Goal: Task Accomplishment & Management: Manage account settings

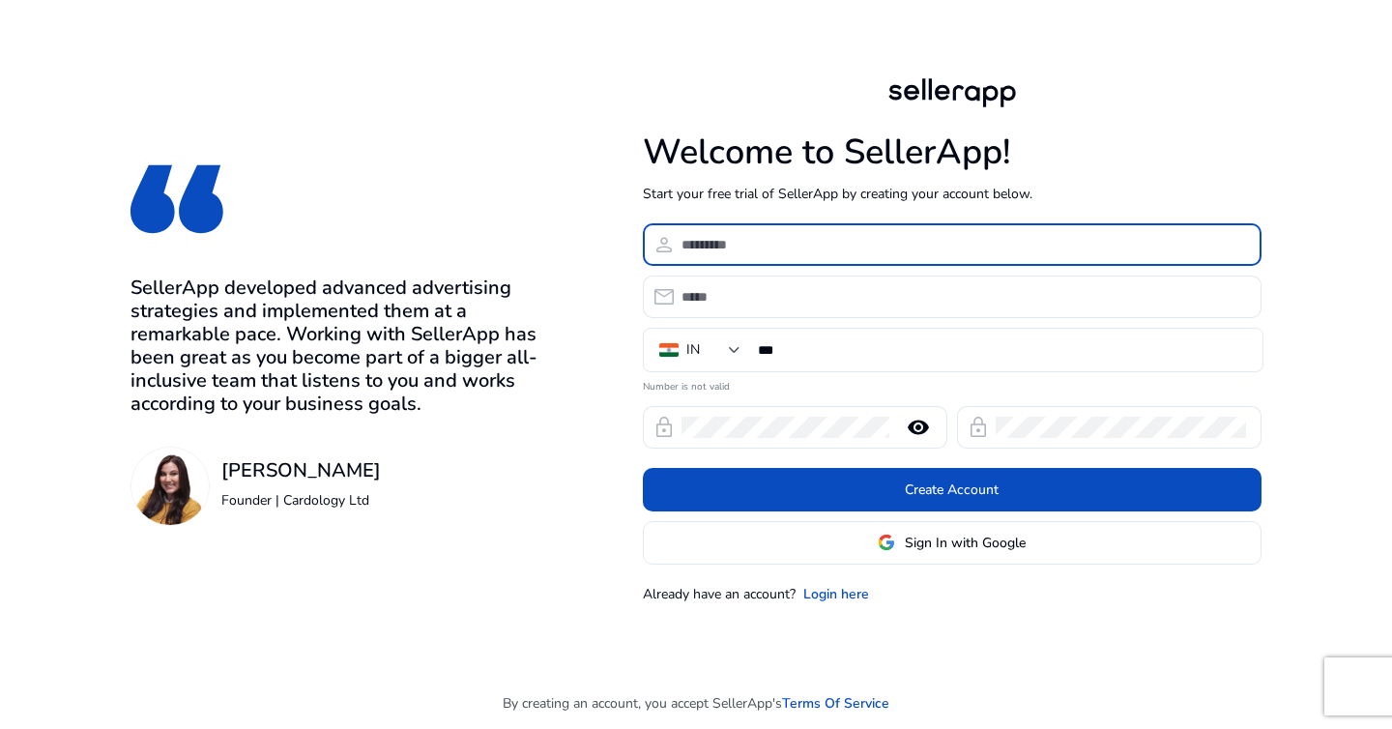
click at [841, 243] on input at bounding box center [964, 244] width 565 height 21
type input "*******"
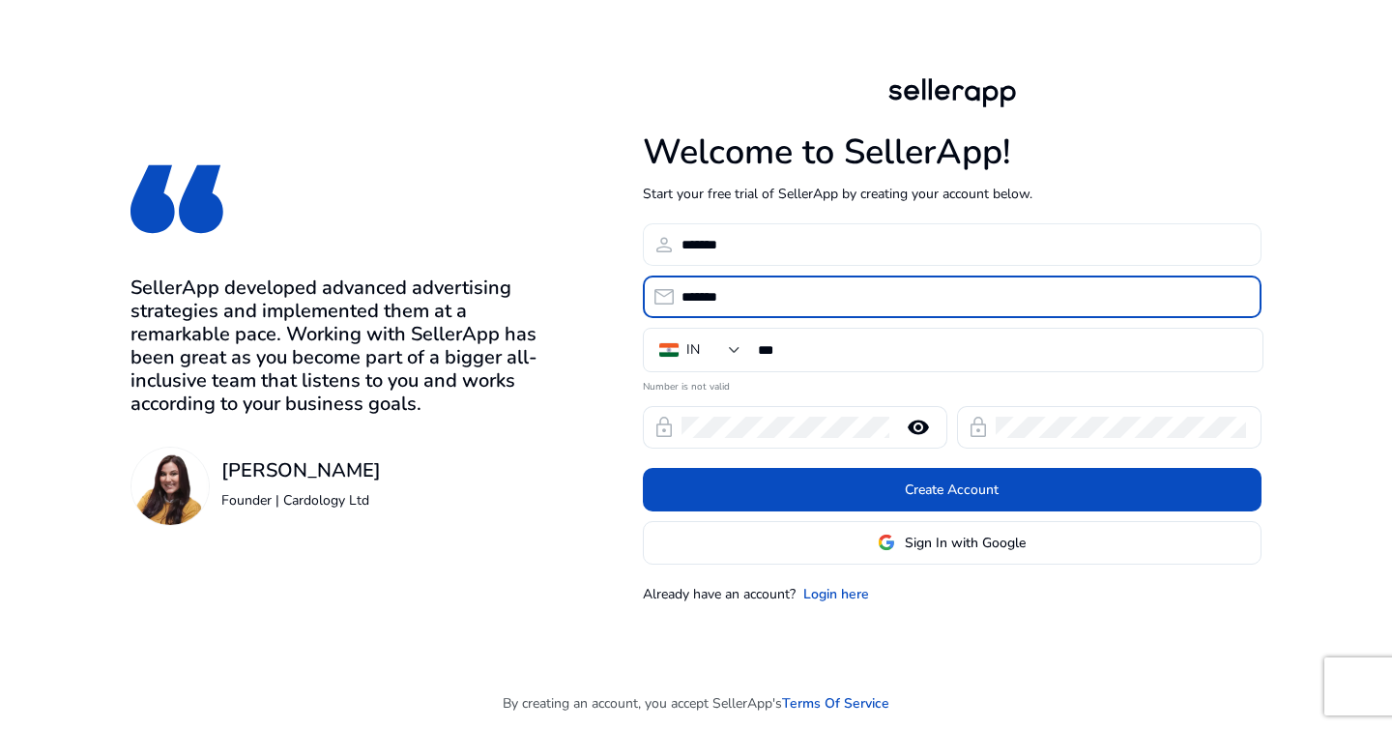
type input "**********"
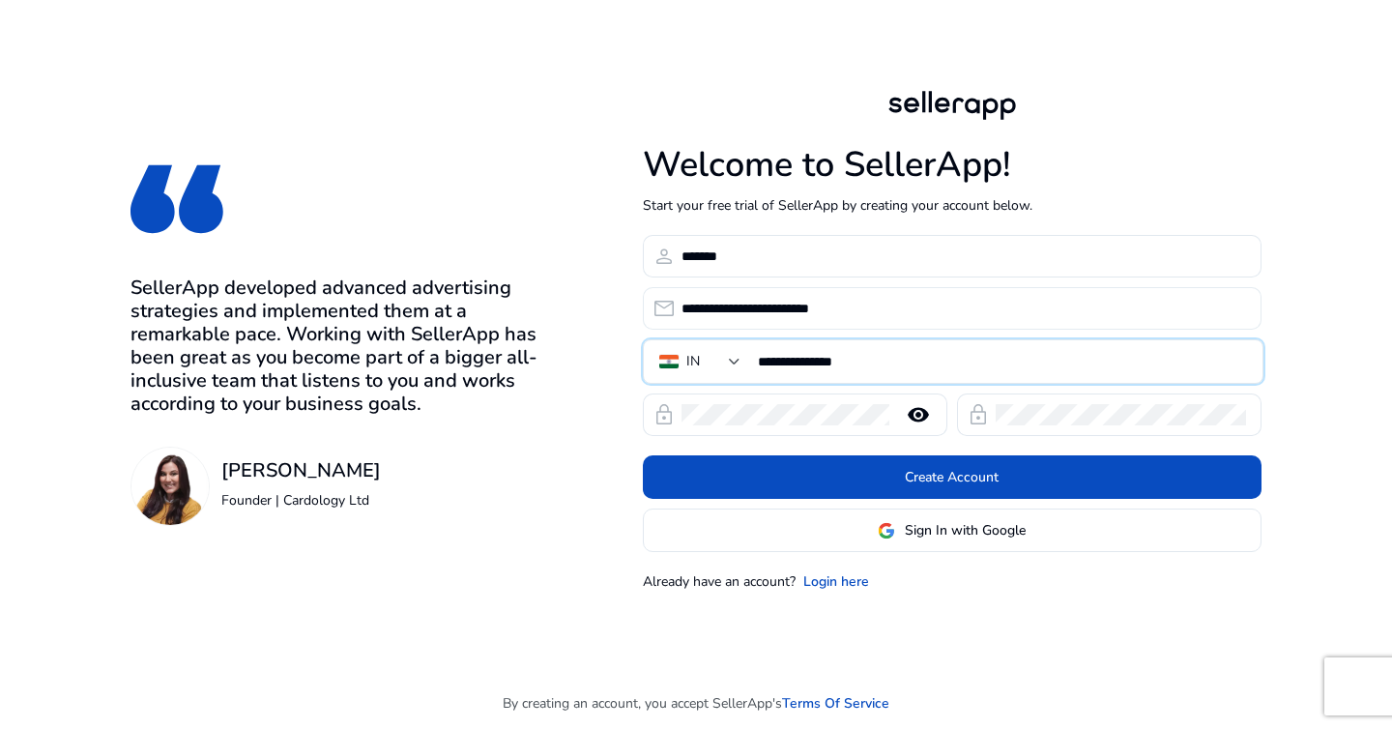
type input "**********"
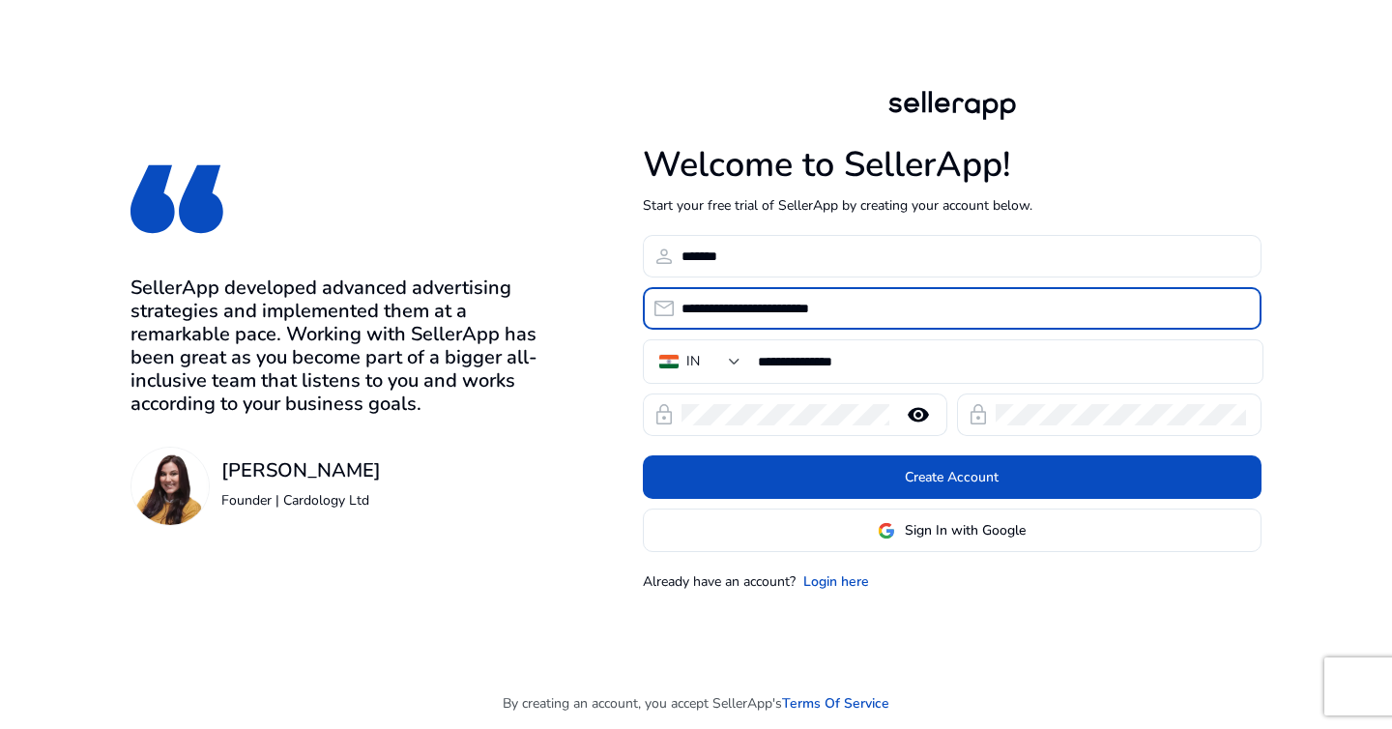
drag, startPoint x: 879, startPoint y: 310, endPoint x: 754, endPoint y: 309, distance: 124.7
click at [754, 309] on input "**********" at bounding box center [964, 308] width 565 height 21
type input "**********"
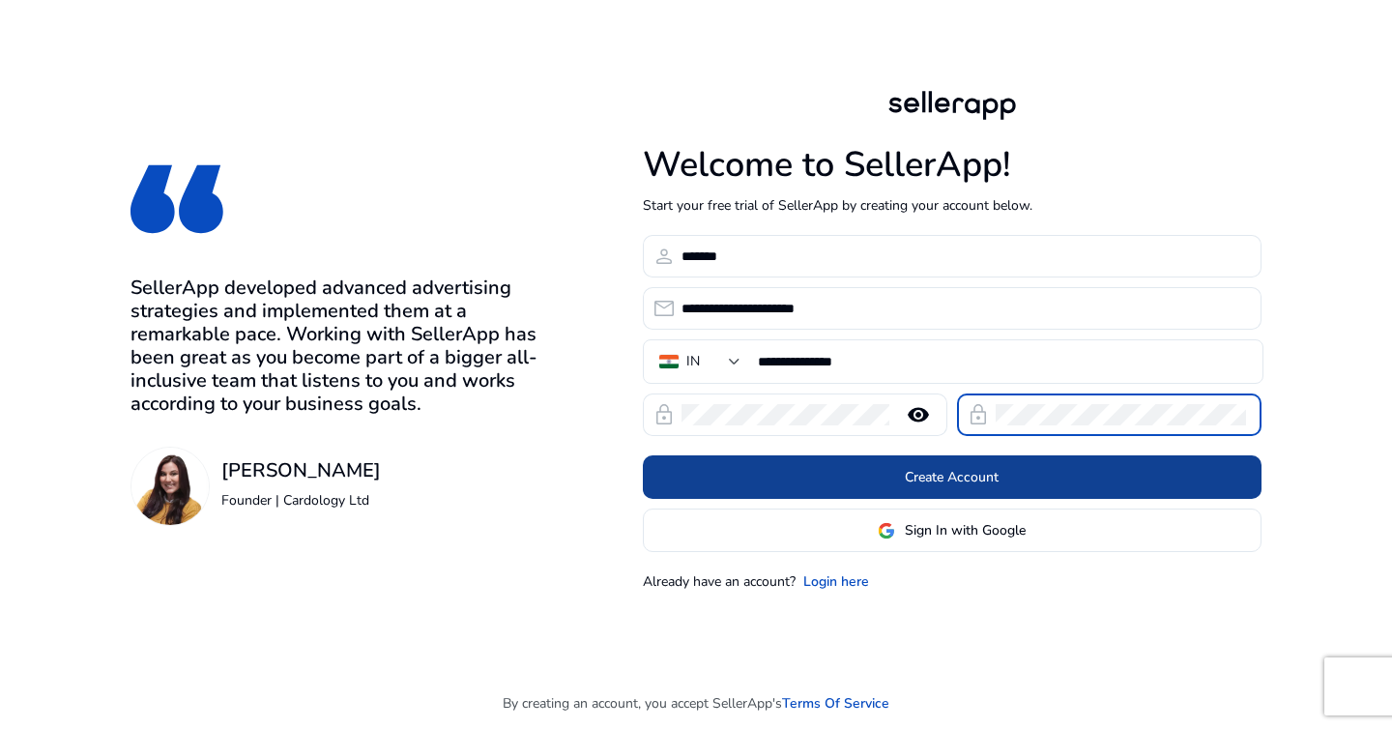
click at [869, 481] on span at bounding box center [952, 477] width 619 height 46
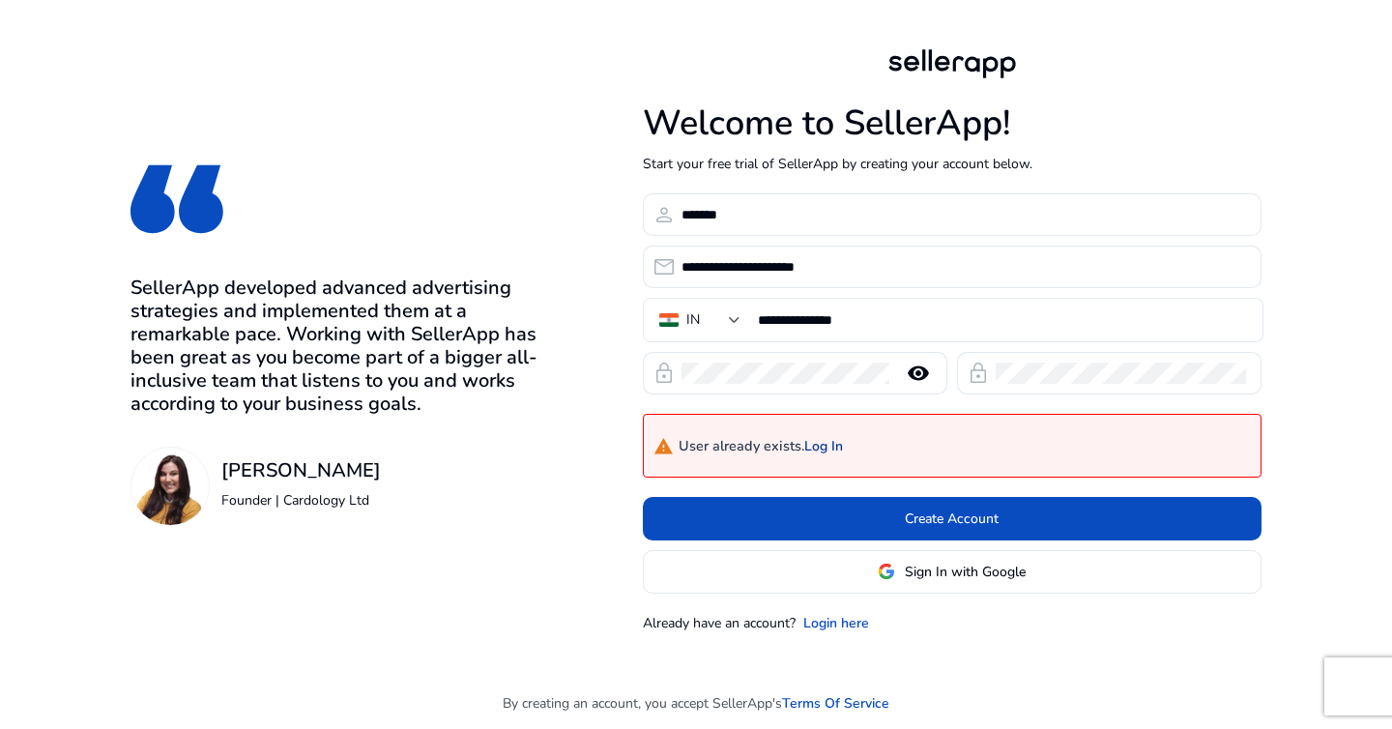
click at [829, 449] on link "Log In" at bounding box center [823, 447] width 39 height 16
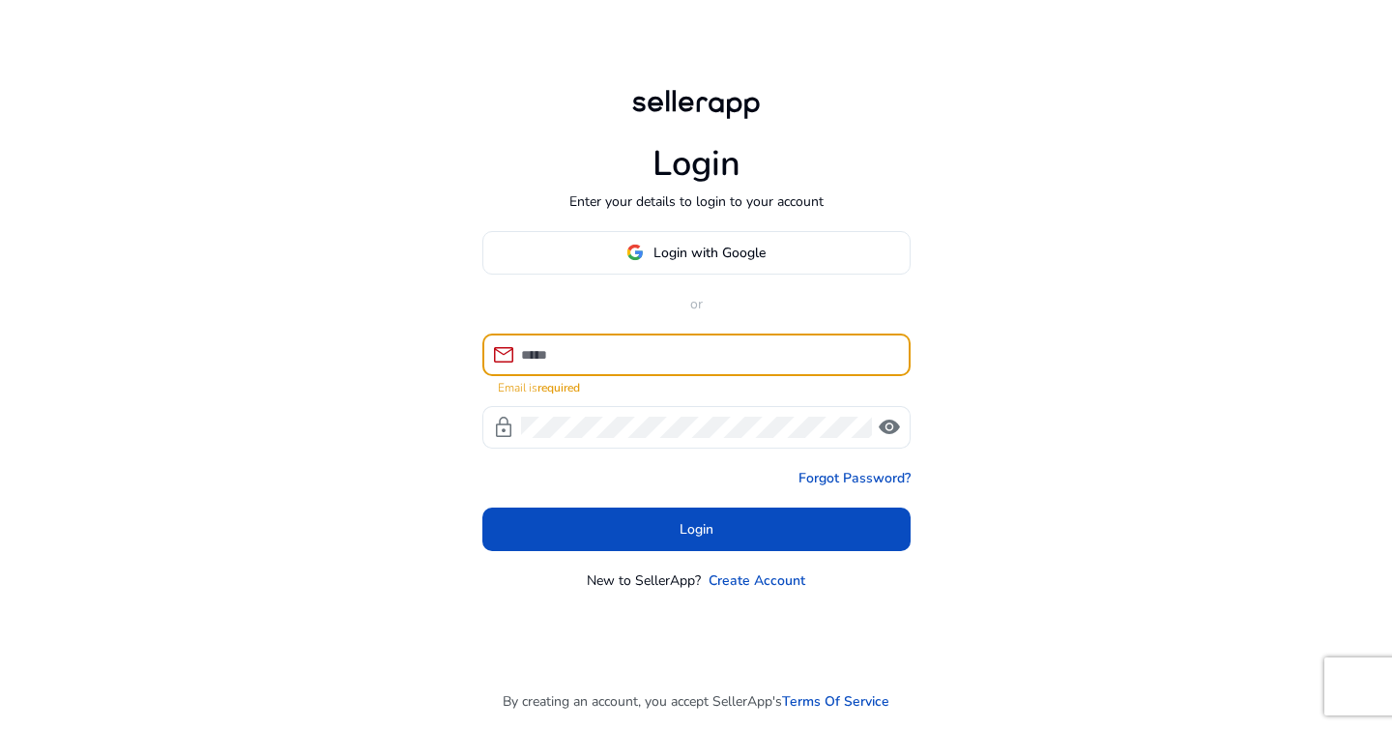
click at [726, 358] on input at bounding box center [708, 354] width 374 height 21
click at [695, 257] on span "Login with Google" at bounding box center [710, 253] width 112 height 20
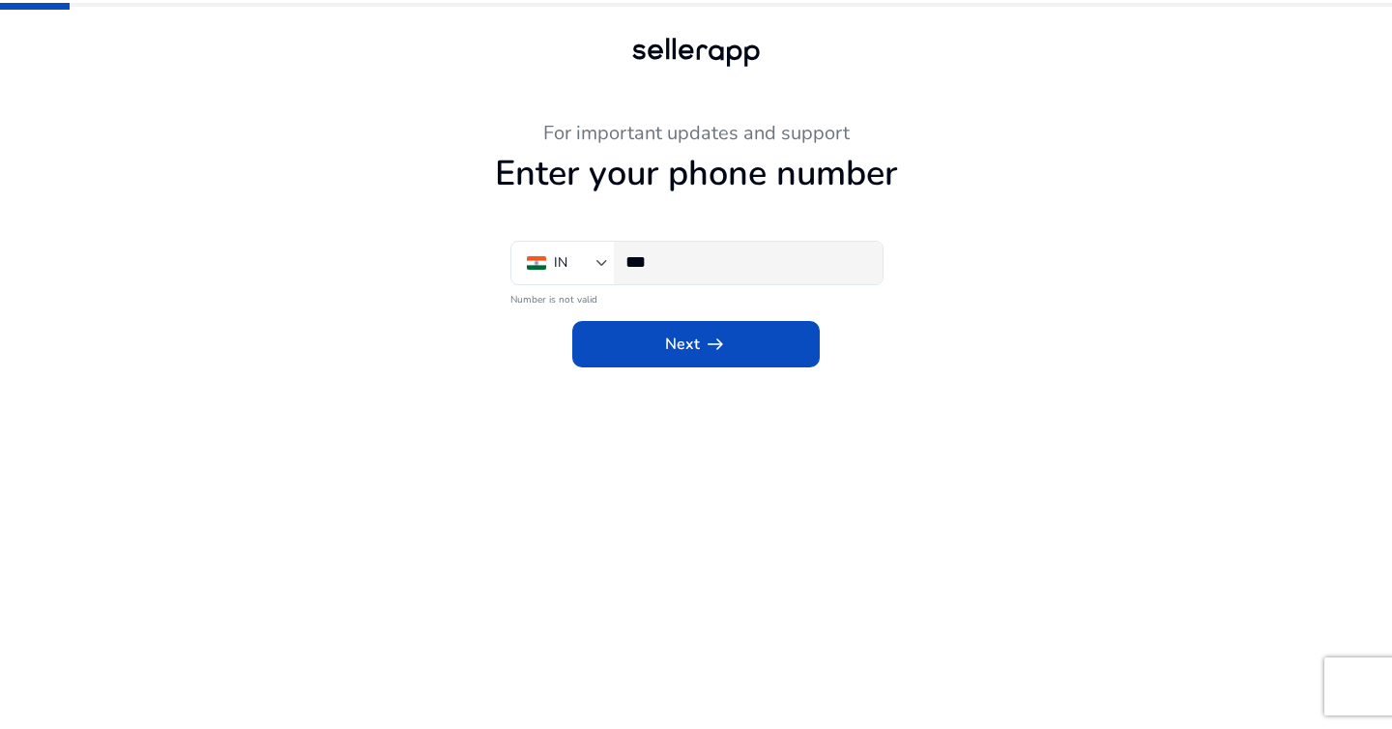
click at [771, 269] on input "***" at bounding box center [747, 261] width 242 height 21
click at [996, 154] on h1 "Enter your phone number" at bounding box center [696, 174] width 1064 height 42
click at [750, 270] on input "***" at bounding box center [747, 261] width 242 height 21
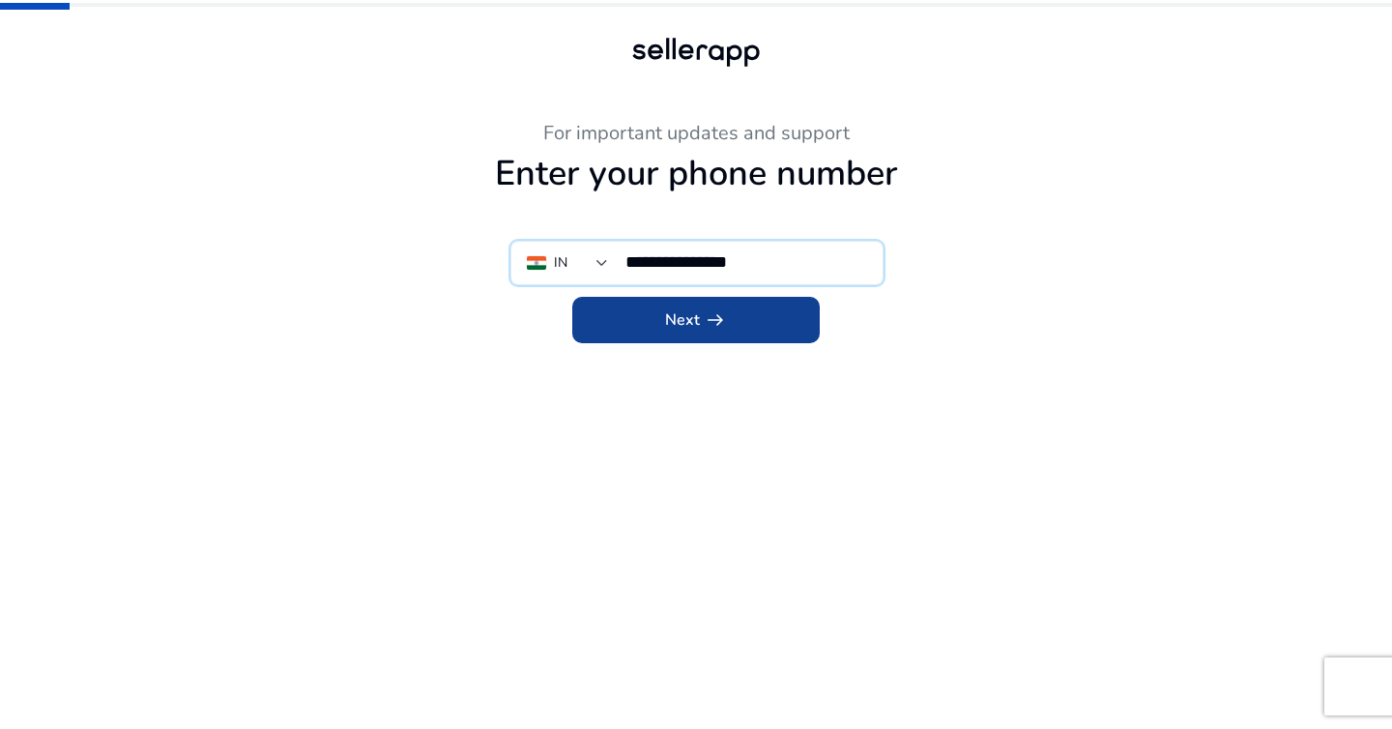
type input "**********"
click at [758, 336] on span at bounding box center [696, 320] width 248 height 46
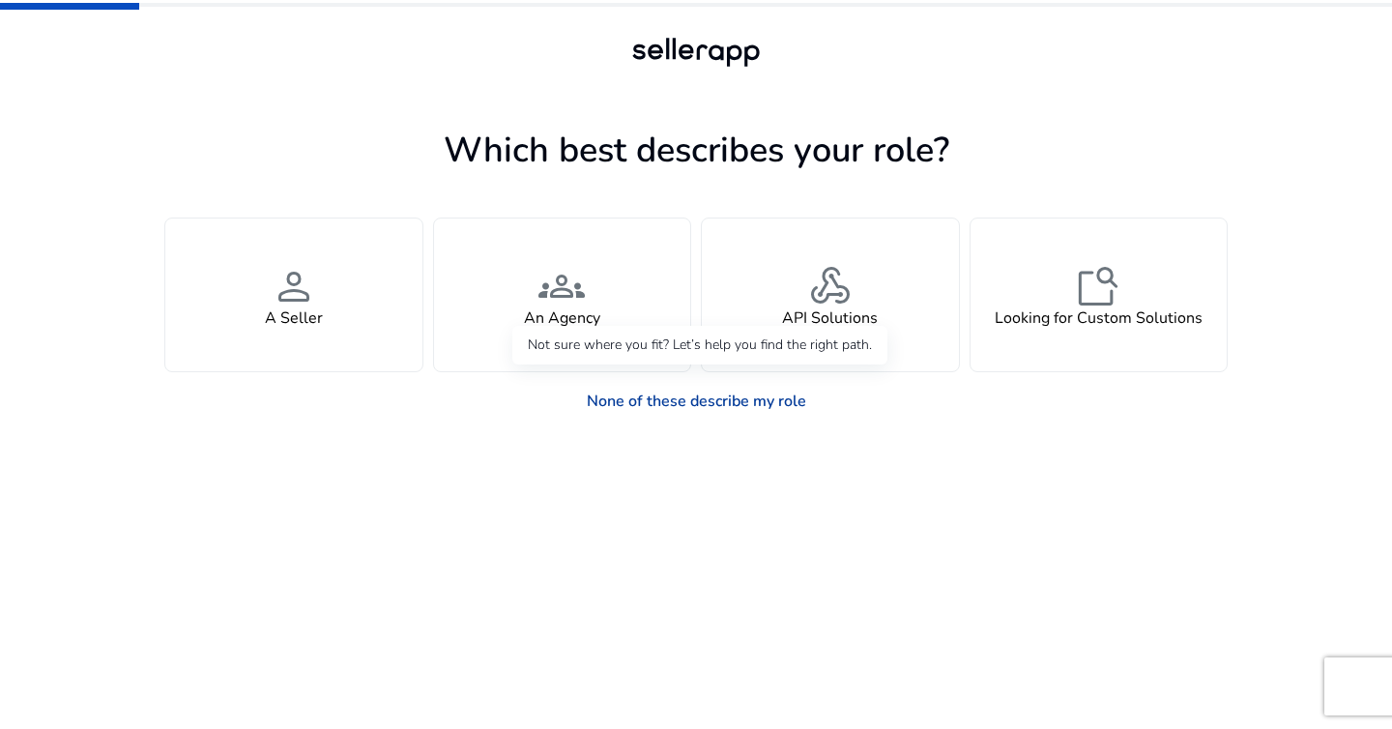
click at [735, 405] on link "None of these describe my role" at bounding box center [696, 401] width 250 height 39
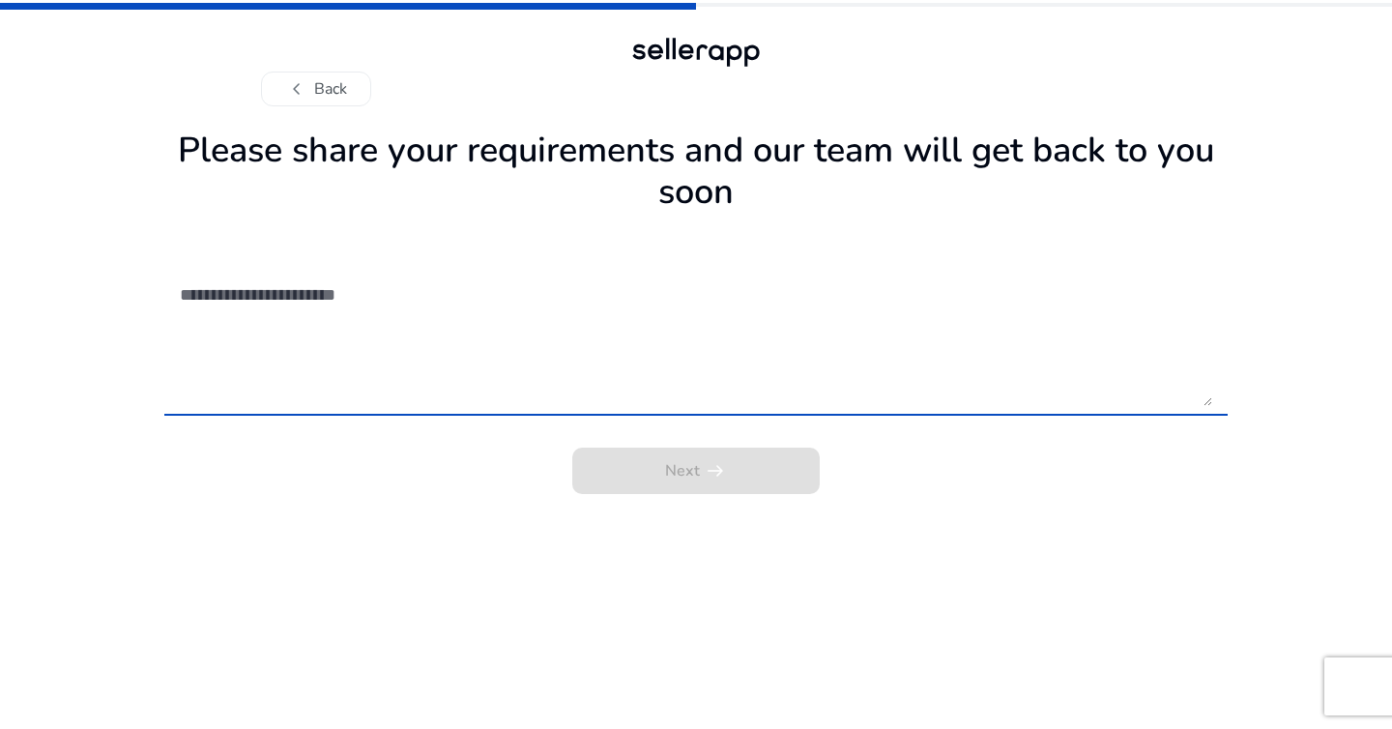
click at [695, 405] on textarea at bounding box center [696, 337] width 1033 height 137
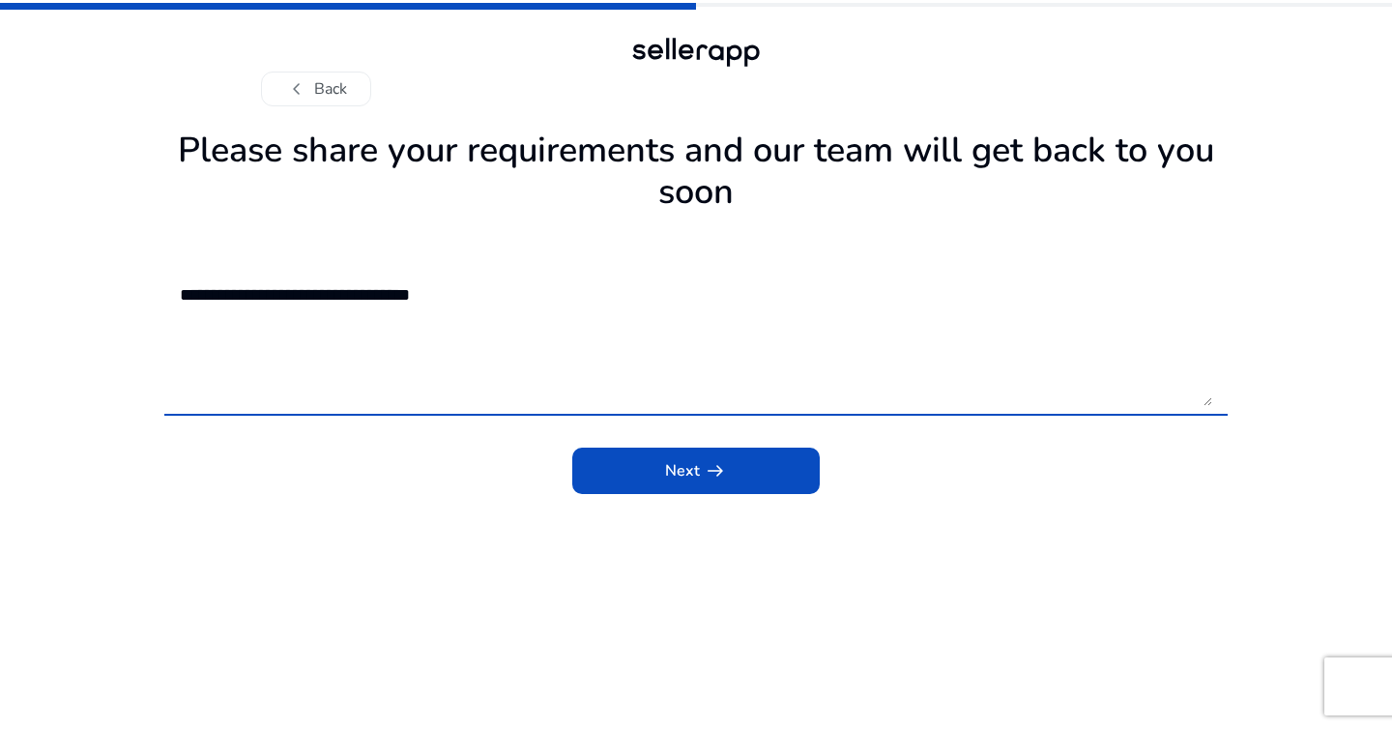
click at [207, 292] on textarea "**********" at bounding box center [696, 337] width 1033 height 137
click at [613, 374] on textarea "**********" at bounding box center [696, 337] width 1033 height 137
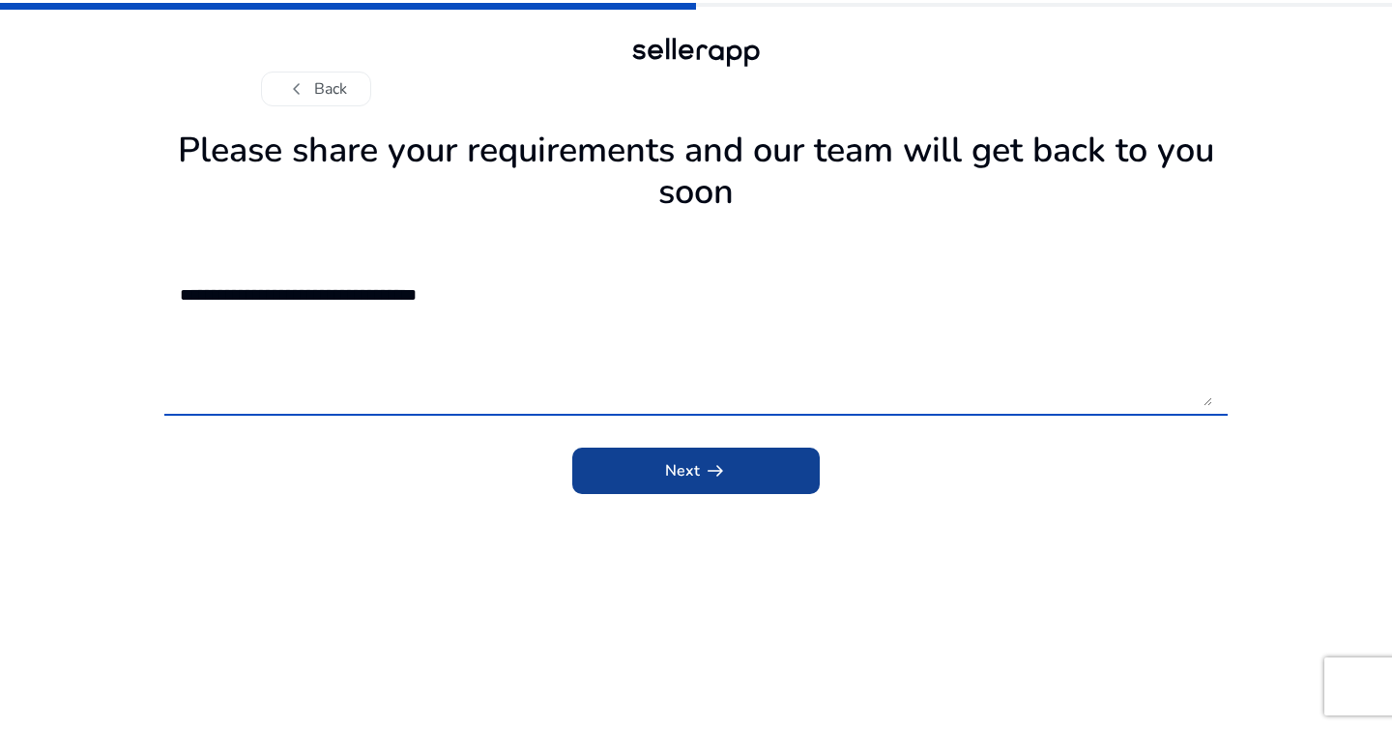
type textarea "**********"
click at [689, 489] on span "submit" at bounding box center [696, 471] width 248 height 46
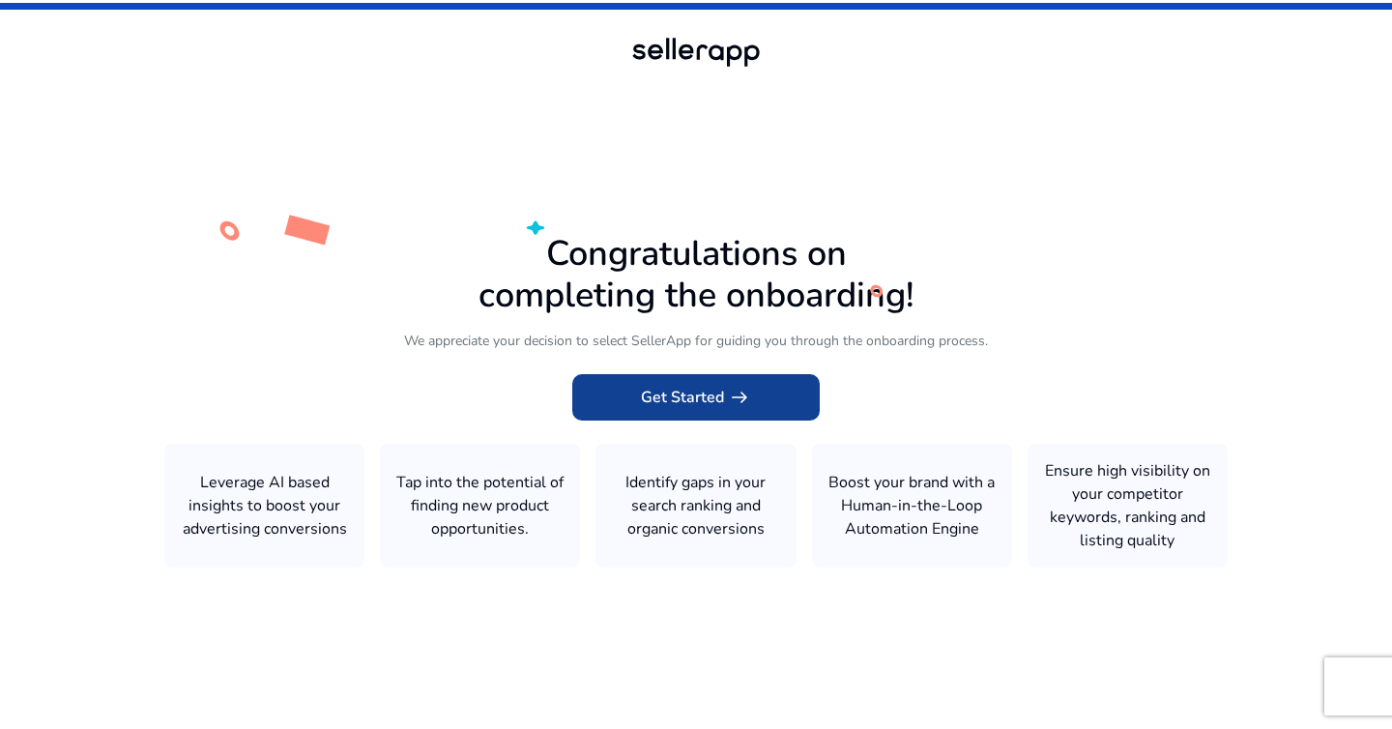
click at [698, 396] on span "Get Started arrow_right_alt" at bounding box center [696, 397] width 110 height 23
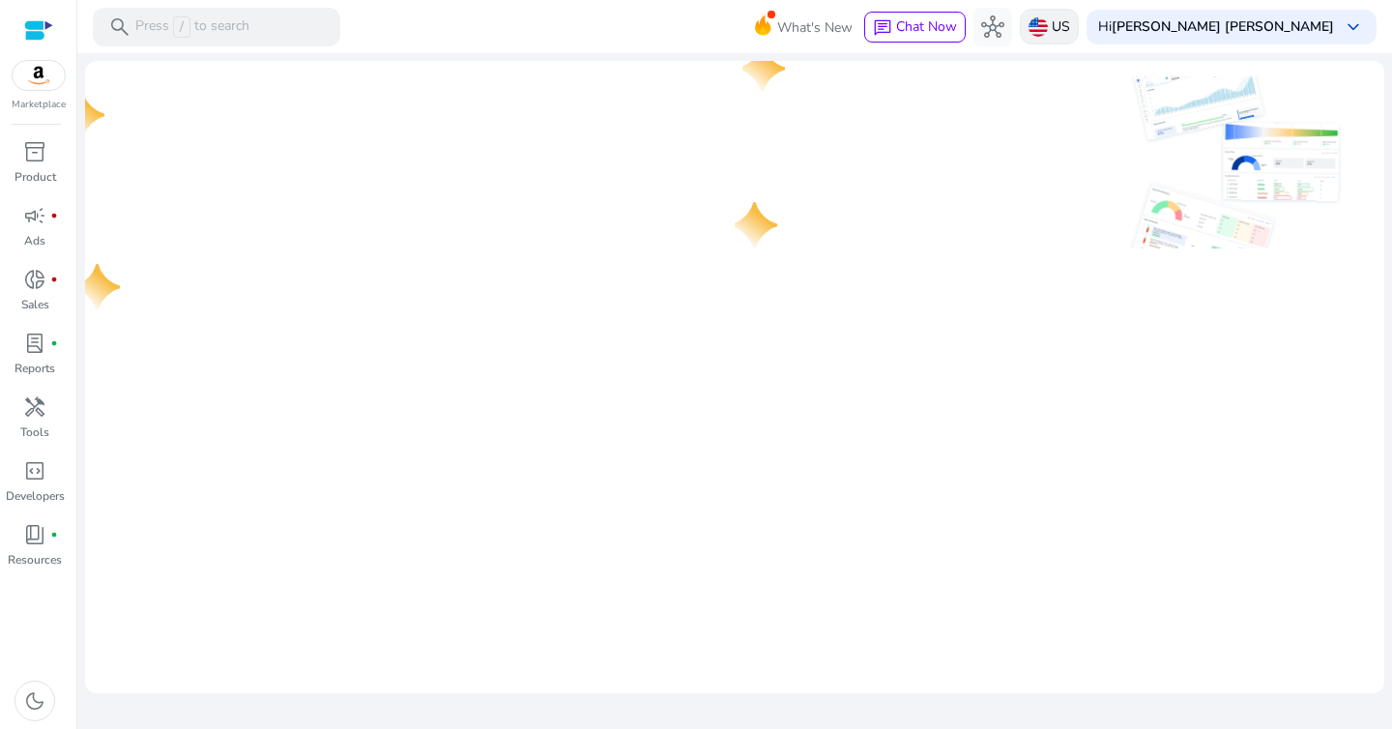
click at [1048, 33] on img at bounding box center [1038, 26] width 19 height 19
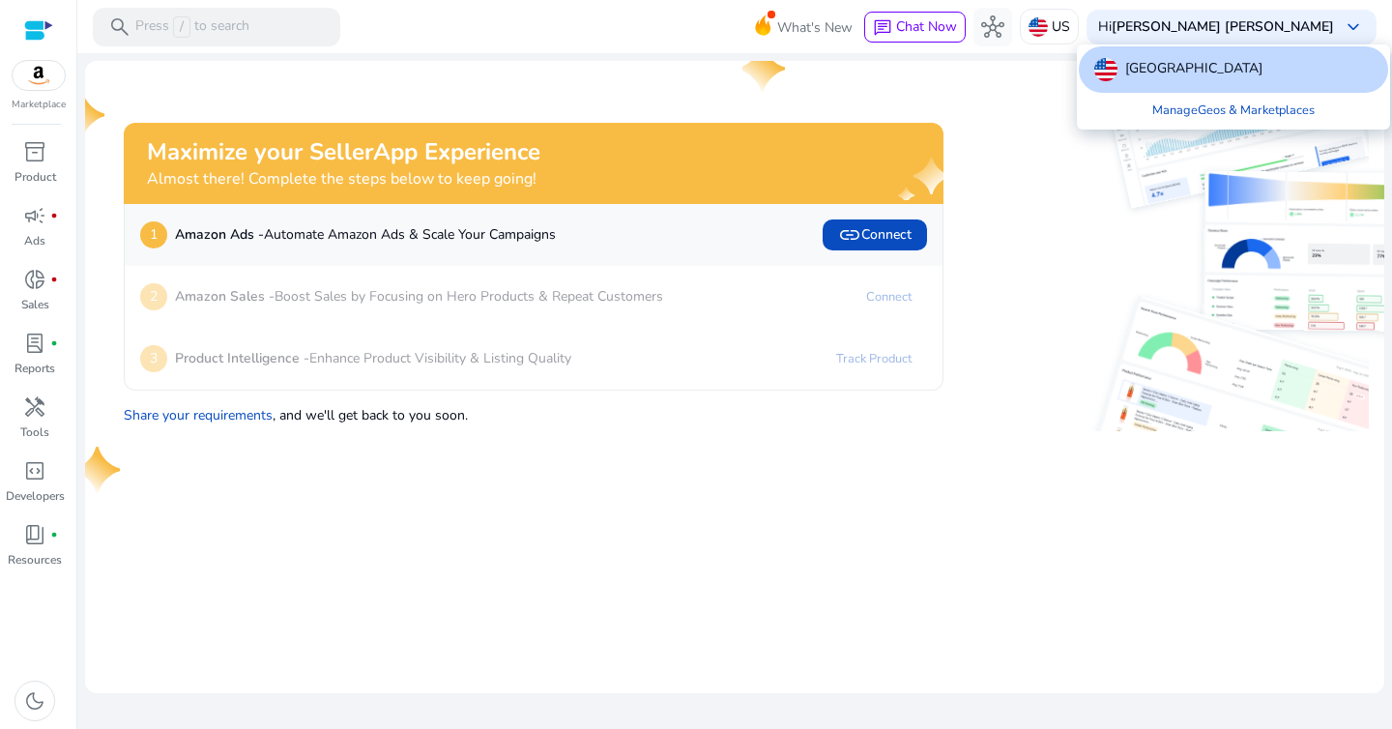
click at [1022, 65] on div at bounding box center [696, 364] width 1392 height 729
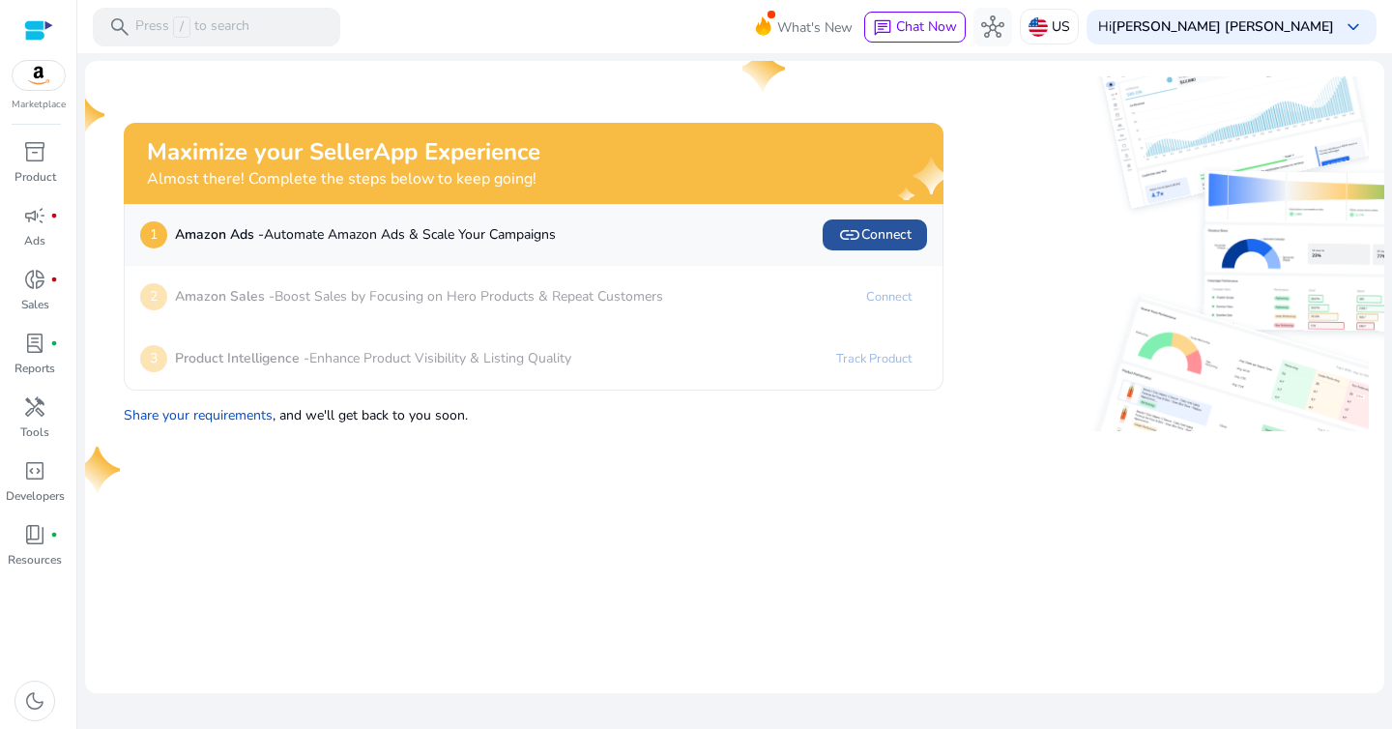
click at [873, 236] on span "link Connect" at bounding box center [874, 234] width 73 height 23
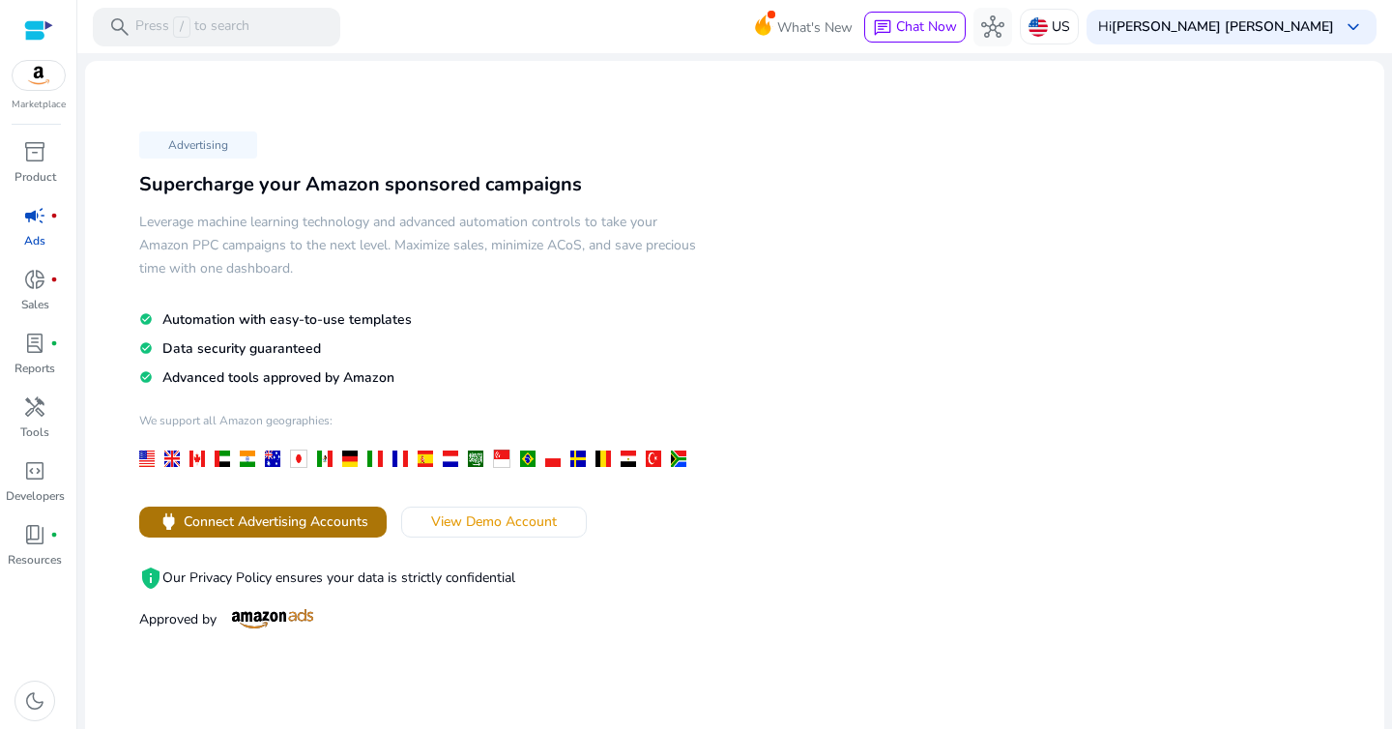
click at [309, 526] on span "Connect Advertising Accounts" at bounding box center [276, 522] width 185 height 20
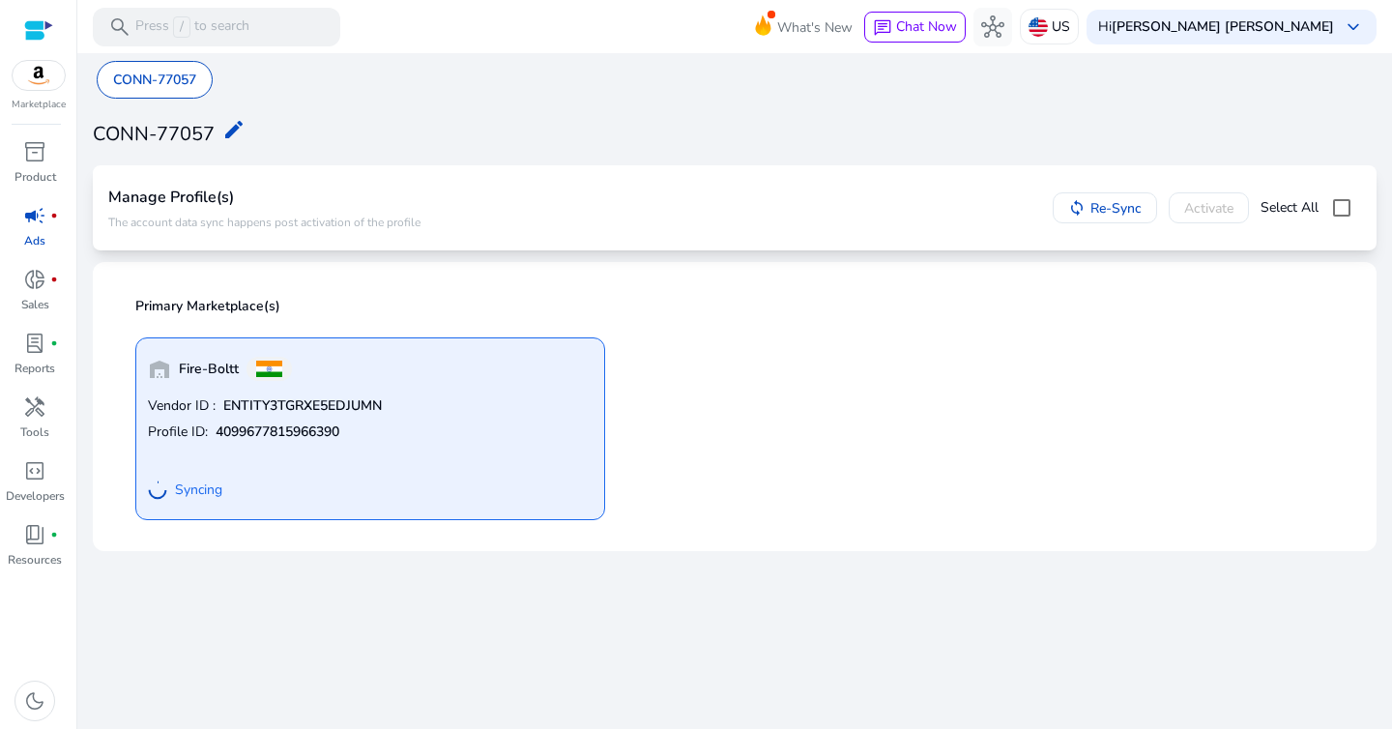
click at [253, 154] on div "CONN-77057 edit" at bounding box center [735, 132] width 1284 height 44
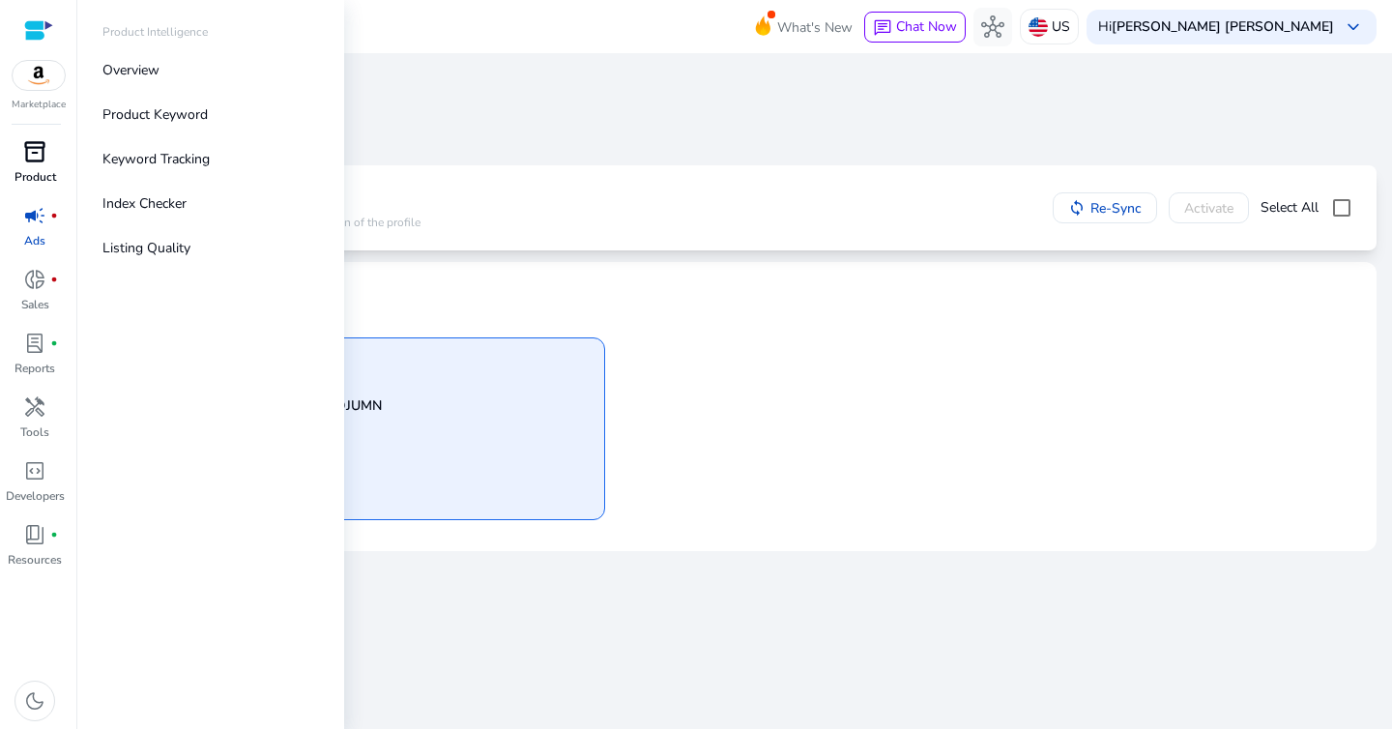
click at [41, 152] on span "inventory_2" at bounding box center [34, 151] width 23 height 23
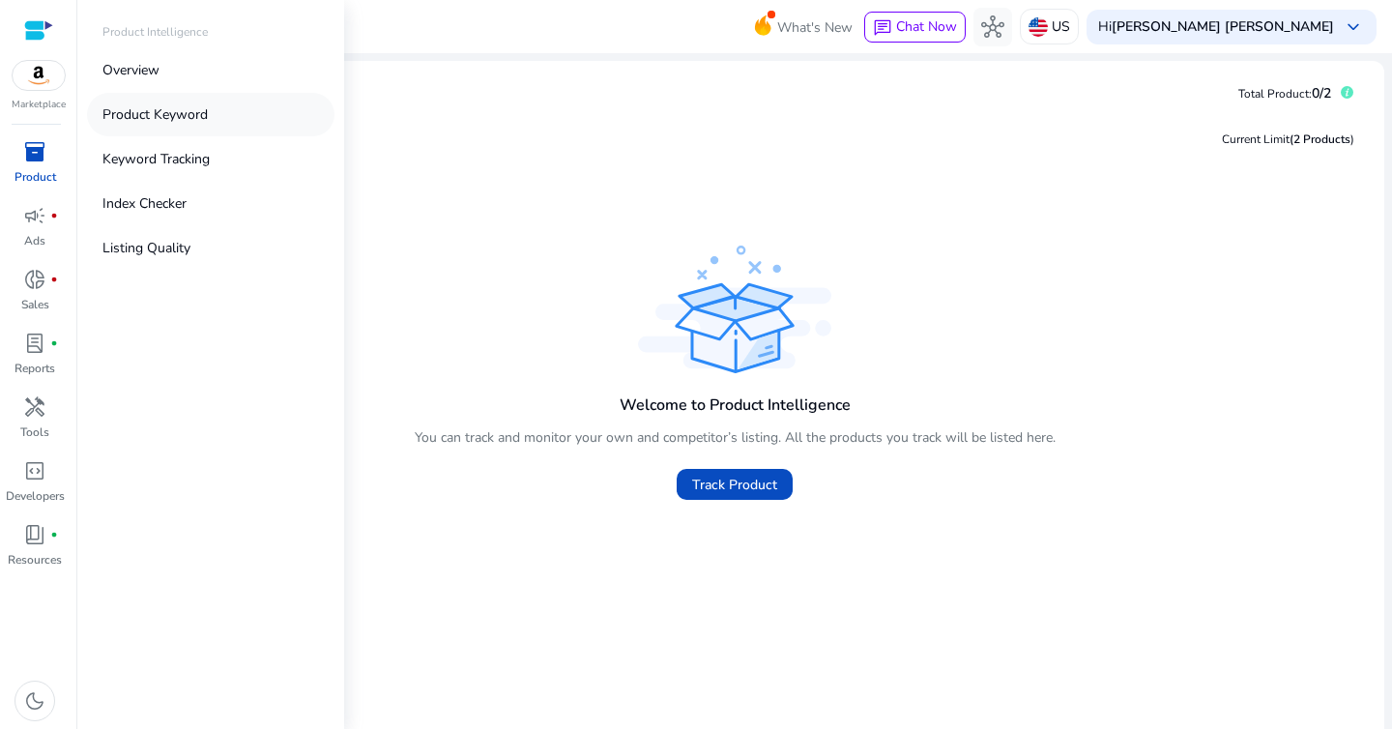
click at [146, 116] on p "Product Keyword" at bounding box center [154, 114] width 105 height 20
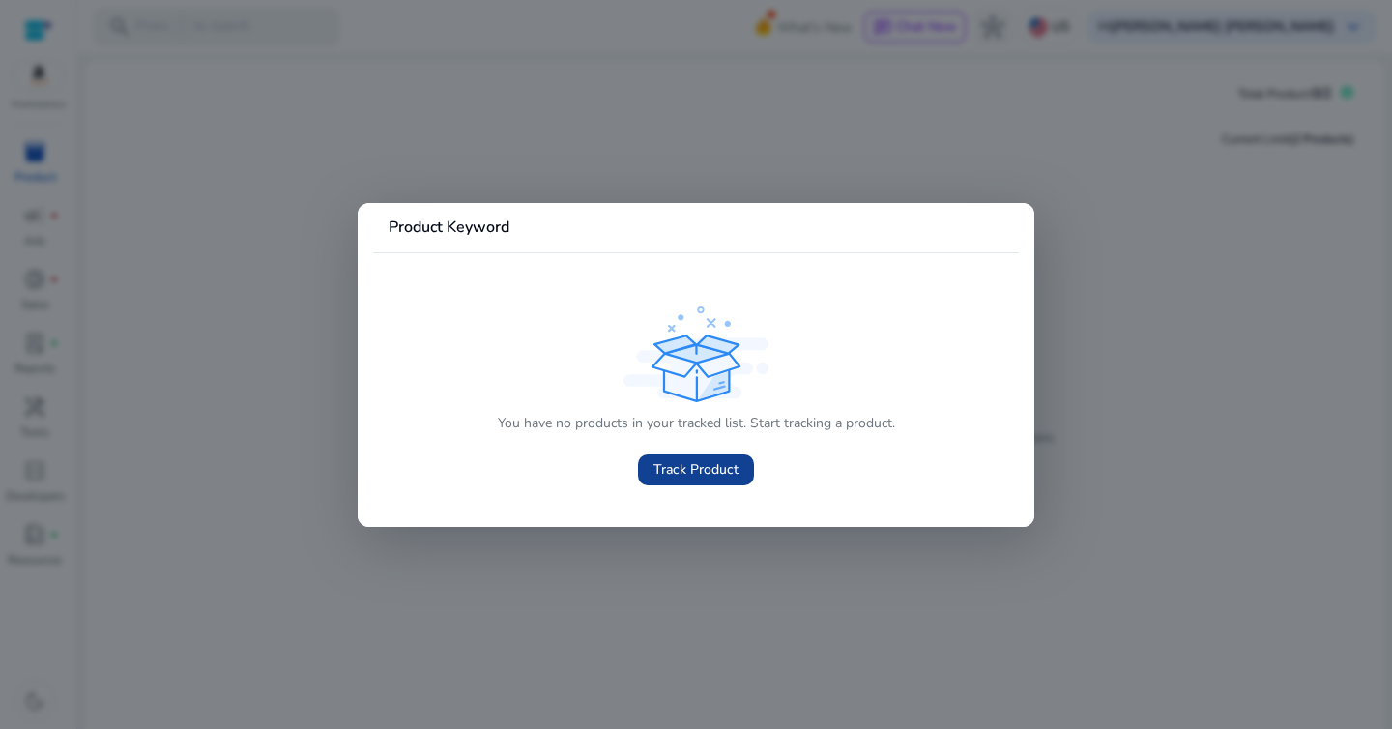
click at [717, 466] on span "Track Product" at bounding box center [696, 469] width 85 height 20
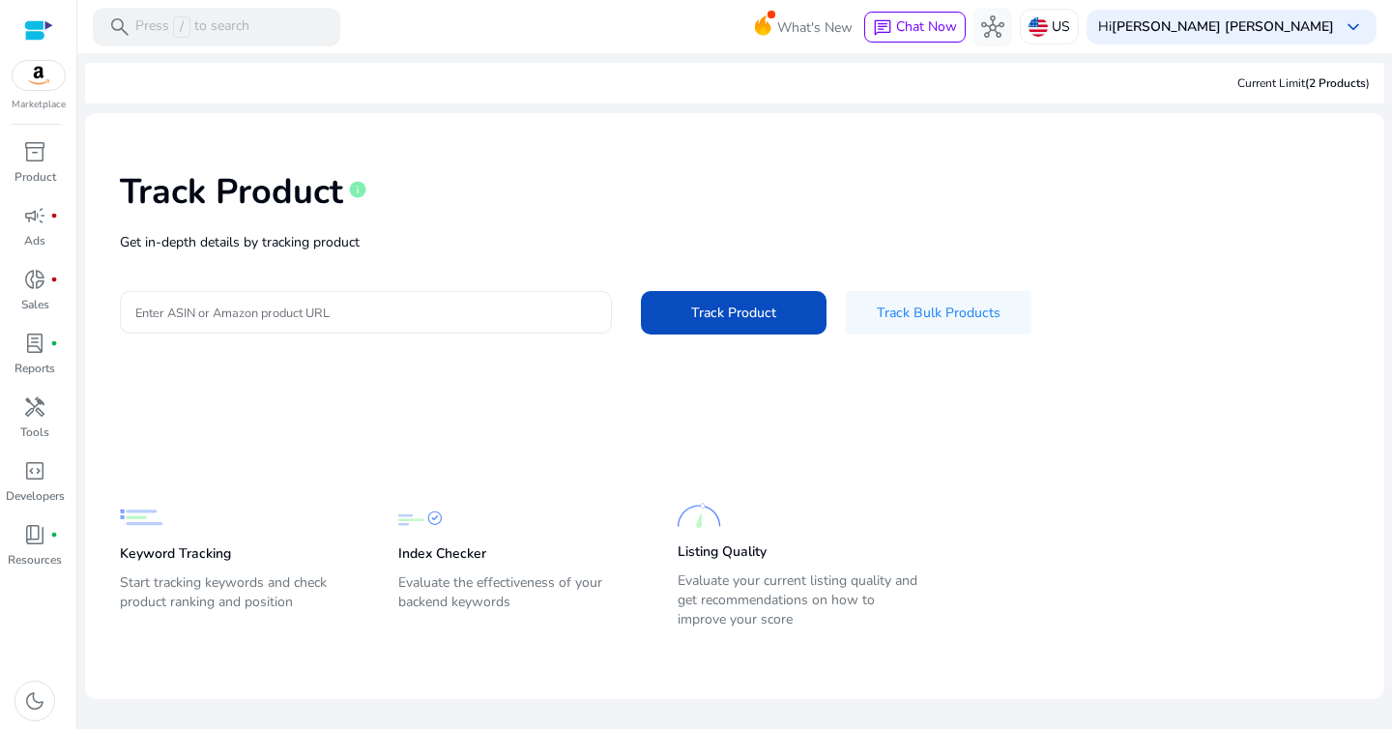
click at [409, 312] on input "Enter ASIN or Amazon product URL" at bounding box center [365, 312] width 461 height 21
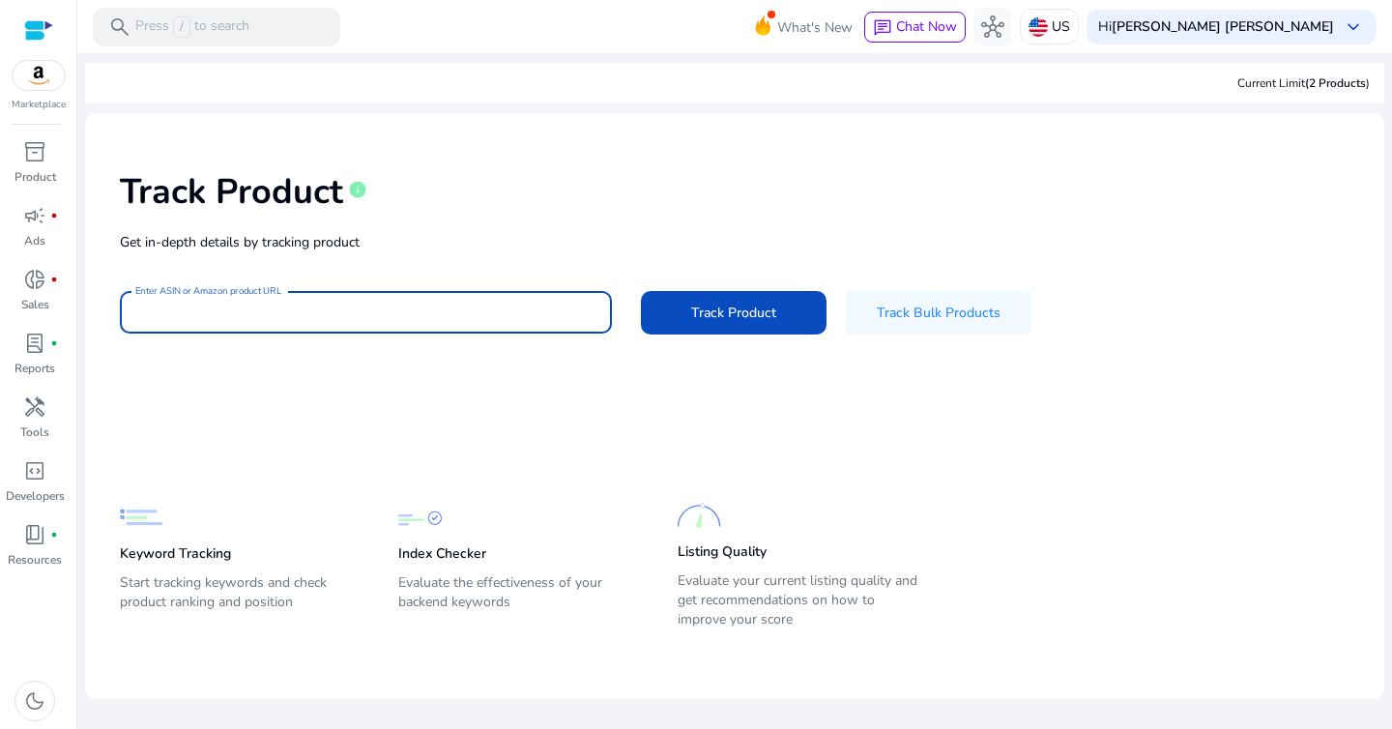
paste input "**********"
type input "**********"
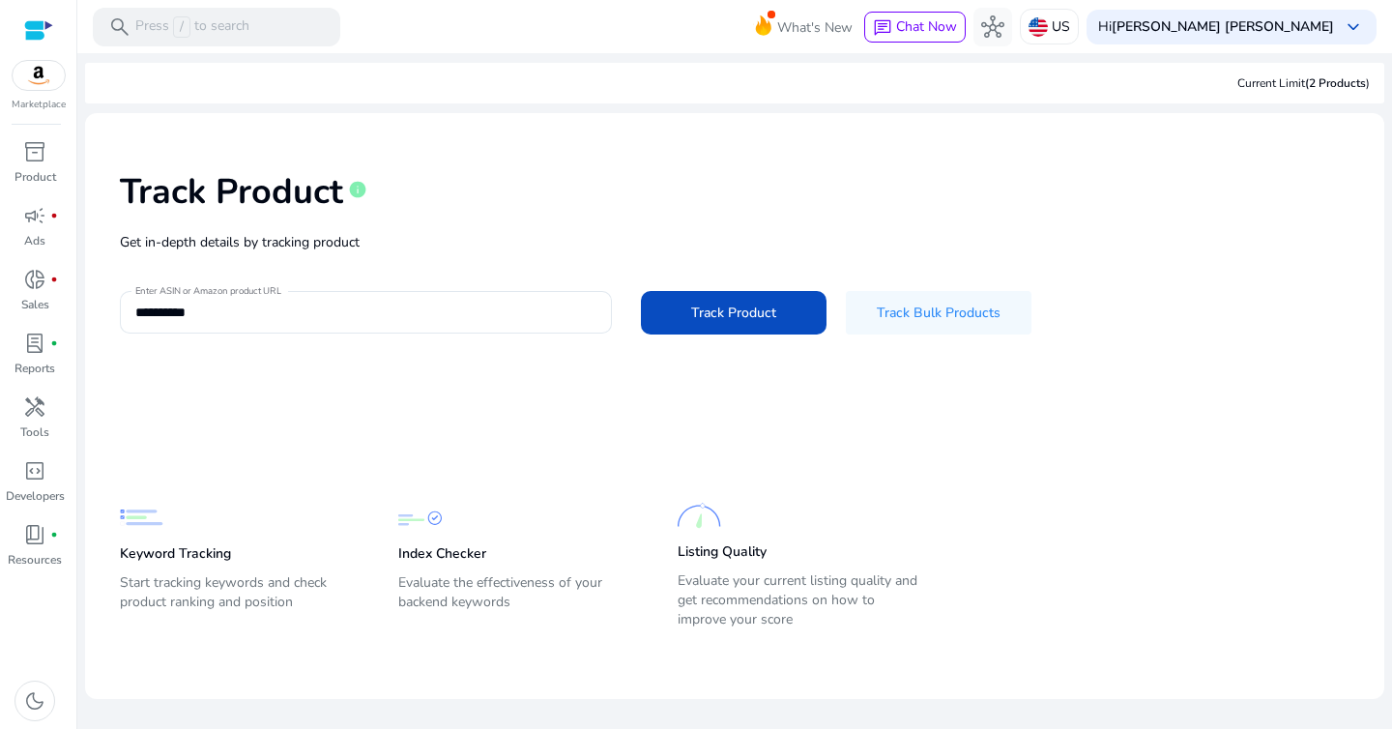
drag, startPoint x: 742, startPoint y: 309, endPoint x: 980, endPoint y: 249, distance: 245.5
click at [980, 249] on div "**********" at bounding box center [735, 251] width 1269 height 245
click at [950, 304] on span "Track Bulk Products" at bounding box center [939, 313] width 124 height 20
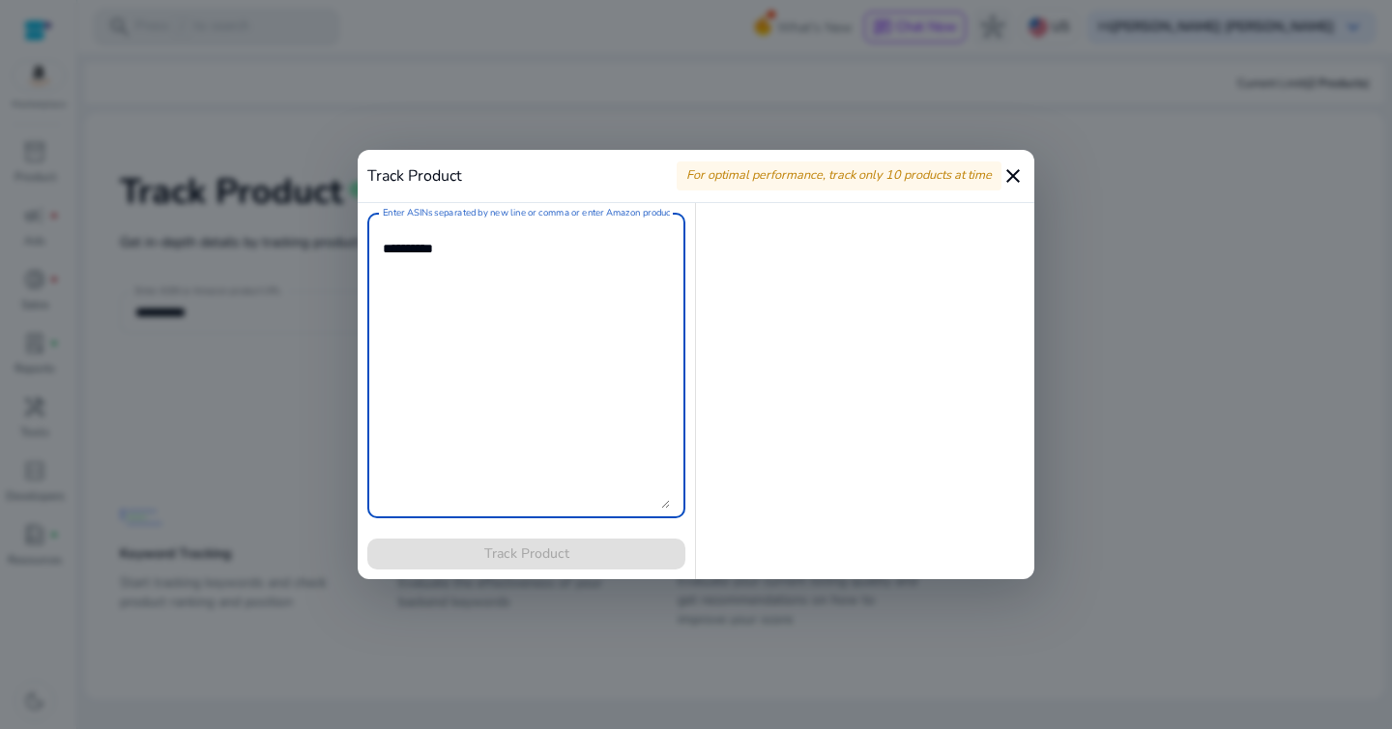
paste textarea "**********"
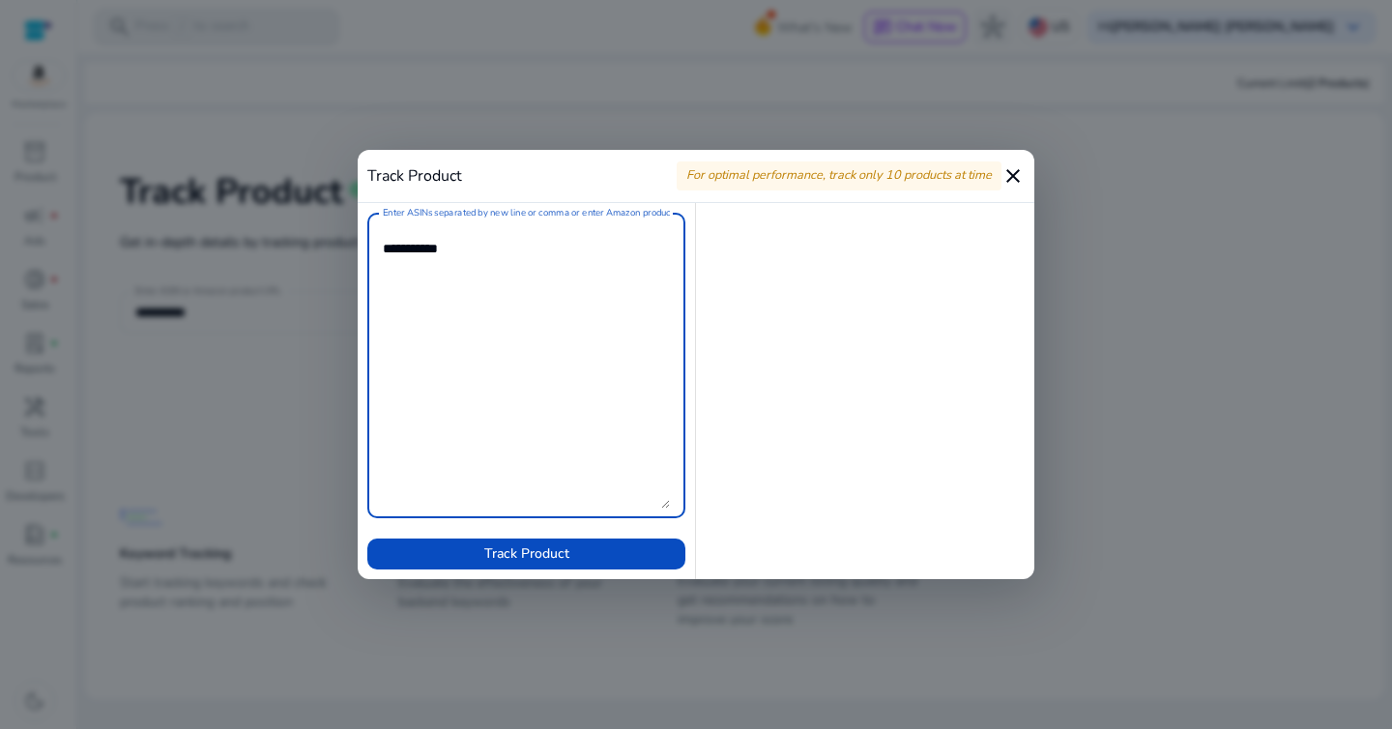
paste textarea "**********"
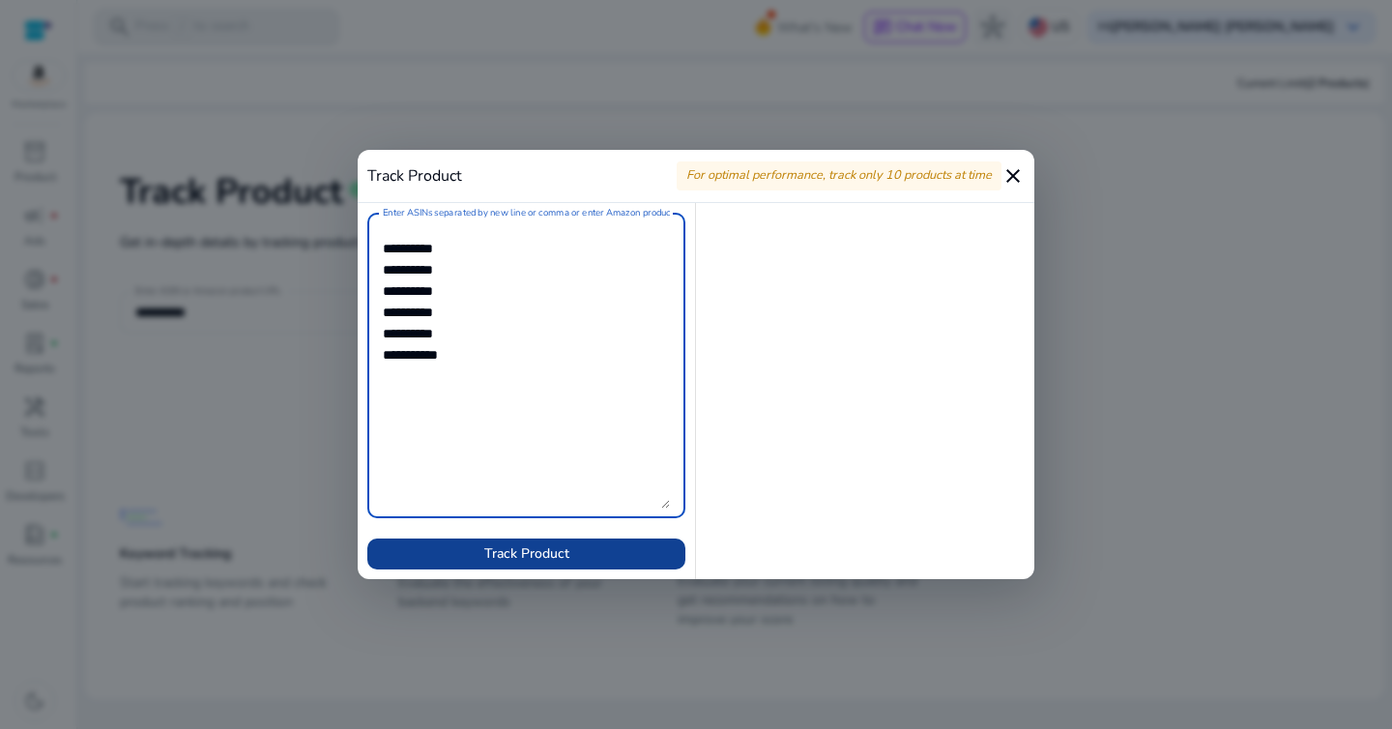
type textarea "**********"
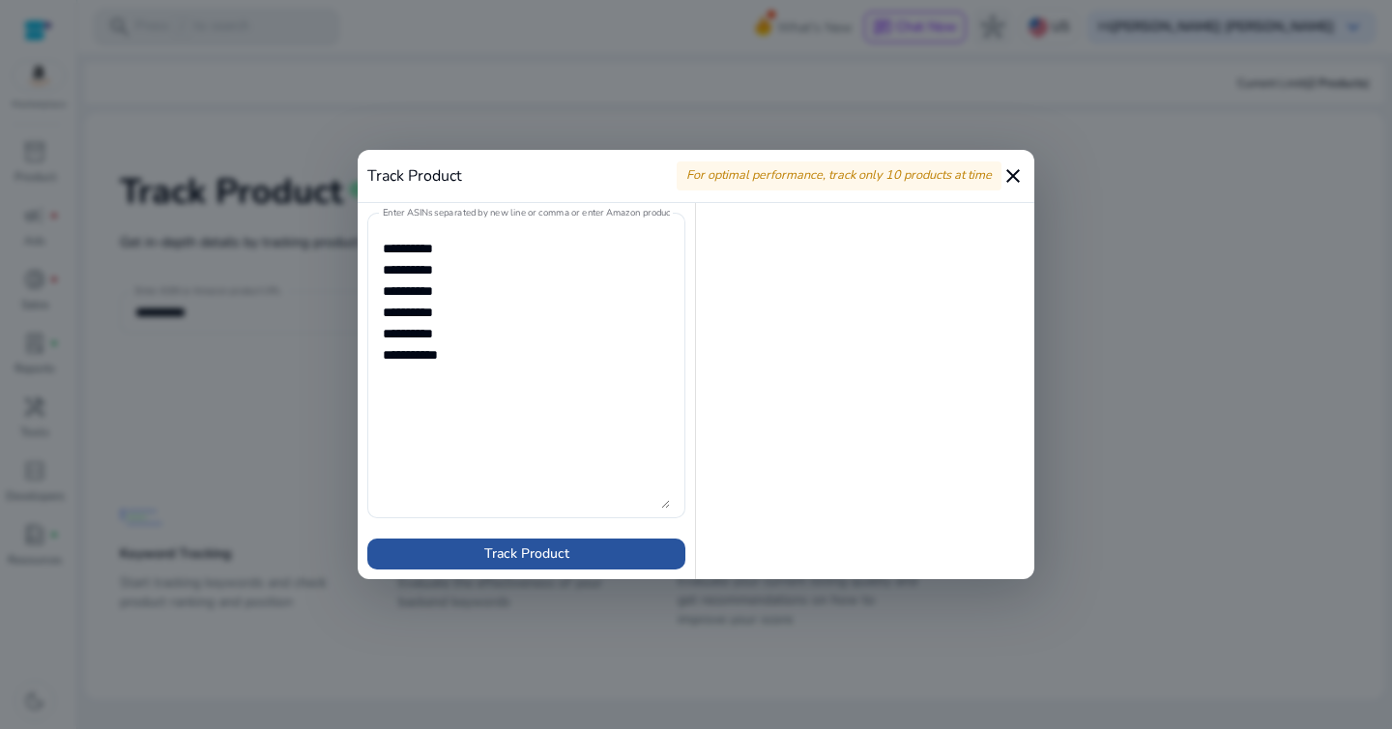
click at [557, 549] on span "Track Product" at bounding box center [526, 553] width 85 height 20
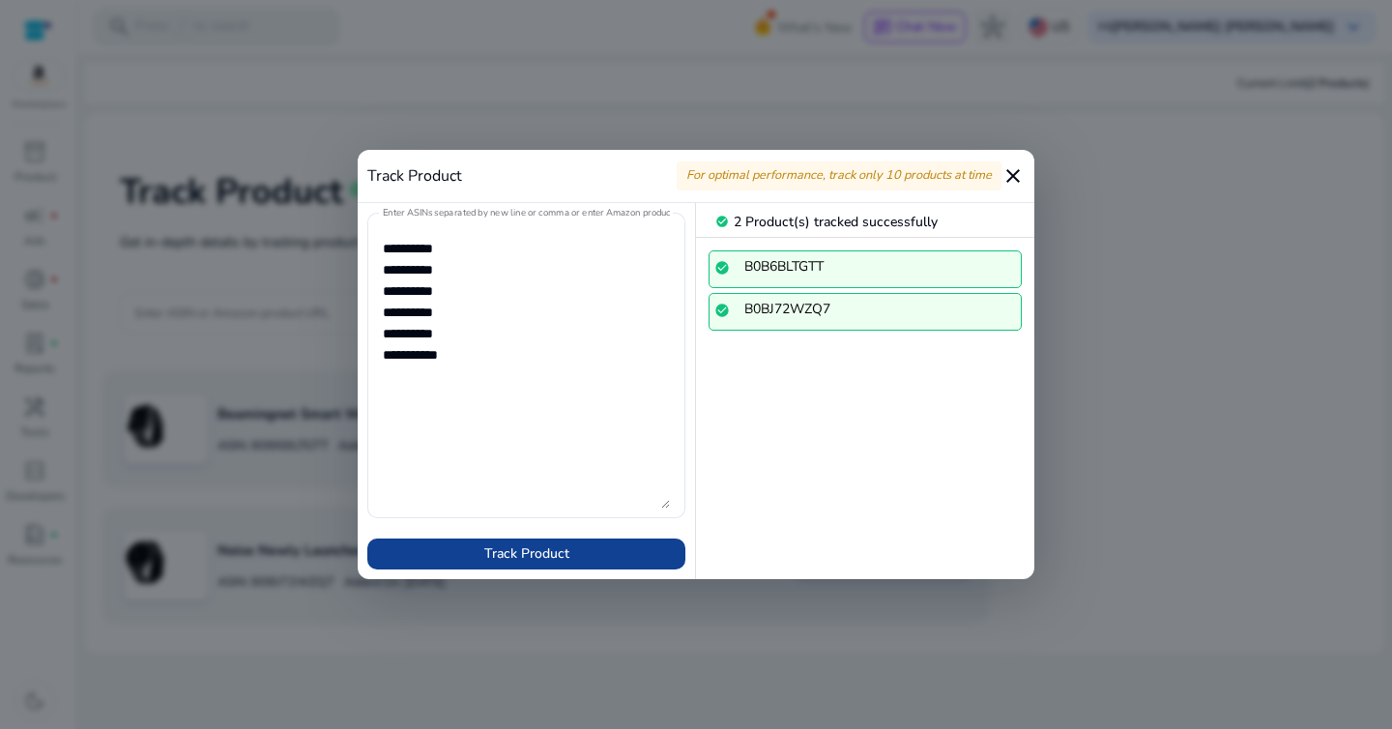
click at [588, 551] on span at bounding box center [526, 554] width 318 height 46
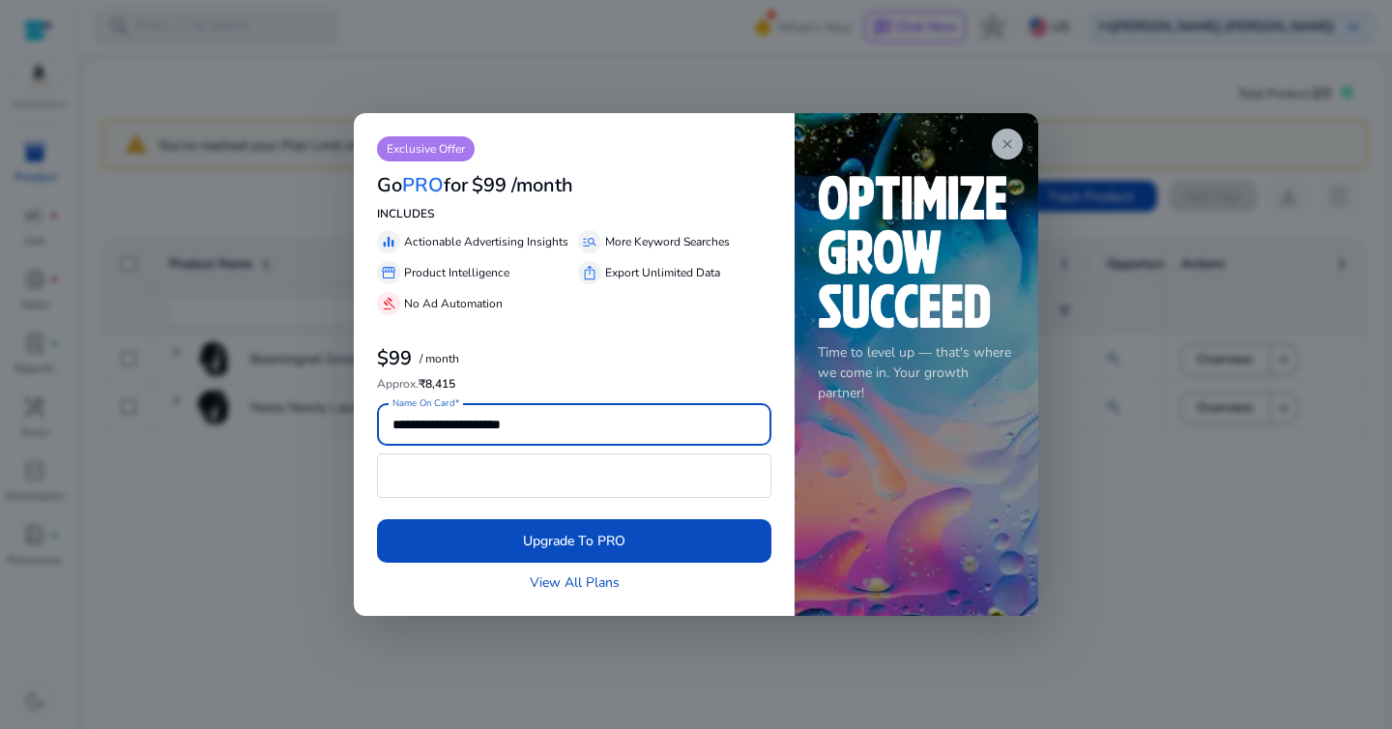
click at [1008, 149] on span "close" at bounding box center [1007, 143] width 15 height 15
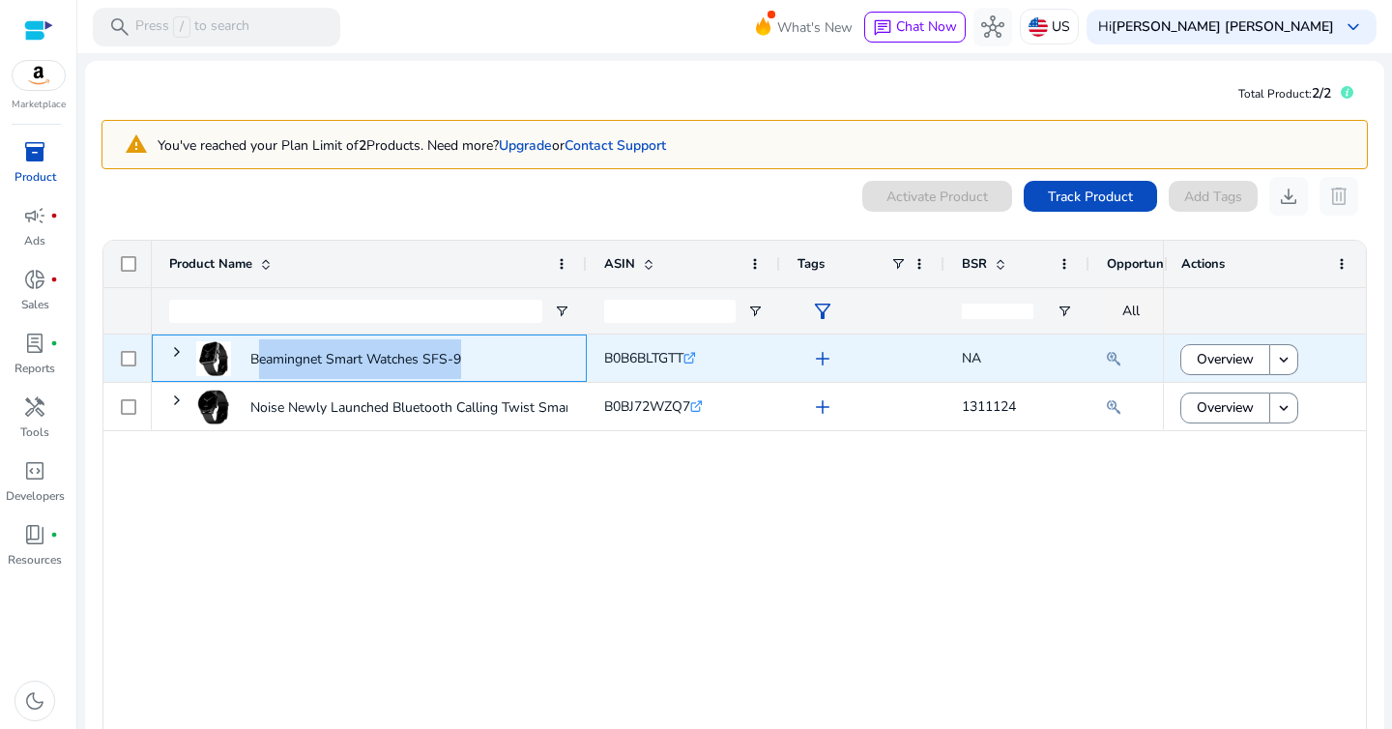
drag, startPoint x: 243, startPoint y: 357, endPoint x: 489, endPoint y: 348, distance: 246.7
click at [489, 349] on span "Beamingnet Smart Watches SFS-9" at bounding box center [369, 359] width 400 height 52
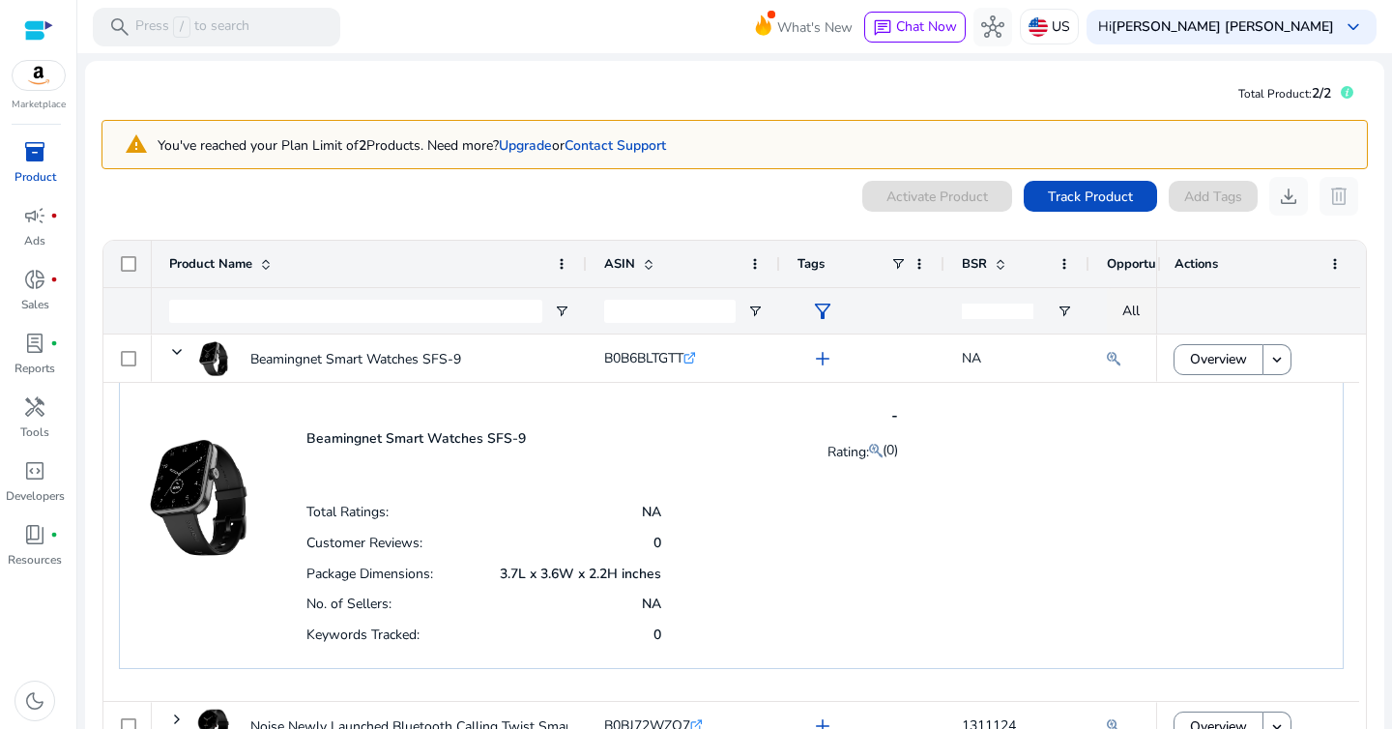
scroll to position [0, 2]
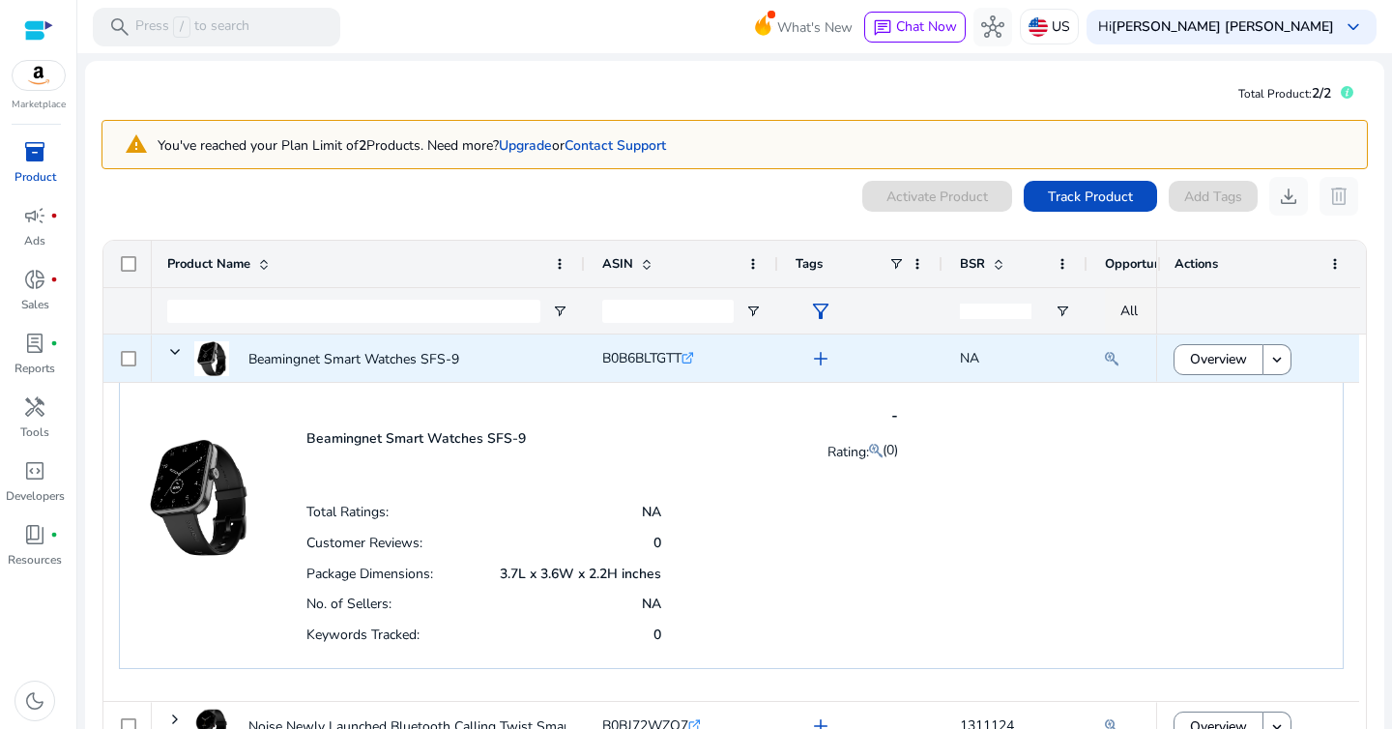
click at [482, 364] on span "Beamingnet Smart Watches SFS-9" at bounding box center [367, 359] width 400 height 52
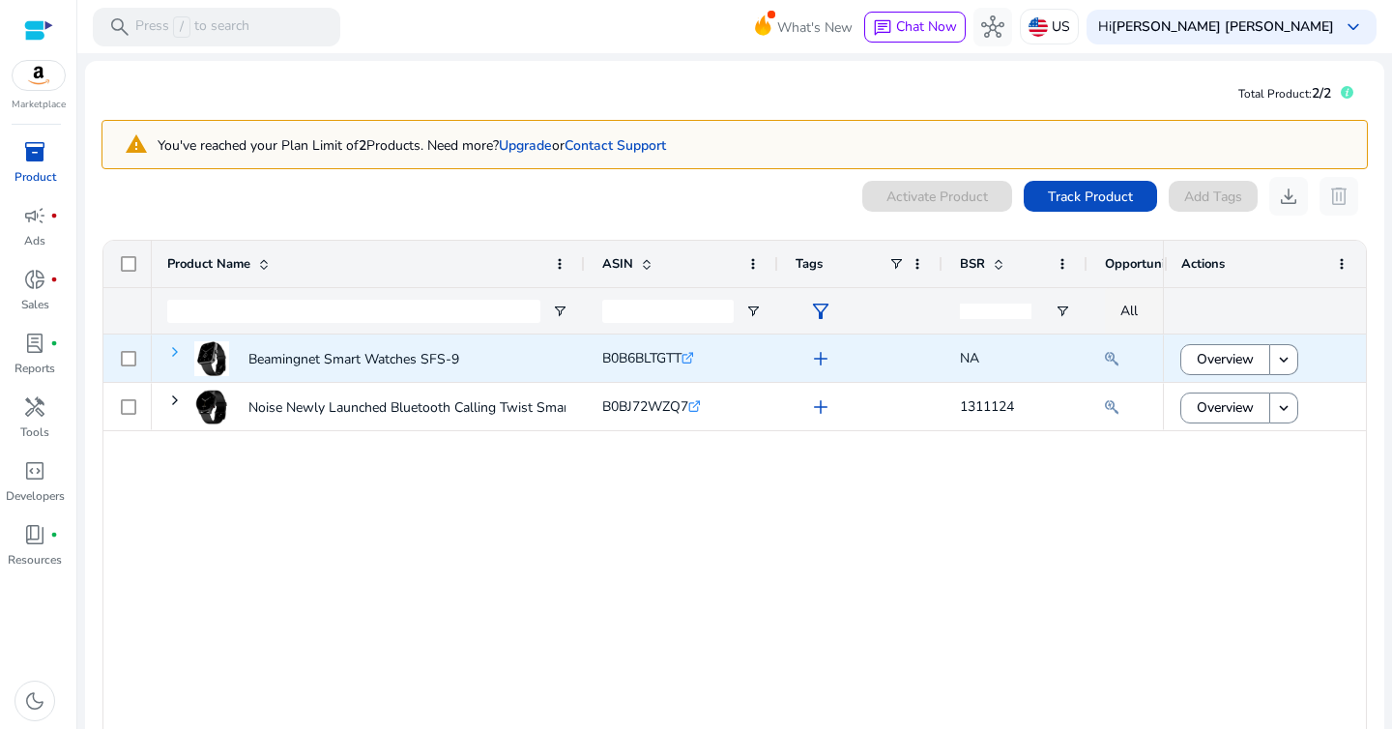
click at [176, 356] on span at bounding box center [174, 351] width 15 height 15
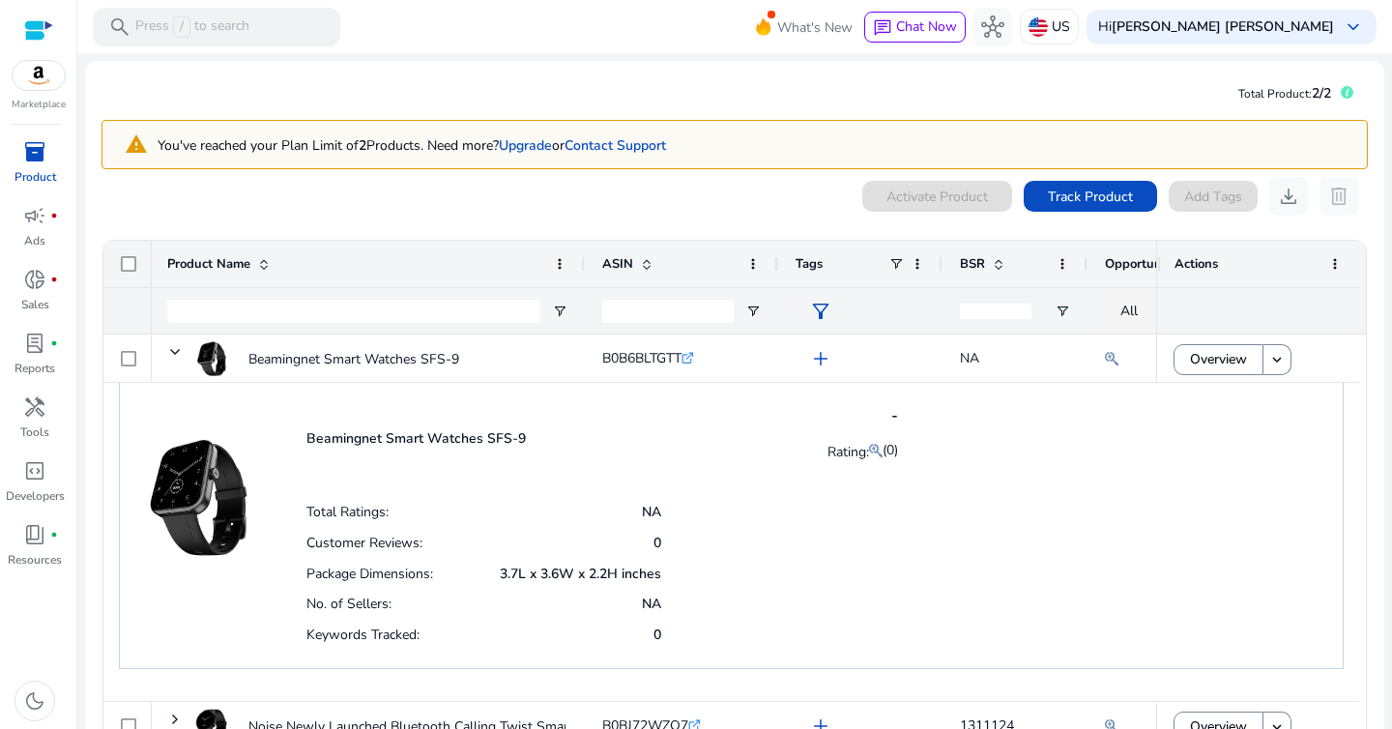
scroll to position [0, 4]
drag, startPoint x: 301, startPoint y: 440, endPoint x: 511, endPoint y: 438, distance: 209.8
click at [510, 438] on div "Beamingnet Smart Watches SFS-9 - Rating: (0) Total Ratings: NA Customer Reviews…" at bounding box center [731, 524] width 1225 height 290
click at [511, 438] on p "Beamingnet Smart Watches SFS-9" at bounding box center [416, 438] width 219 height 18
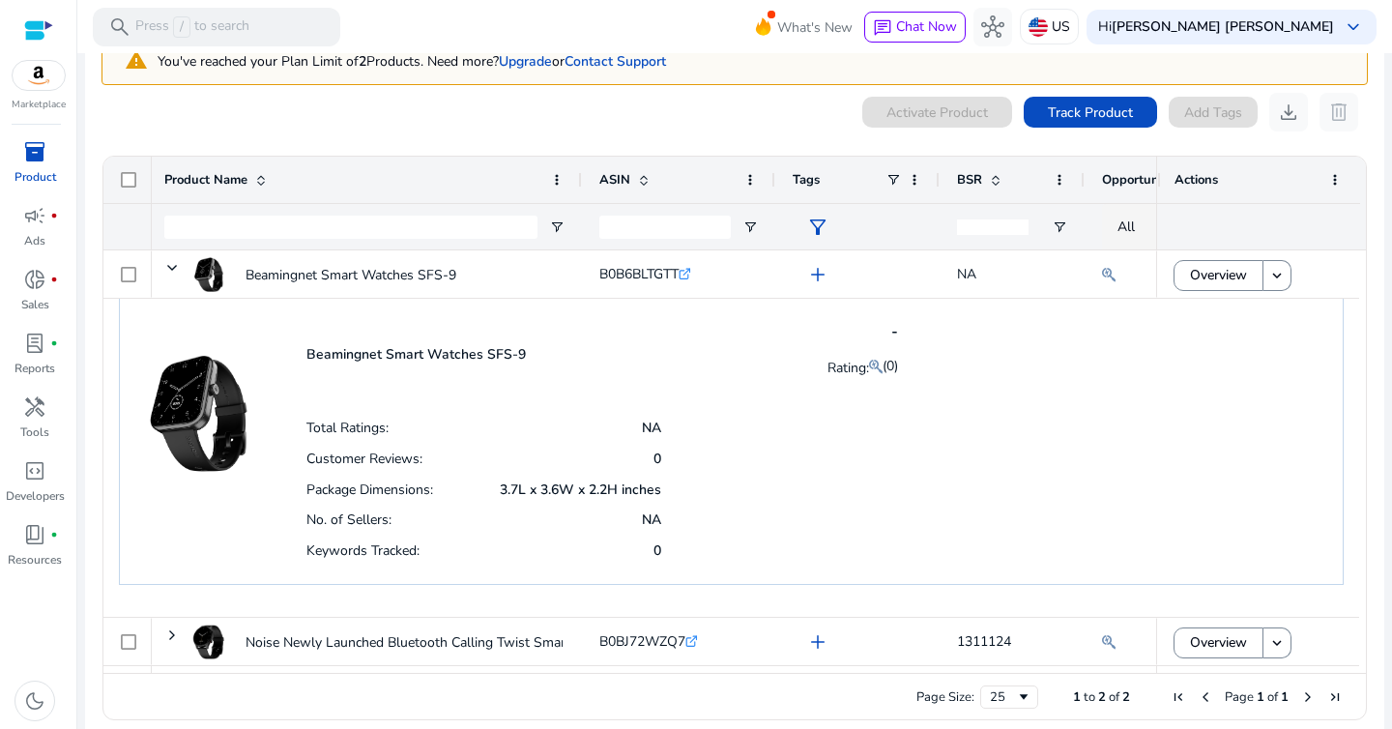
scroll to position [101, 0]
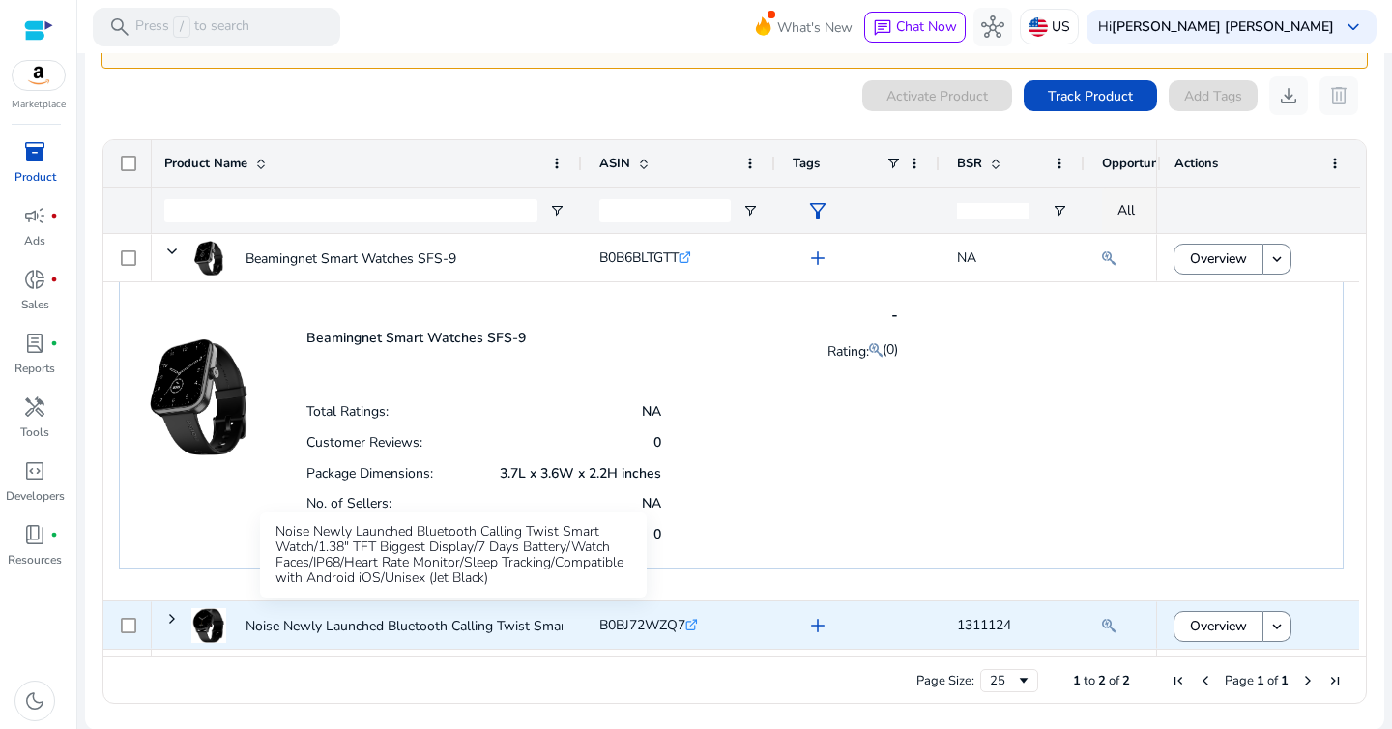
click at [481, 621] on p "Noise Newly Launched Bluetooth Calling Twist Smart Watch/1.38"..." at bounding box center [451, 626] width 411 height 40
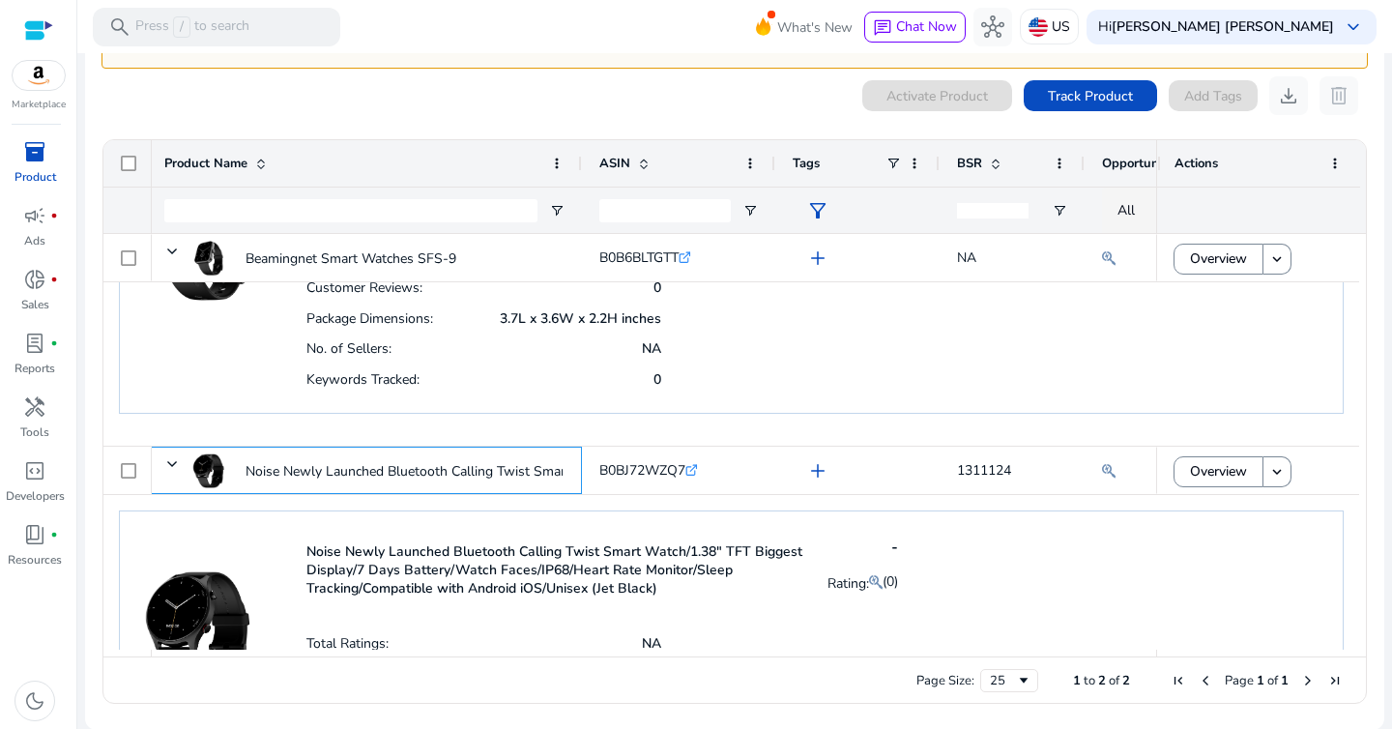
scroll to position [358, 0]
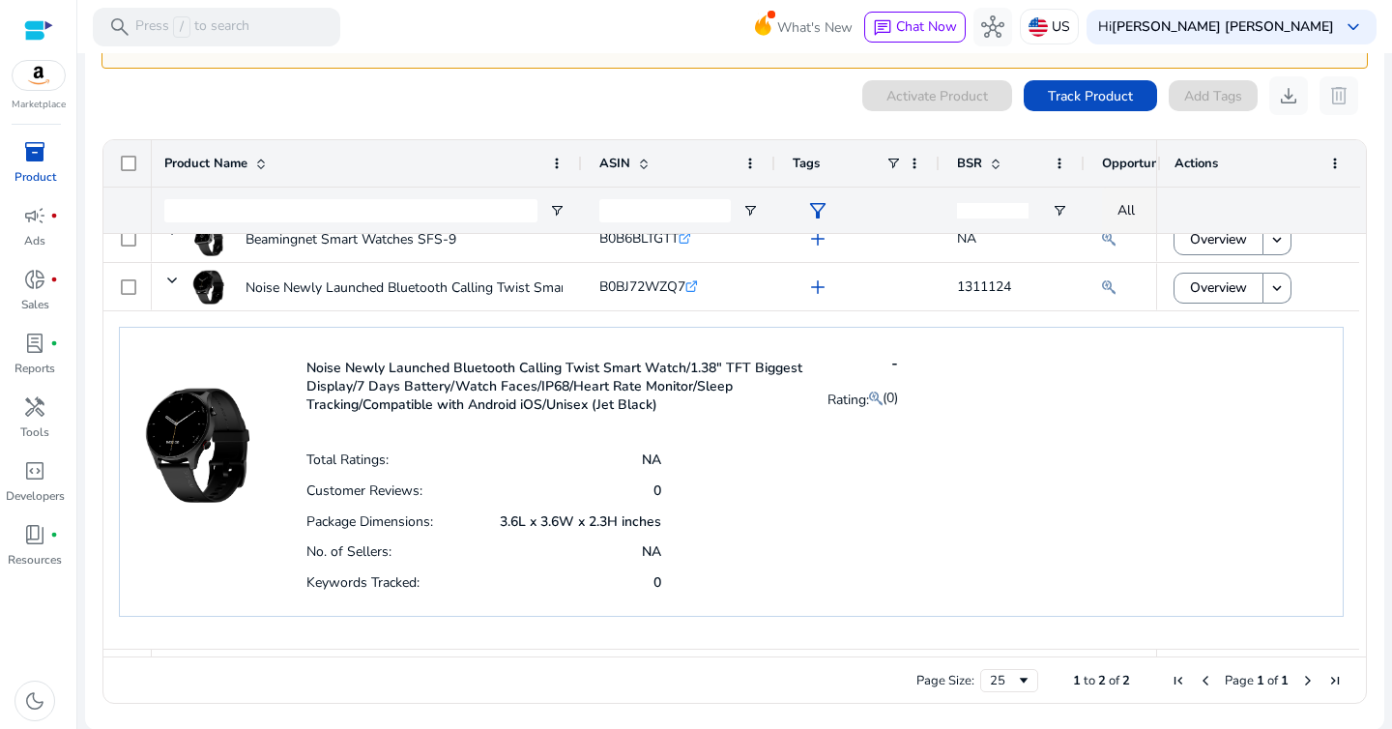
drag, startPoint x: 303, startPoint y: 360, endPoint x: 698, endPoint y: 408, distance: 398.4
click at [698, 408] on div "Noise Newly Launched Bluetooth Calling Twist Smart Watch/1.38" TFT Biggest Disp…" at bounding box center [731, 472] width 1225 height 290
click at [698, 408] on p "Noise Newly Launched Bluetooth Calling Twist Smart Watch/1.38" TFT Biggest Disp…" at bounding box center [556, 386] width 498 height 55
click at [871, 394] on mat-icon at bounding box center [876, 398] width 14 height 23
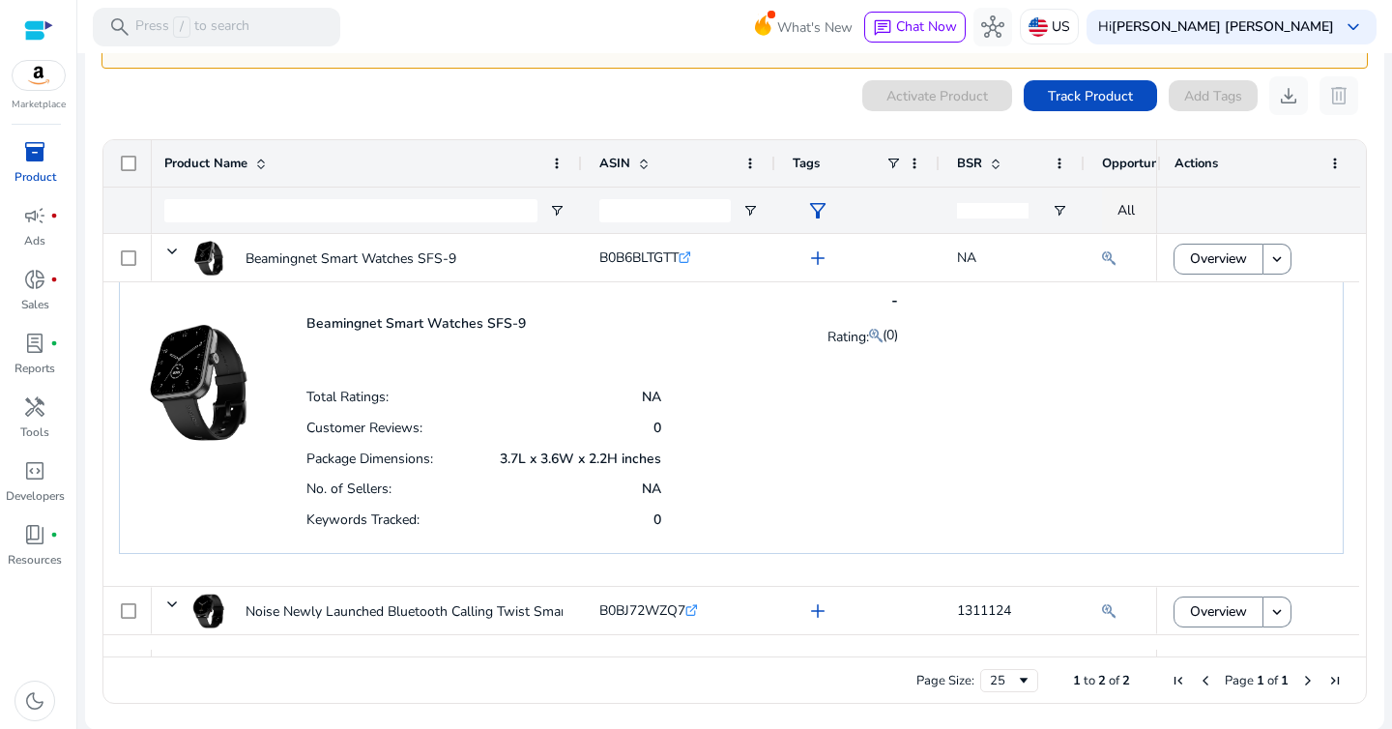
scroll to position [0, 0]
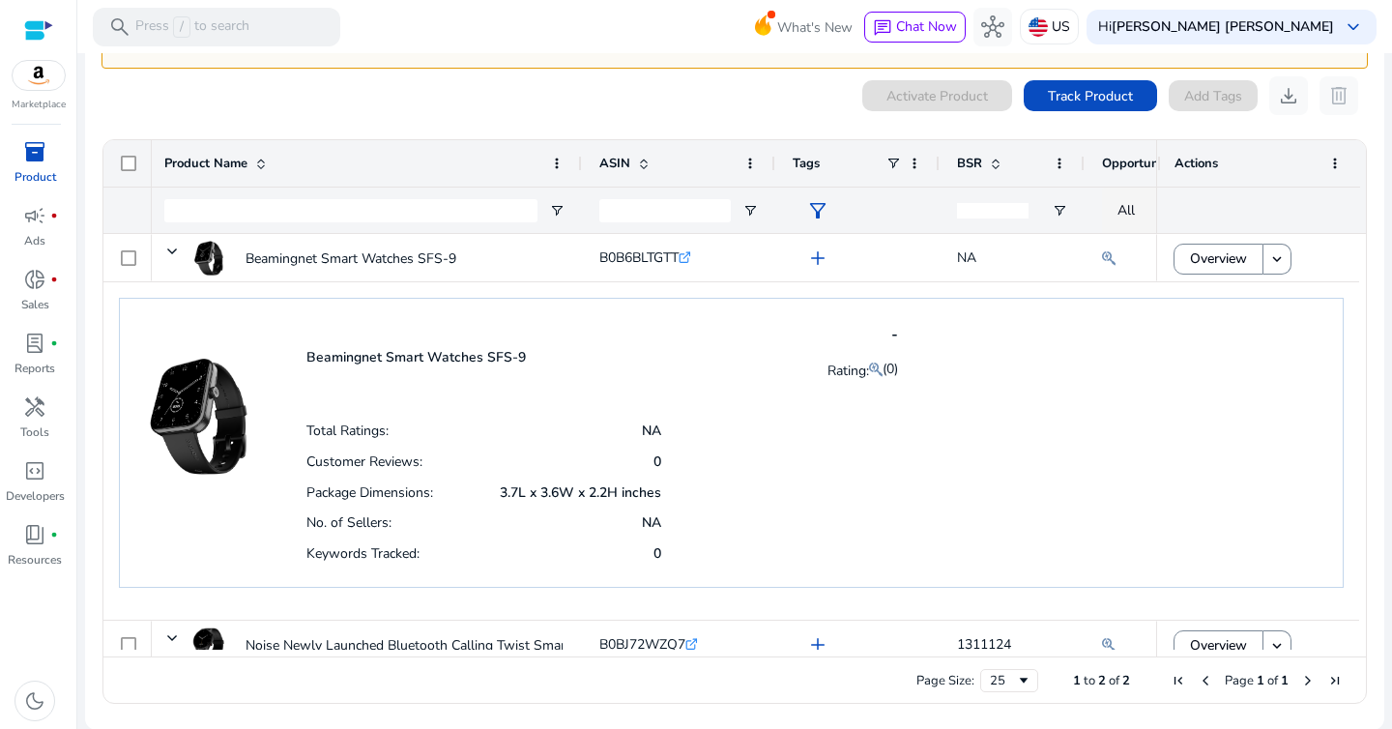
click at [982, 212] on input "number" at bounding box center [993, 210] width 72 height 15
click at [835, 225] on div "filter_alt" at bounding box center [858, 210] width 130 height 45
click at [303, 207] on input "Product Name Filter Input" at bounding box center [350, 210] width 373 height 23
click at [1070, 25] on p "US" at bounding box center [1061, 27] width 18 height 34
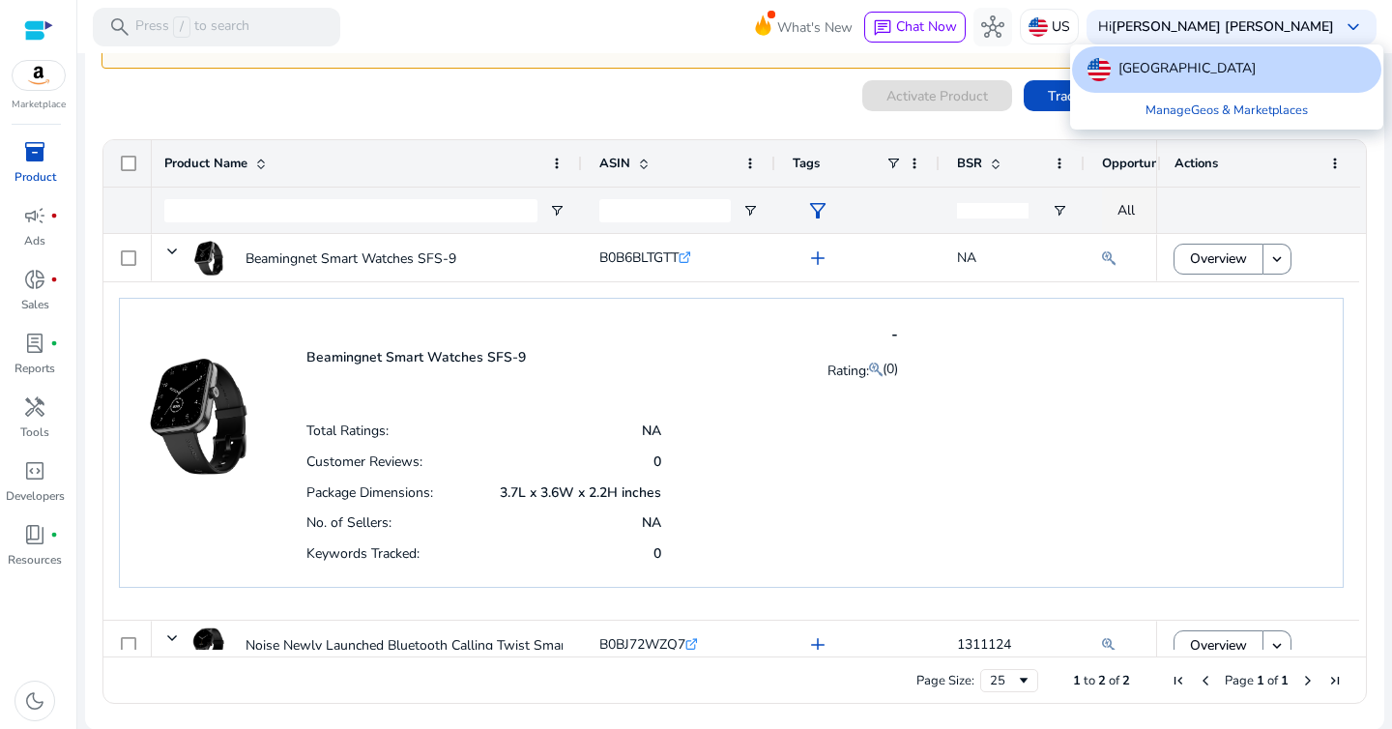
click at [947, 59] on div at bounding box center [696, 364] width 1392 height 729
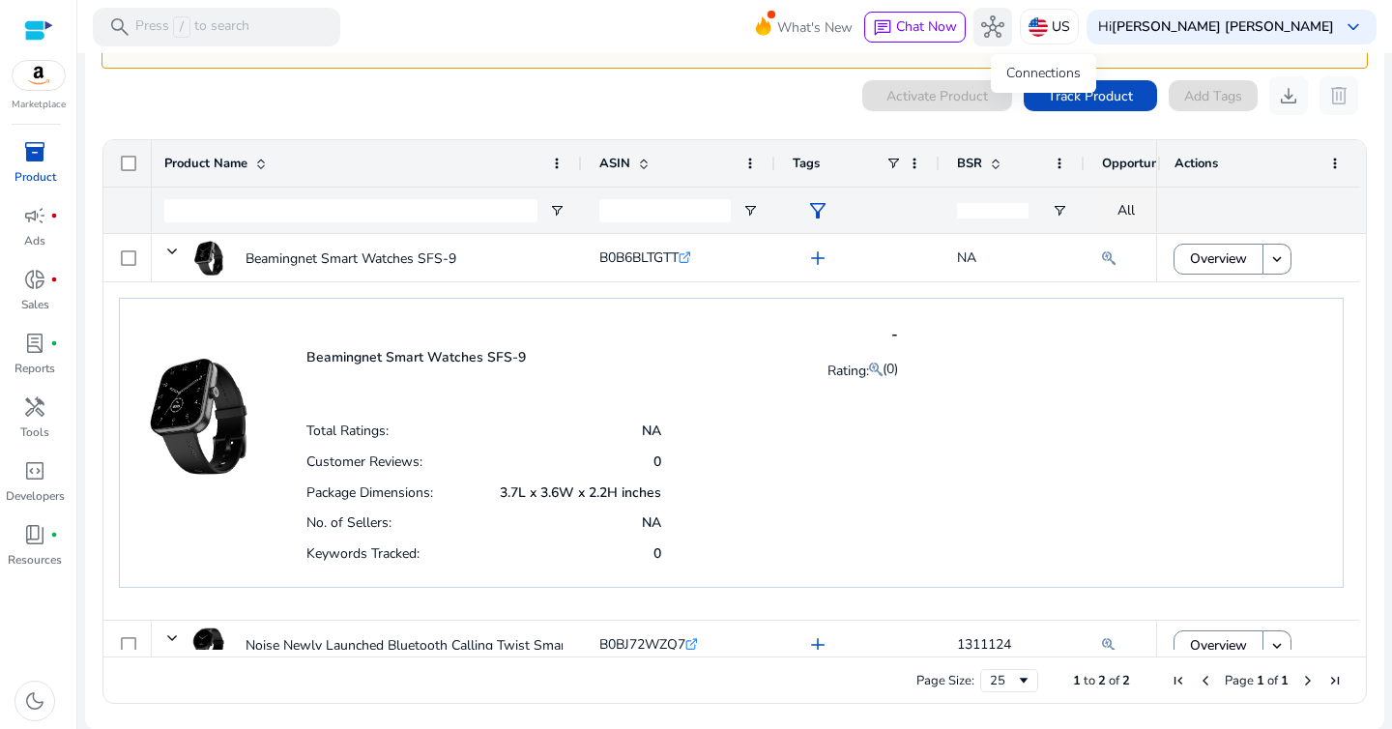
click at [1005, 24] on span "hub" at bounding box center [992, 26] width 23 height 23
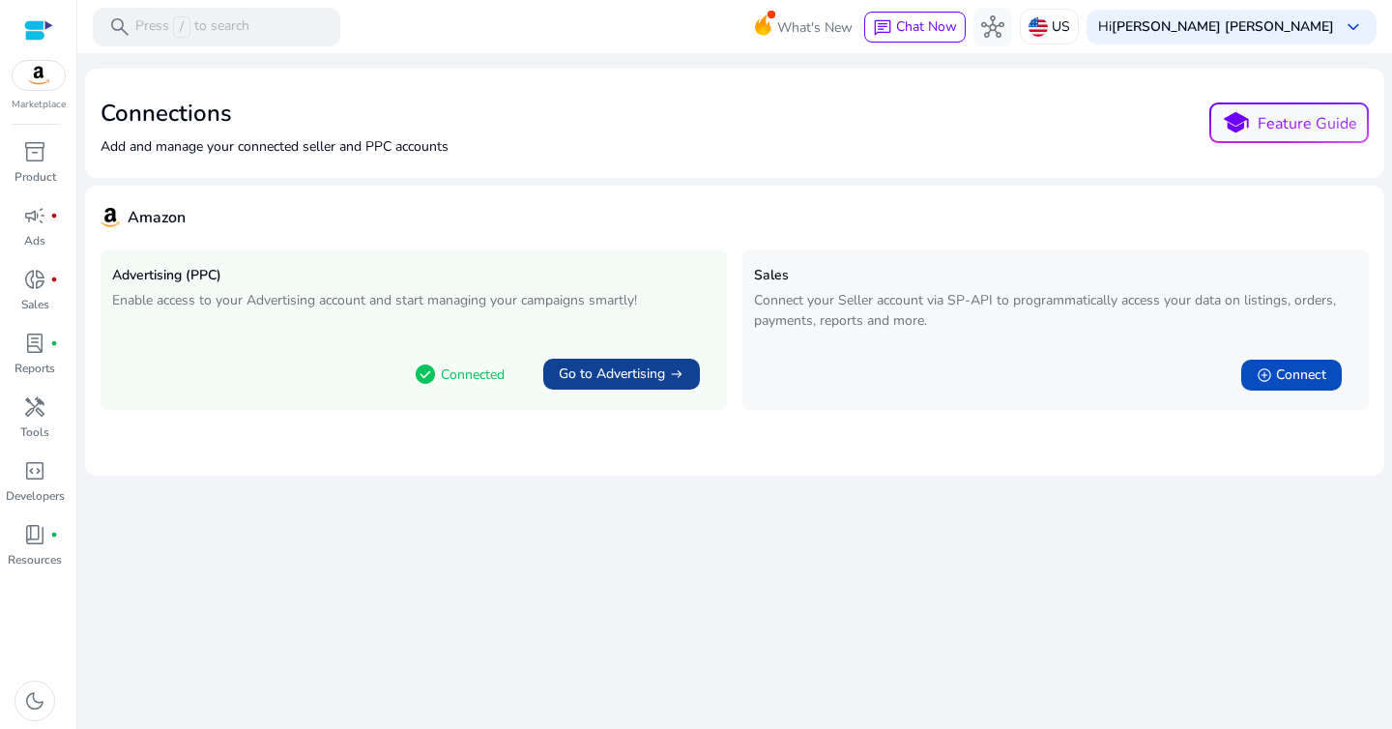
click at [622, 377] on span "Go to Advertising" at bounding box center [612, 374] width 106 height 19
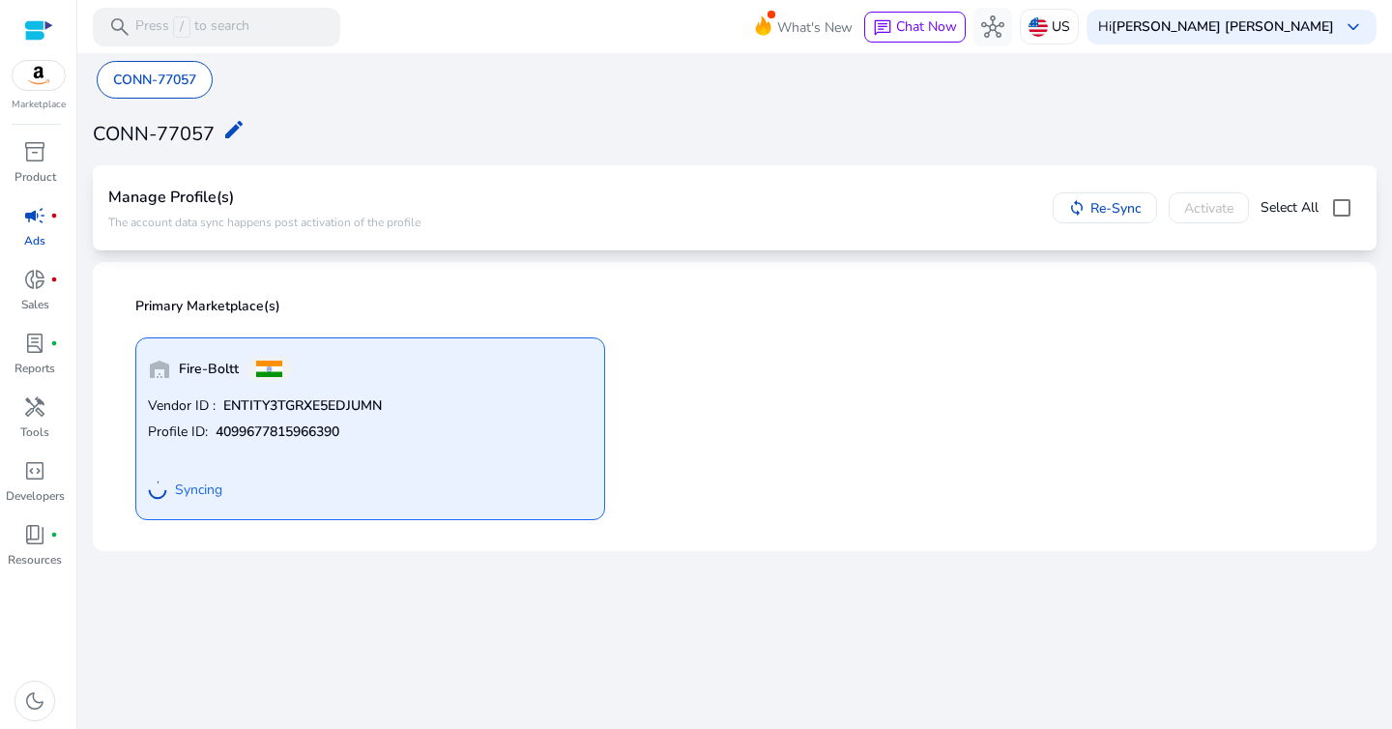
click at [35, 219] on span "campaign" at bounding box center [34, 215] width 23 height 23
click at [37, 224] on span "campaign" at bounding box center [34, 215] width 23 height 23
click at [1048, 17] on img at bounding box center [1038, 26] width 19 height 19
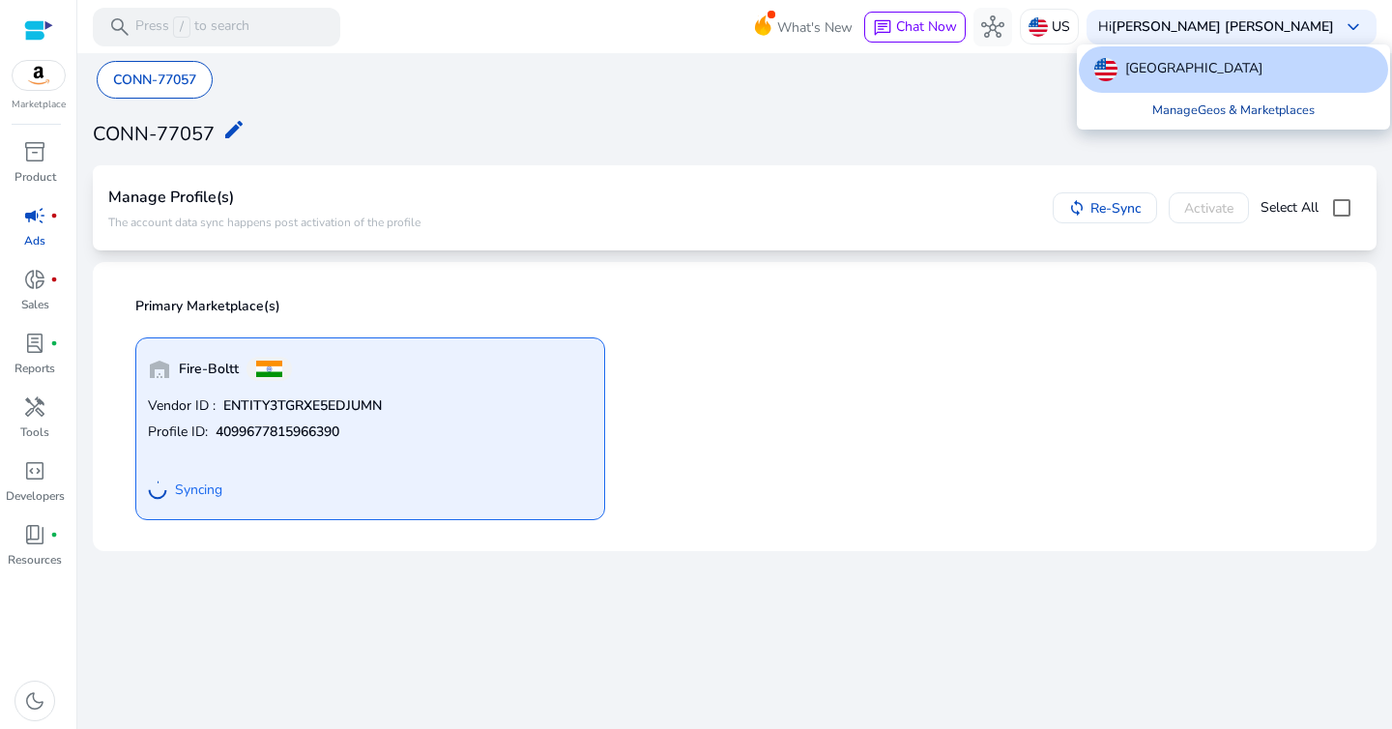
click at [1202, 112] on link "Manage Geos & Marketplaces" at bounding box center [1233, 110] width 193 height 35
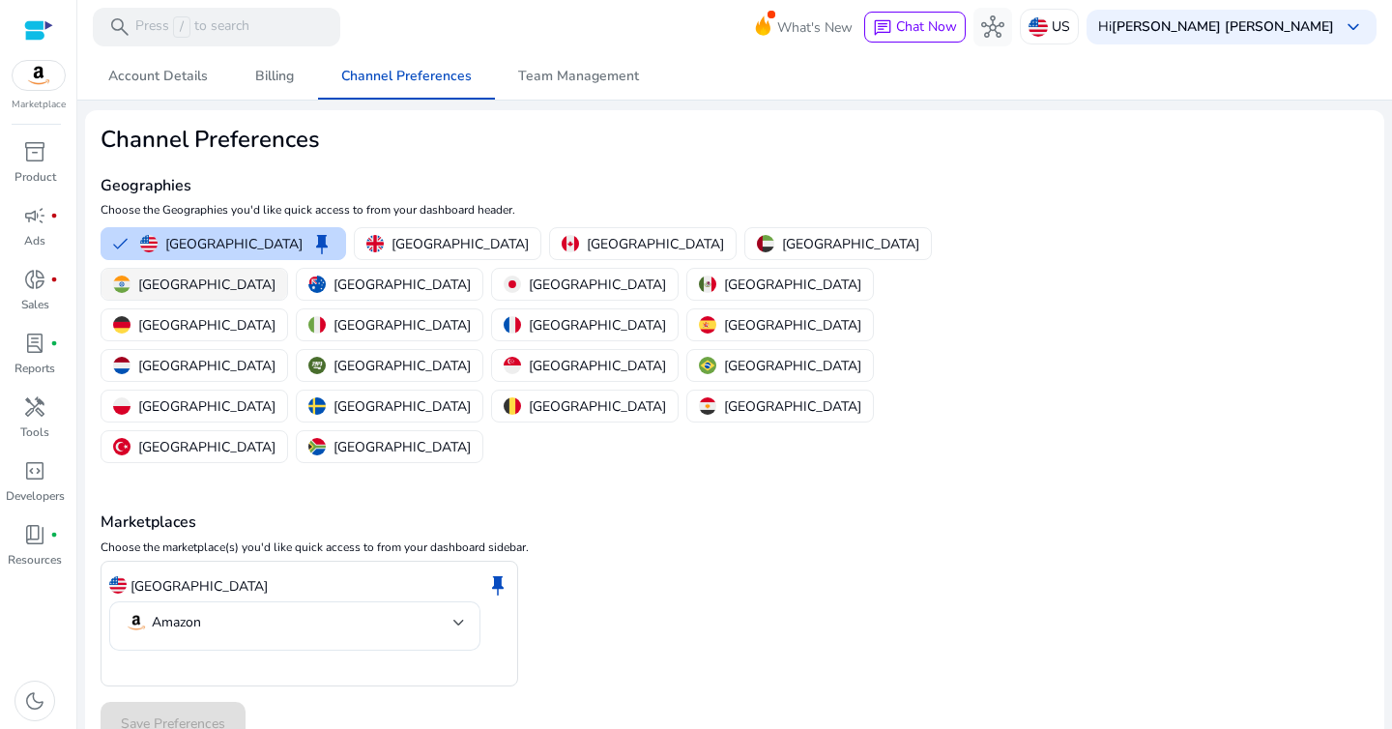
click at [276, 275] on div "India" at bounding box center [194, 285] width 162 height 20
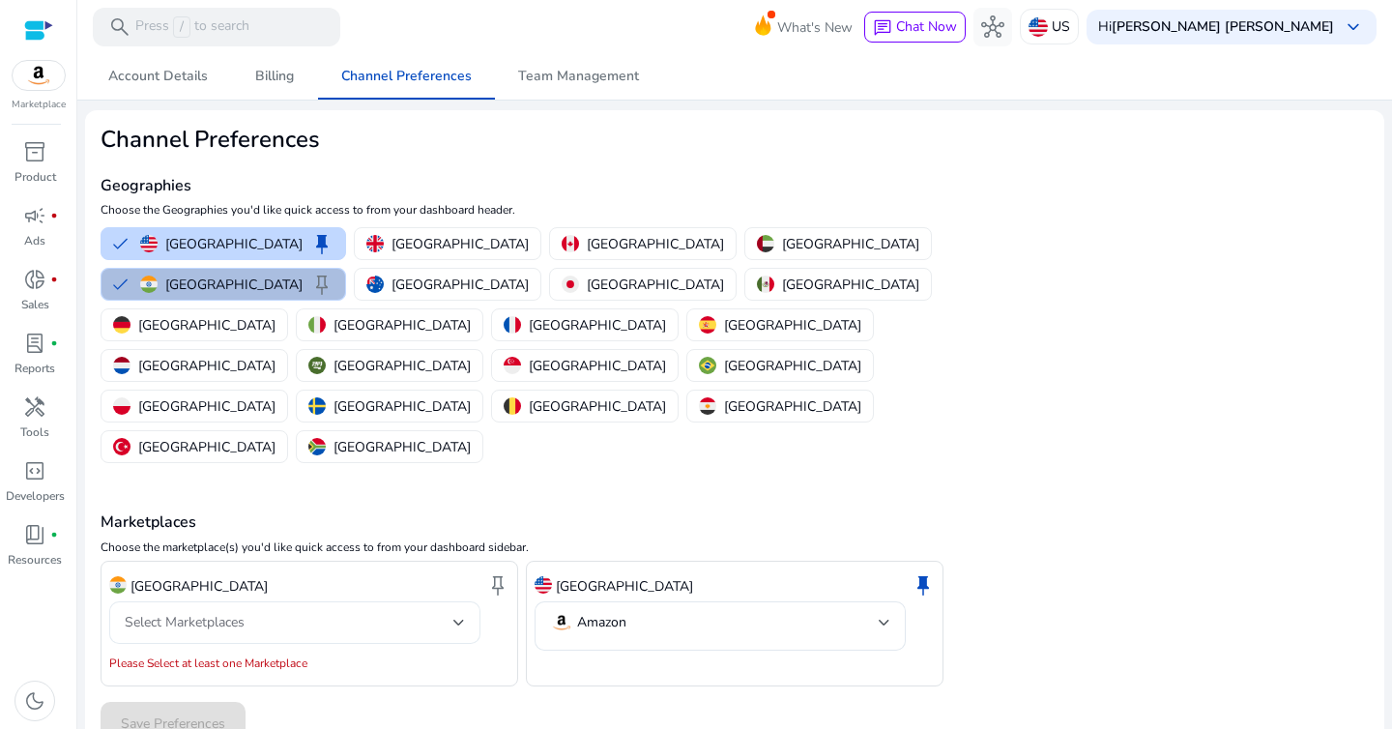
click at [365, 612] on div "Select Marketplaces" at bounding box center [289, 622] width 329 height 21
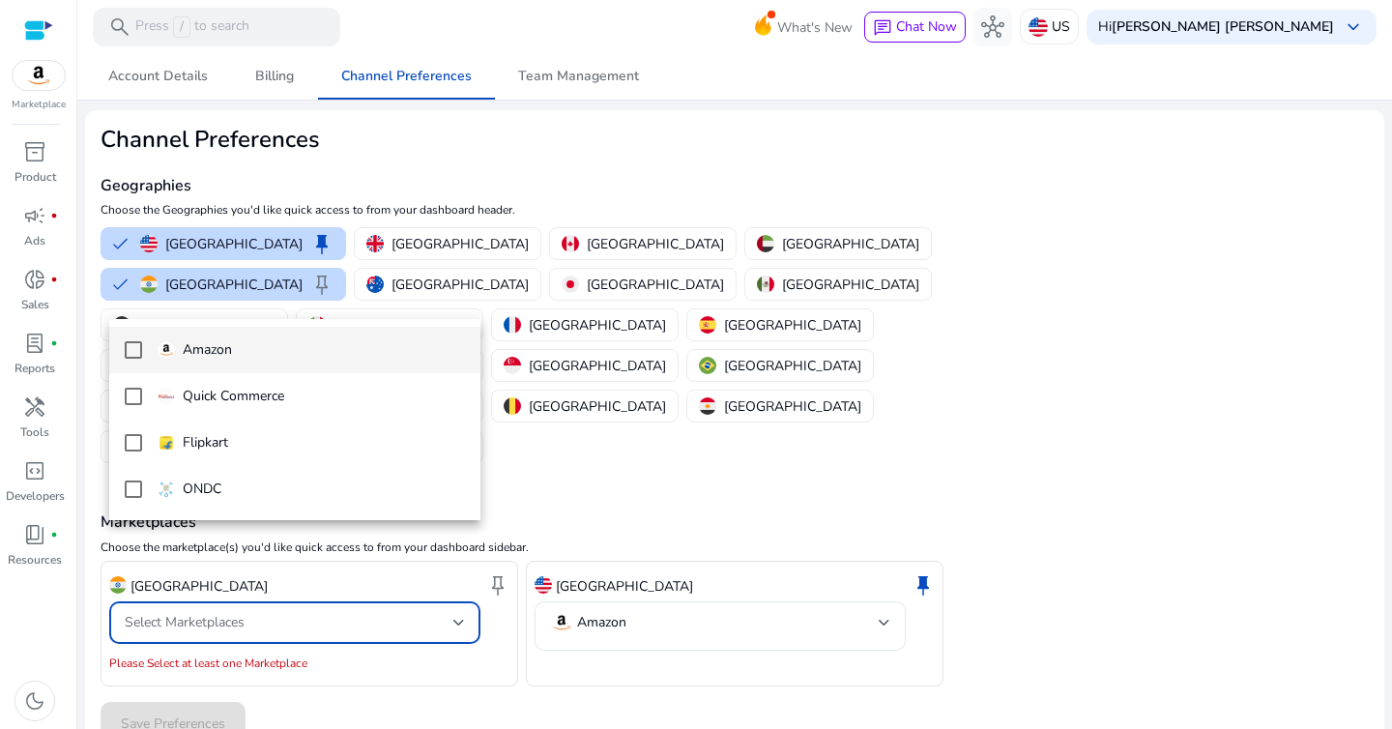
click at [224, 347] on p "Amazon" at bounding box center [207, 349] width 49 height 21
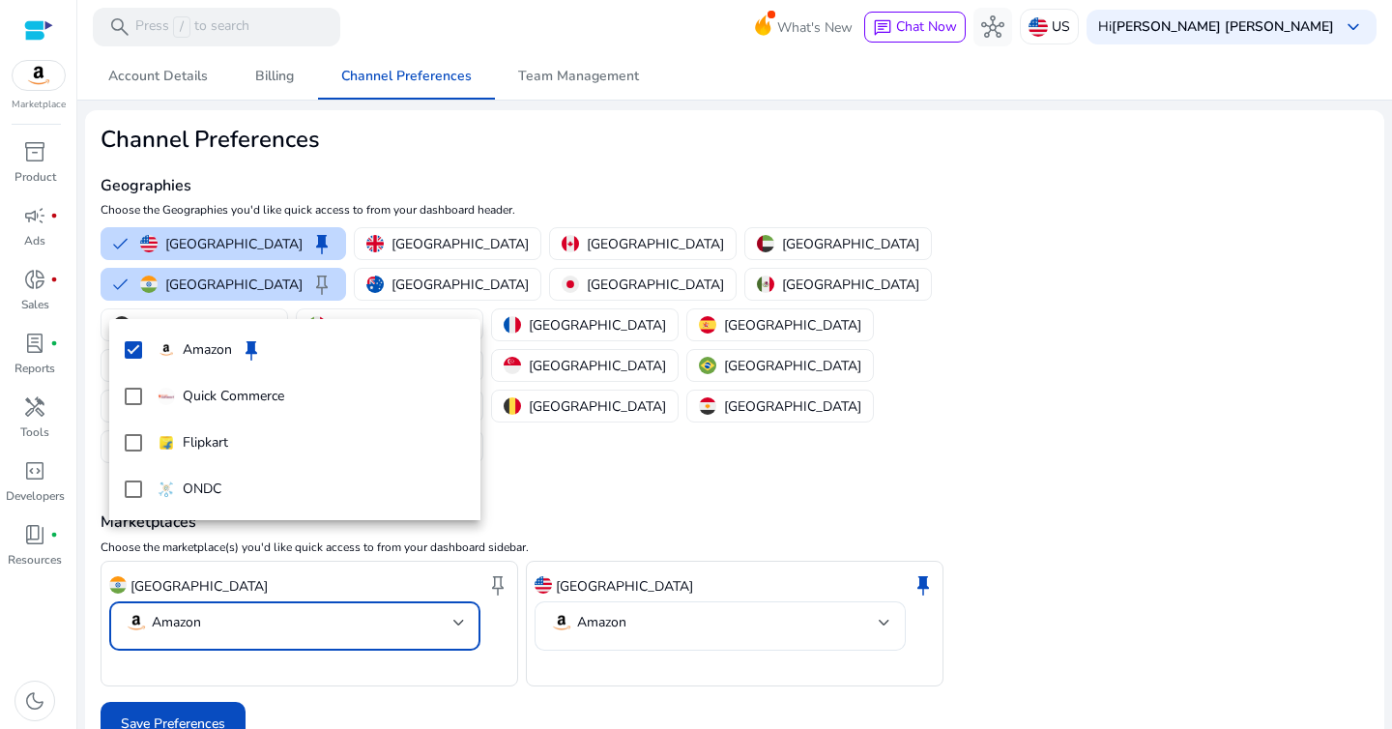
click at [177, 647] on div at bounding box center [696, 364] width 1392 height 729
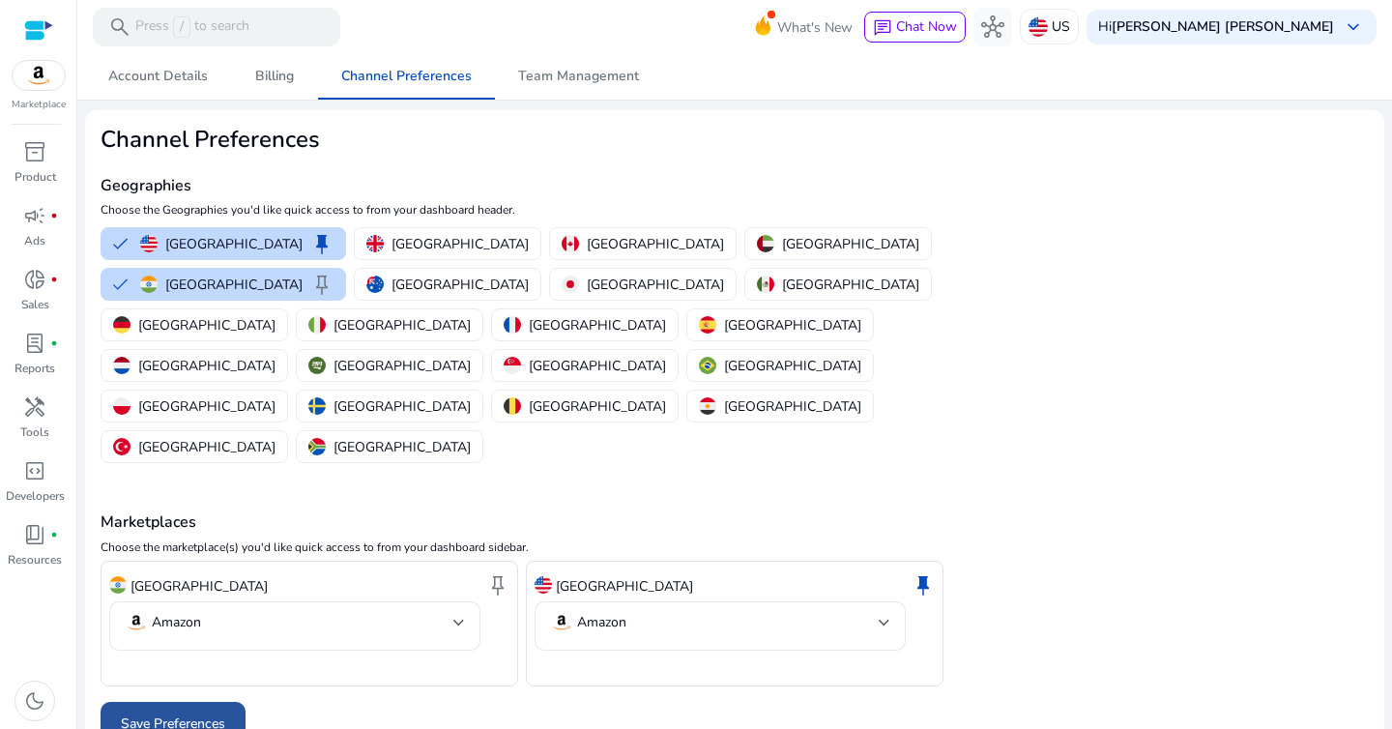
click at [202, 714] on span "Save Preferences" at bounding box center [173, 724] width 104 height 20
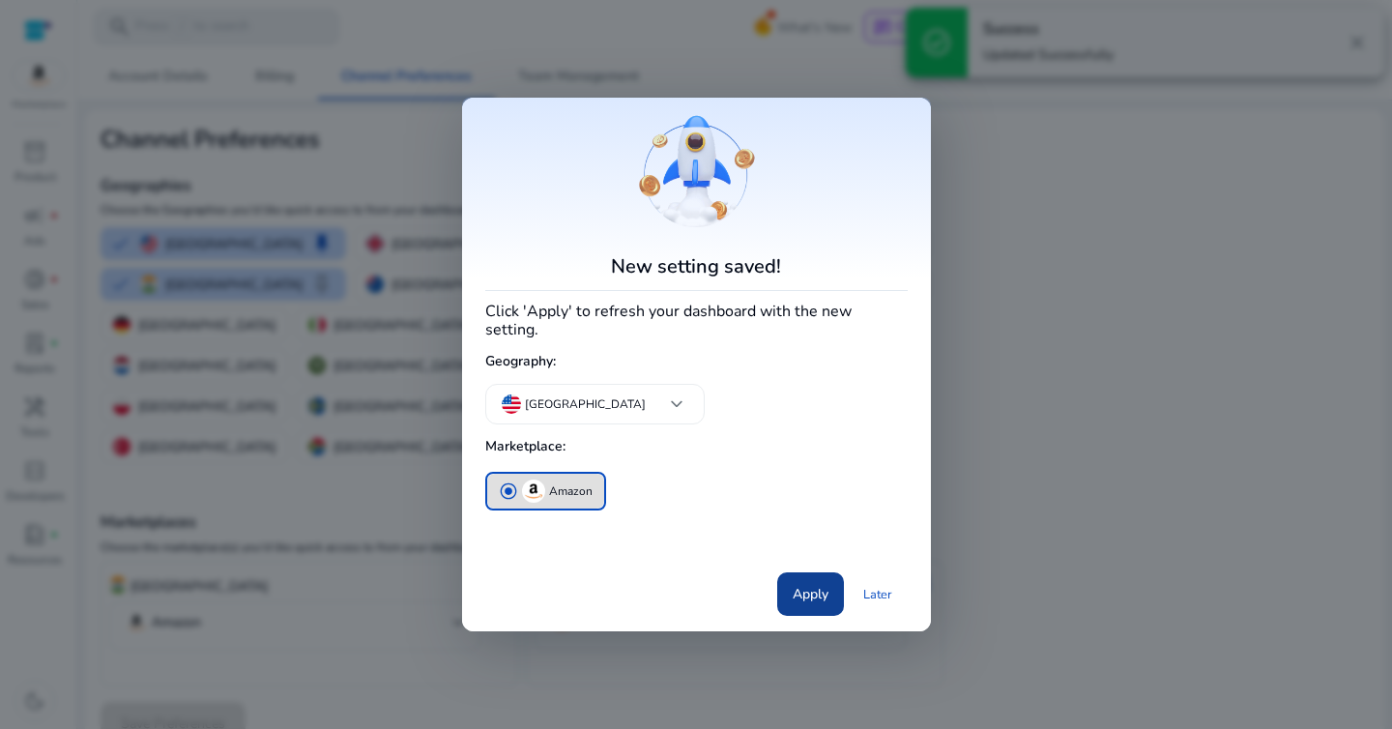
click at [816, 589] on span "Apply" at bounding box center [811, 594] width 36 height 20
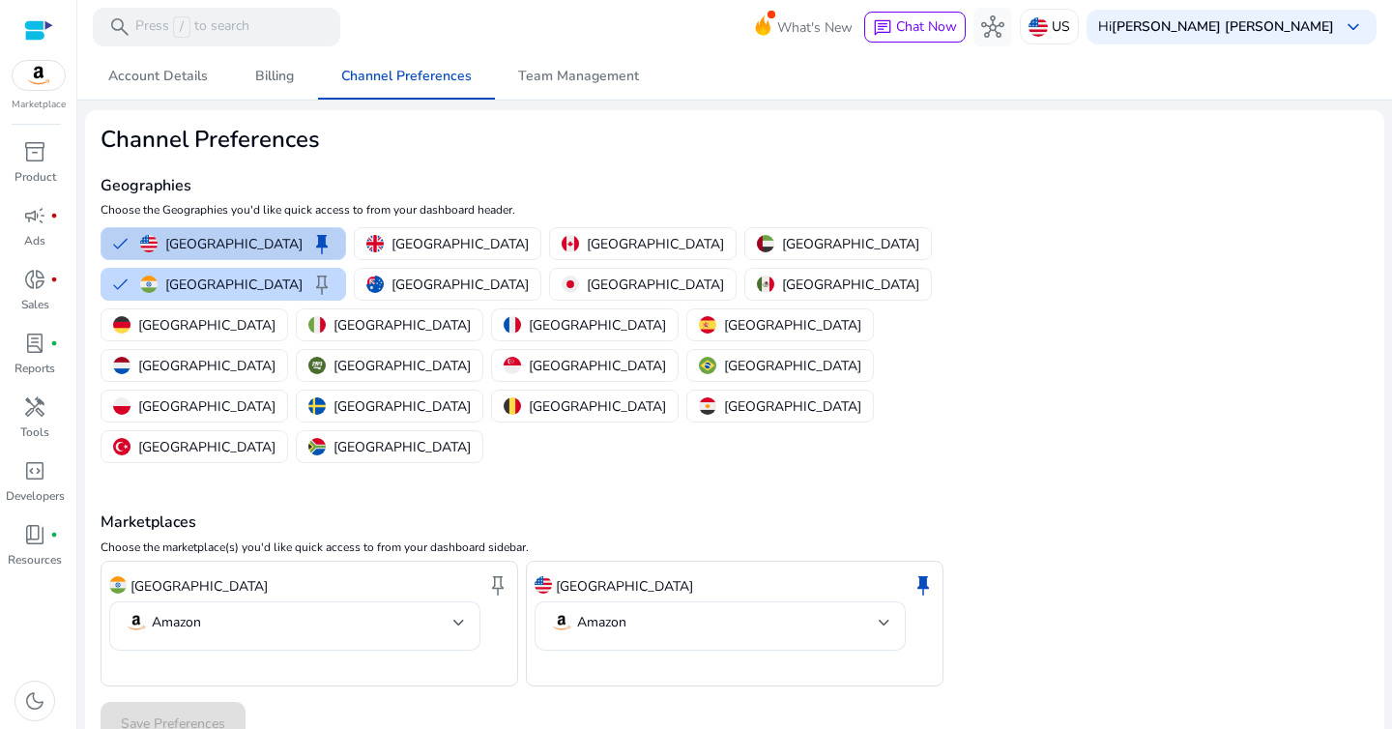
click at [213, 246] on p "[GEOGRAPHIC_DATA]" at bounding box center [233, 244] width 137 height 20
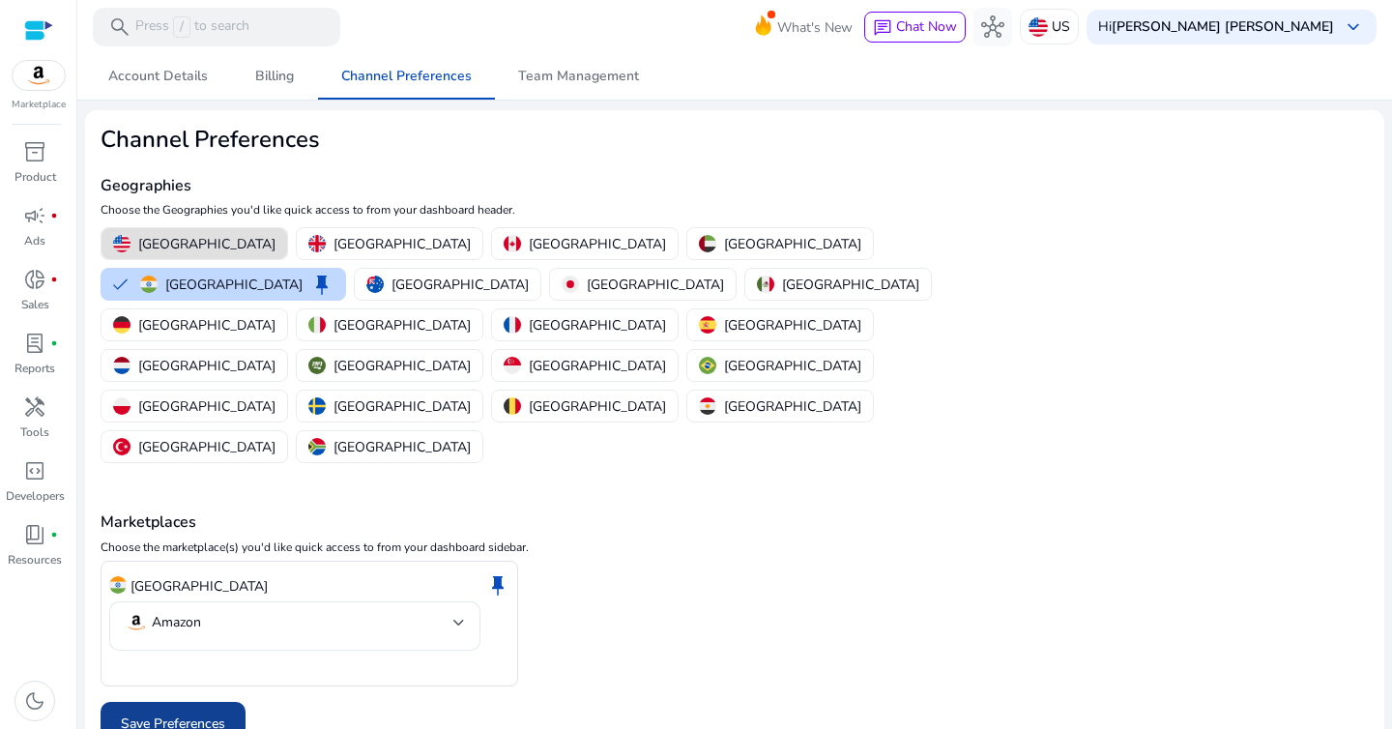
click at [199, 714] on span "Save Preferences" at bounding box center [173, 724] width 104 height 20
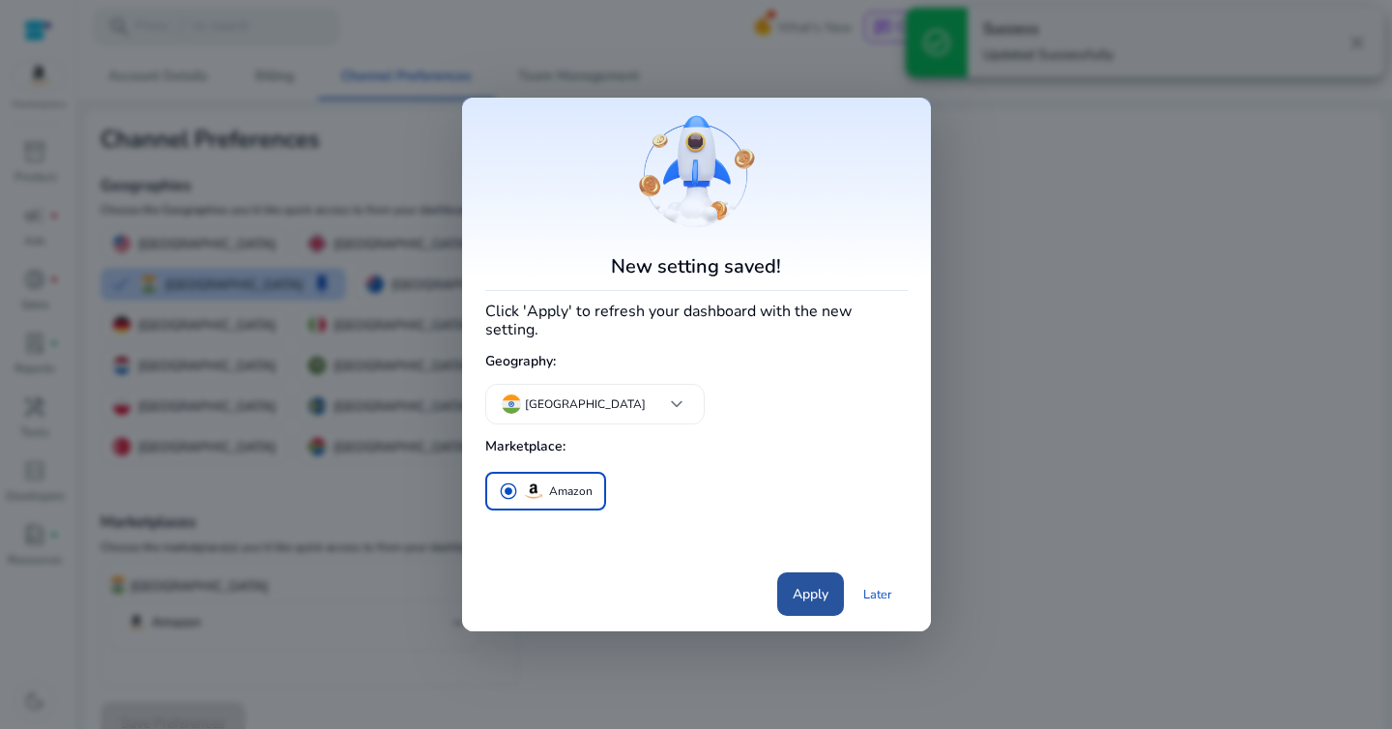
click at [799, 596] on span at bounding box center [810, 594] width 67 height 46
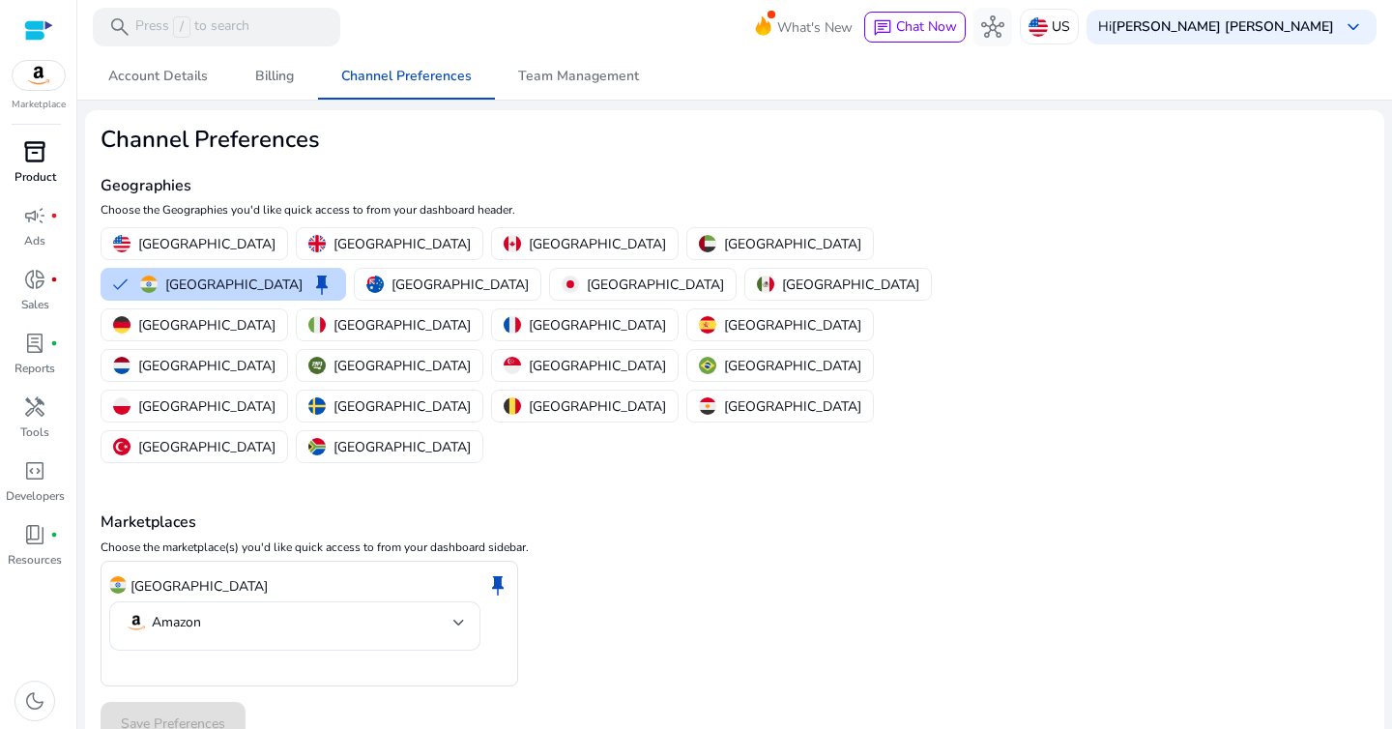
click at [39, 160] on span "inventory_2" at bounding box center [34, 151] width 23 height 23
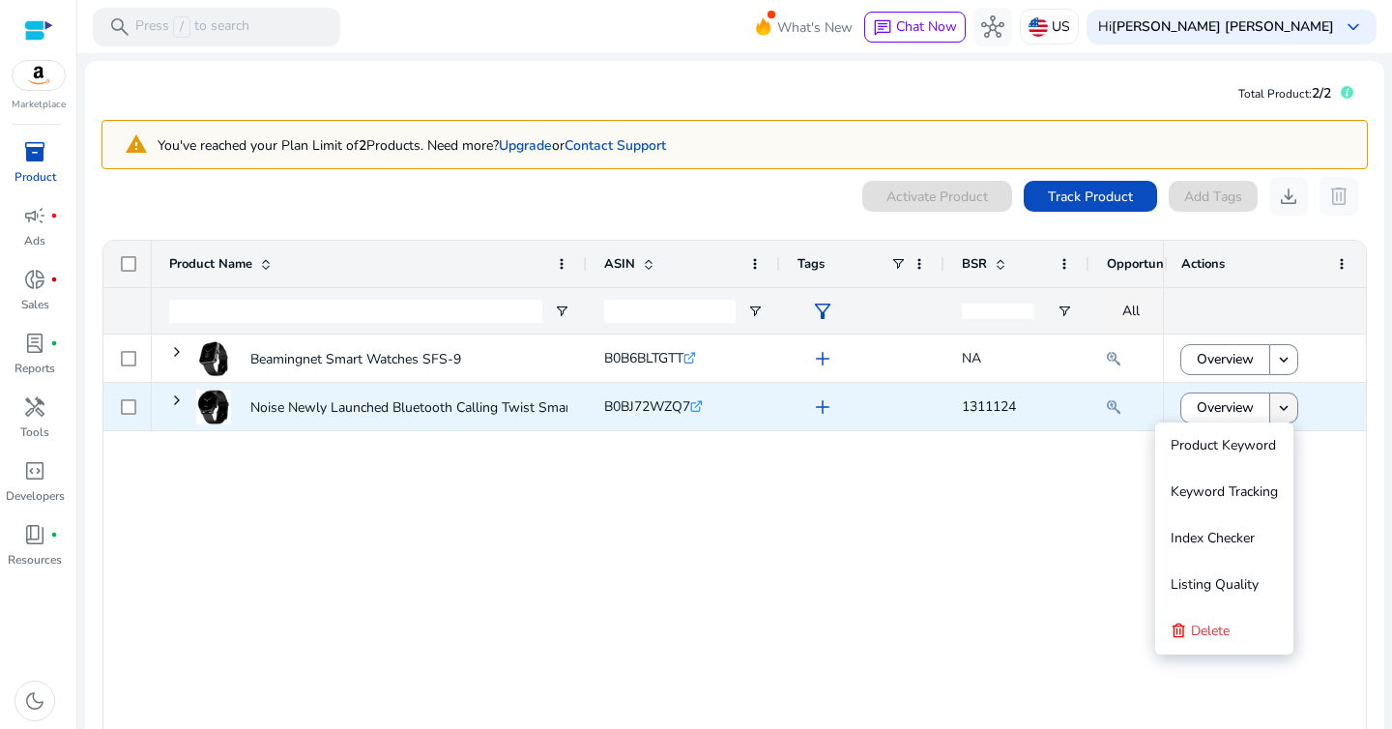
click at [1276, 400] on mat-icon "keyboard_arrow_down" at bounding box center [1283, 407] width 17 height 17
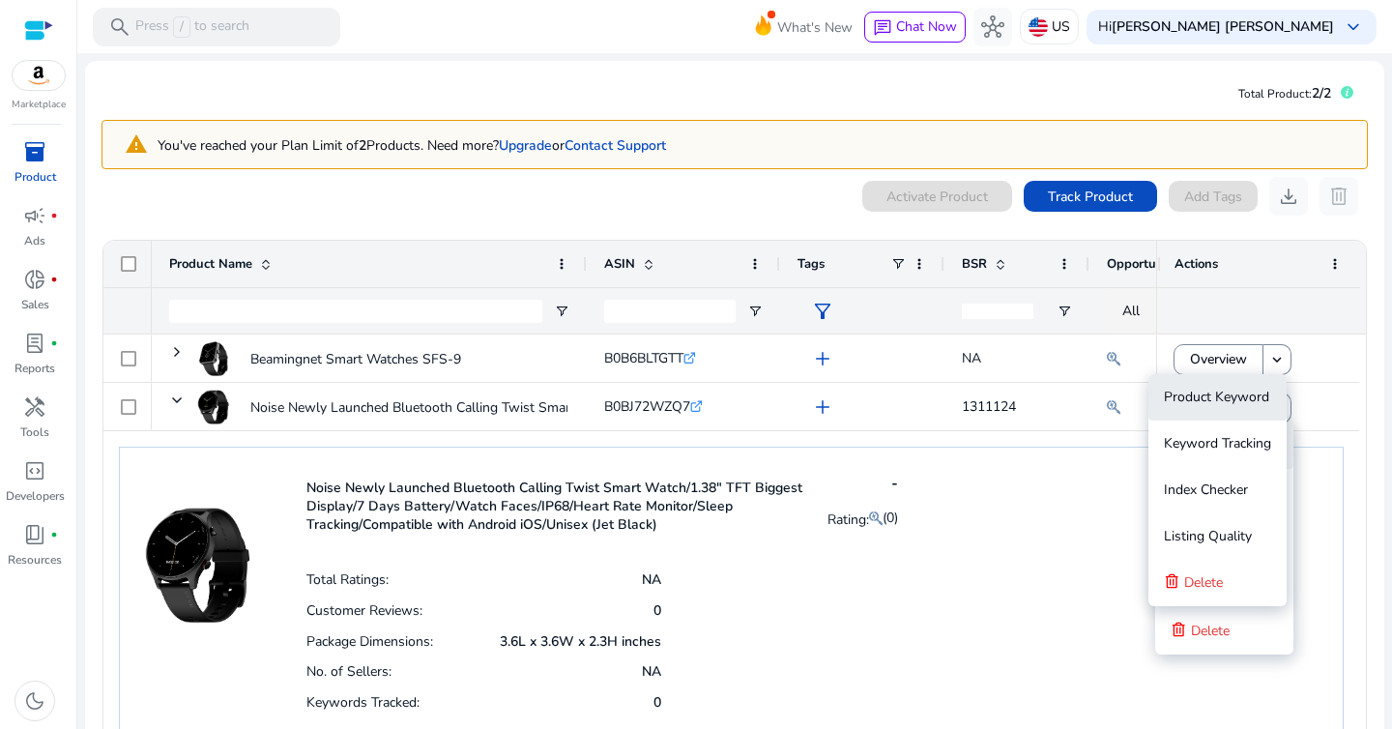
click at [1212, 397] on span "Product Keyword" at bounding box center [1216, 397] width 105 height 18
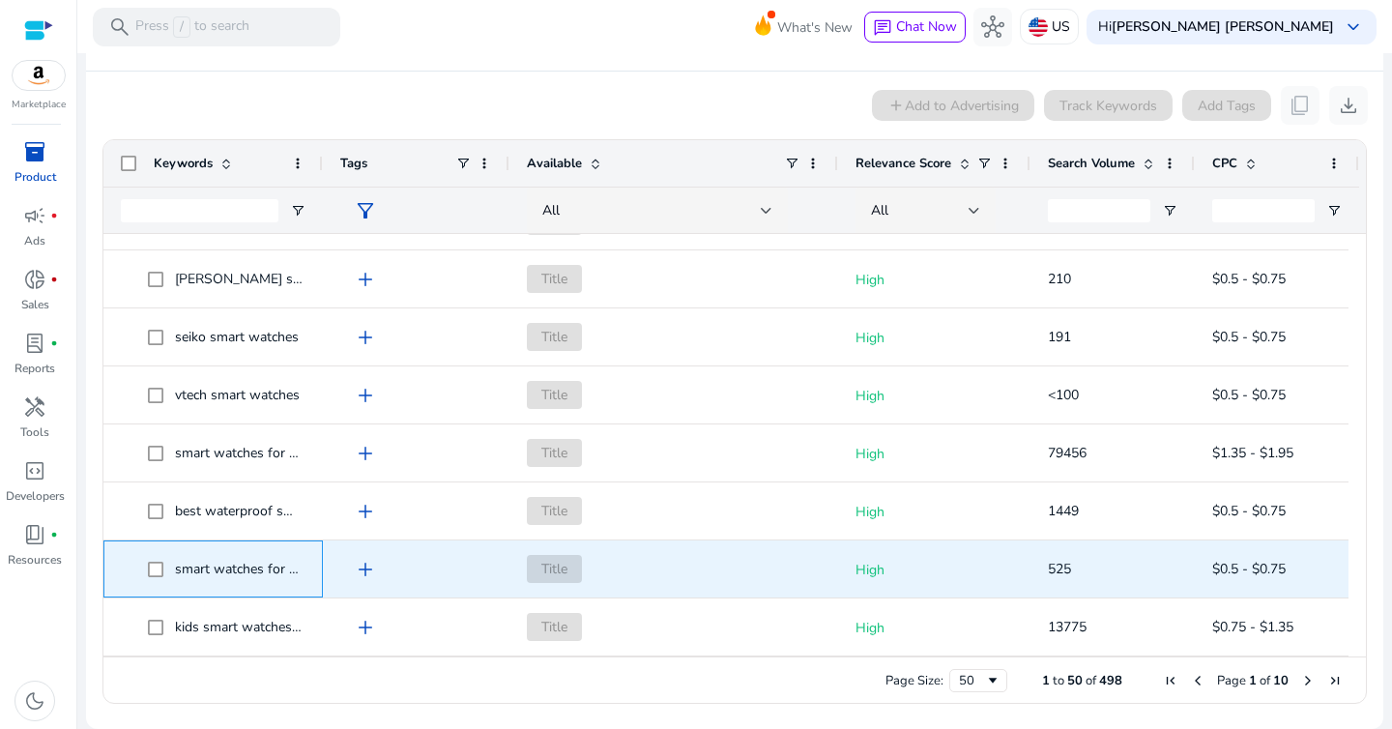
click at [276, 570] on span "smart watches for children" at bounding box center [255, 569] width 161 height 18
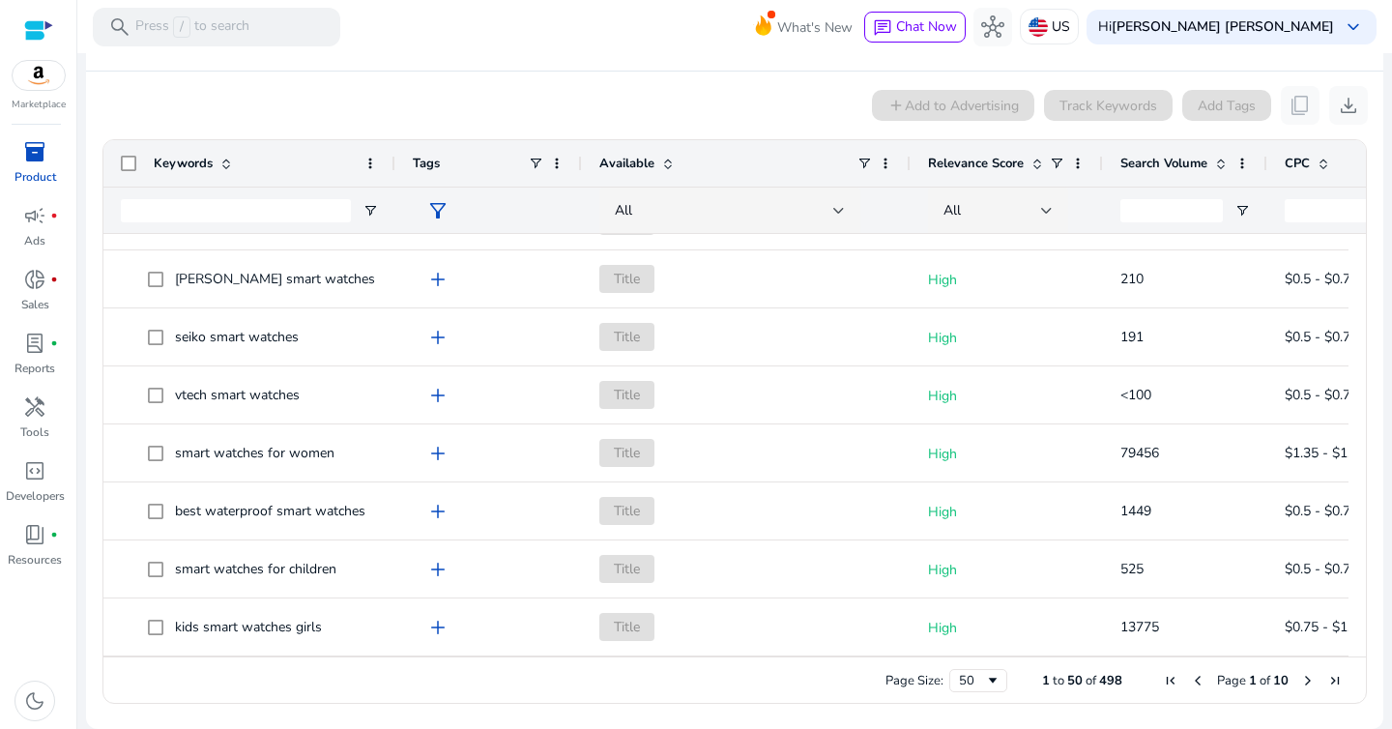
drag, startPoint x: 318, startPoint y: 165, endPoint x: 391, endPoint y: 164, distance: 72.5
click at [391, 164] on div at bounding box center [395, 163] width 8 height 46
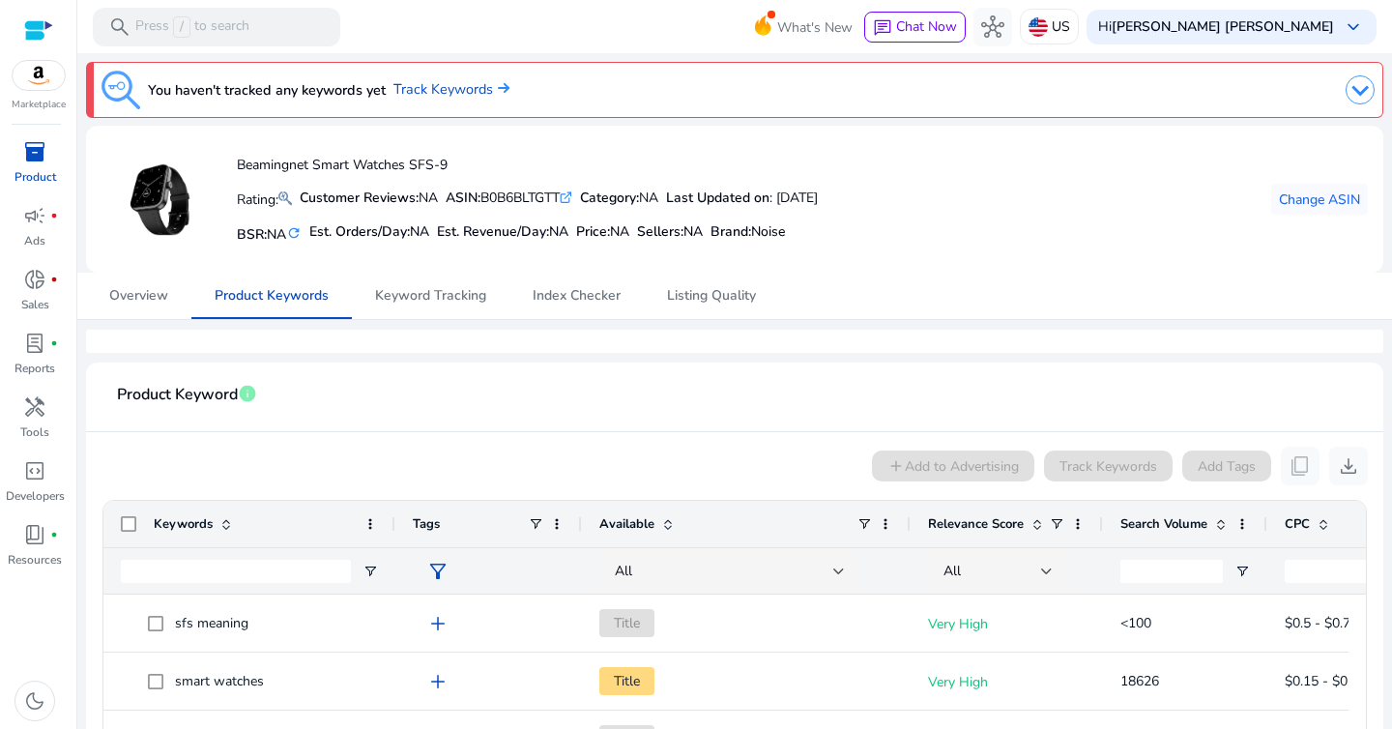
click at [1346, 80] on img at bounding box center [1360, 89] width 29 height 29
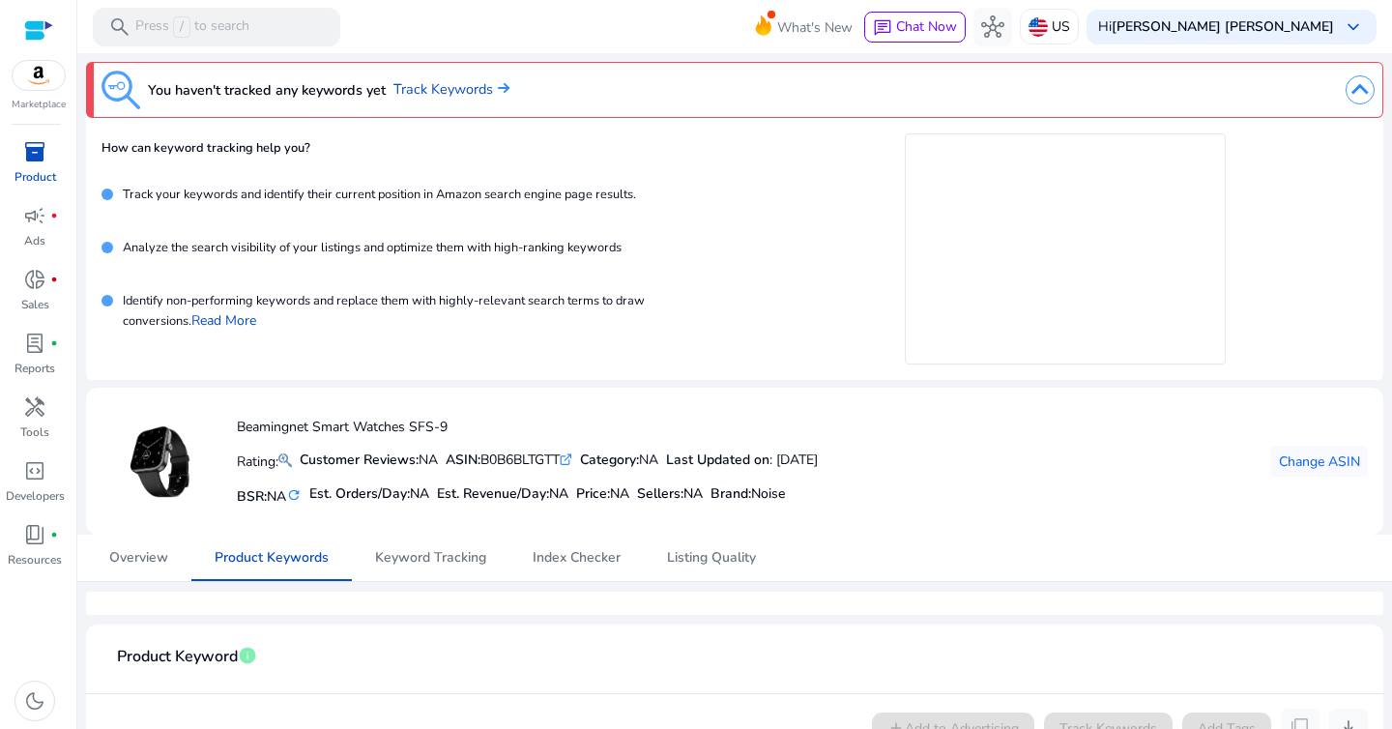
click at [271, 198] on p "Track your keywords and identify their current position in Amazon search engine…" at bounding box center [374, 201] width 523 height 31
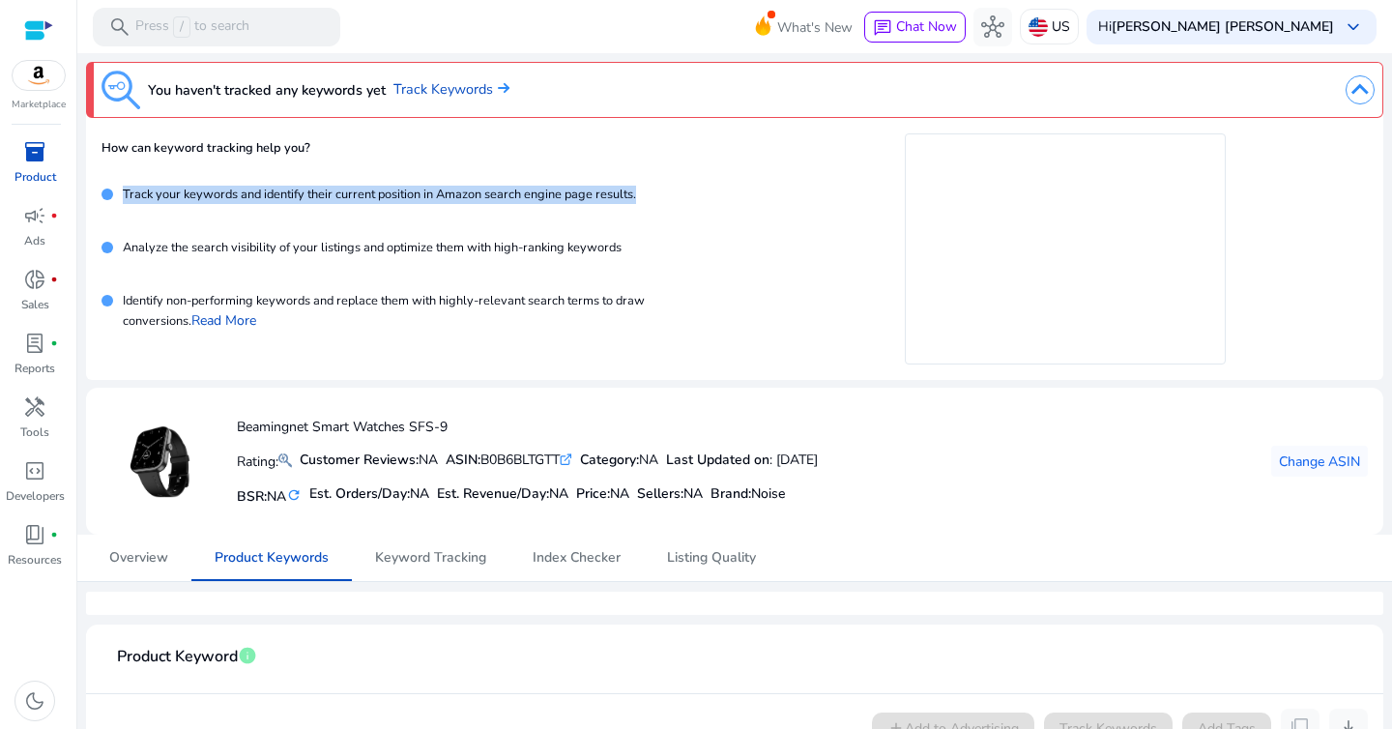
click at [271, 198] on p "Track your keywords and identify their current position in Amazon search engine…" at bounding box center [374, 201] width 523 height 31
click at [340, 225] on div "Track your keywords and identify their current position in Amazon search engine…" at bounding box center [420, 205] width 636 height 53
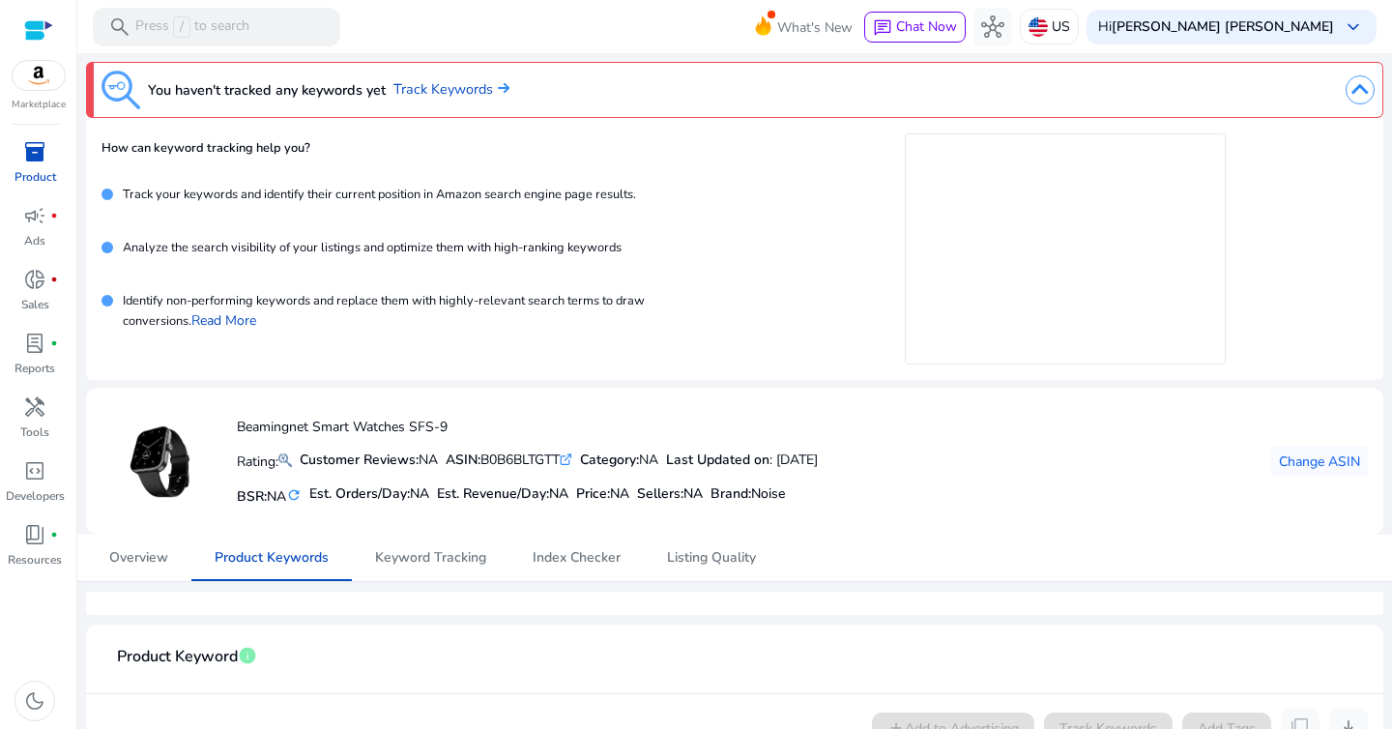
click at [517, 193] on p "Track your keywords and identify their current position in Amazon search engine…" at bounding box center [374, 201] width 523 height 31
click at [512, 236] on div "Analyze the search visibility of your listings and optimize them with high-rank…" at bounding box center [420, 258] width 636 height 53
click at [441, 246] on p "Analyze the search visibility of your listings and optimize them with high-rank…" at bounding box center [367, 254] width 509 height 31
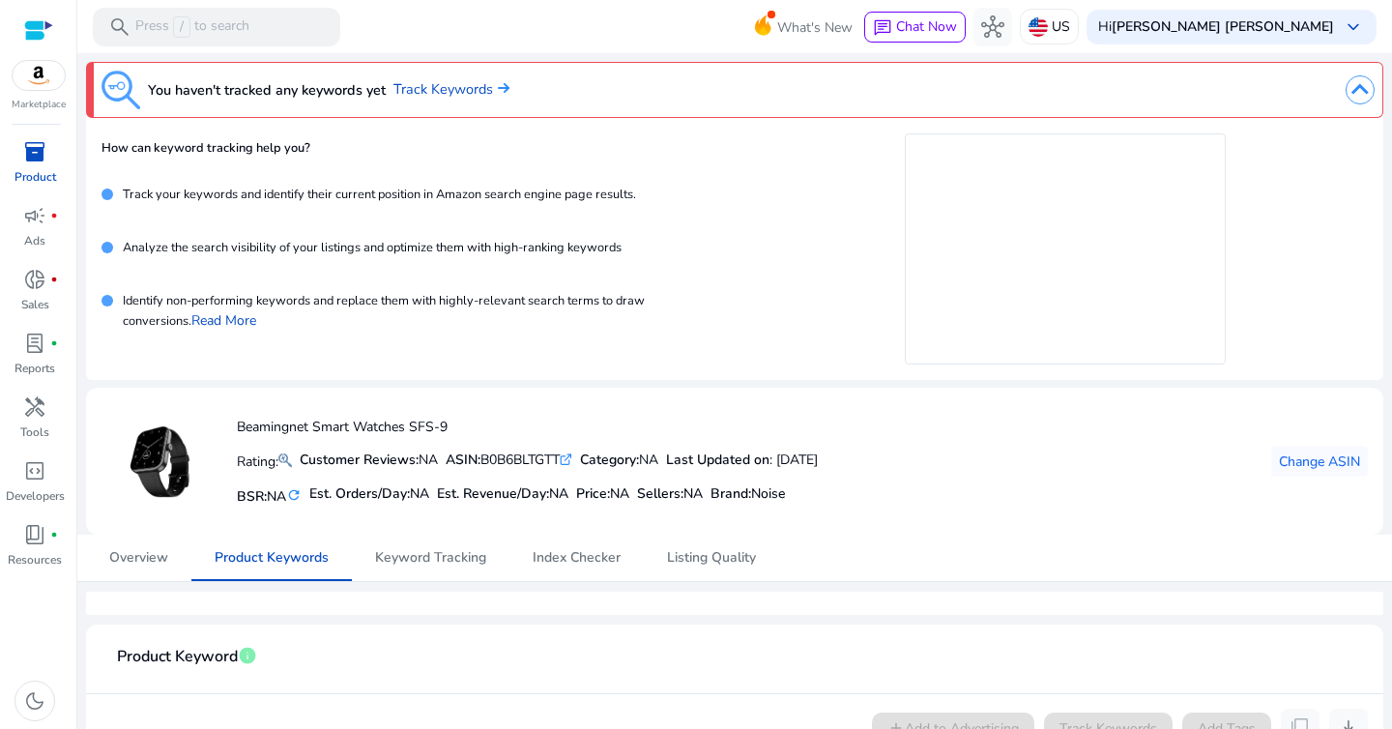
click at [441, 246] on p "Analyze the search visibility of your listings and optimize them with high-rank…" at bounding box center [367, 254] width 509 height 31
click at [496, 248] on p "Analyze the search visibility of your listings and optimize them with high-rank…" at bounding box center [367, 254] width 509 height 31
click at [1360, 94] on img at bounding box center [1360, 89] width 29 height 29
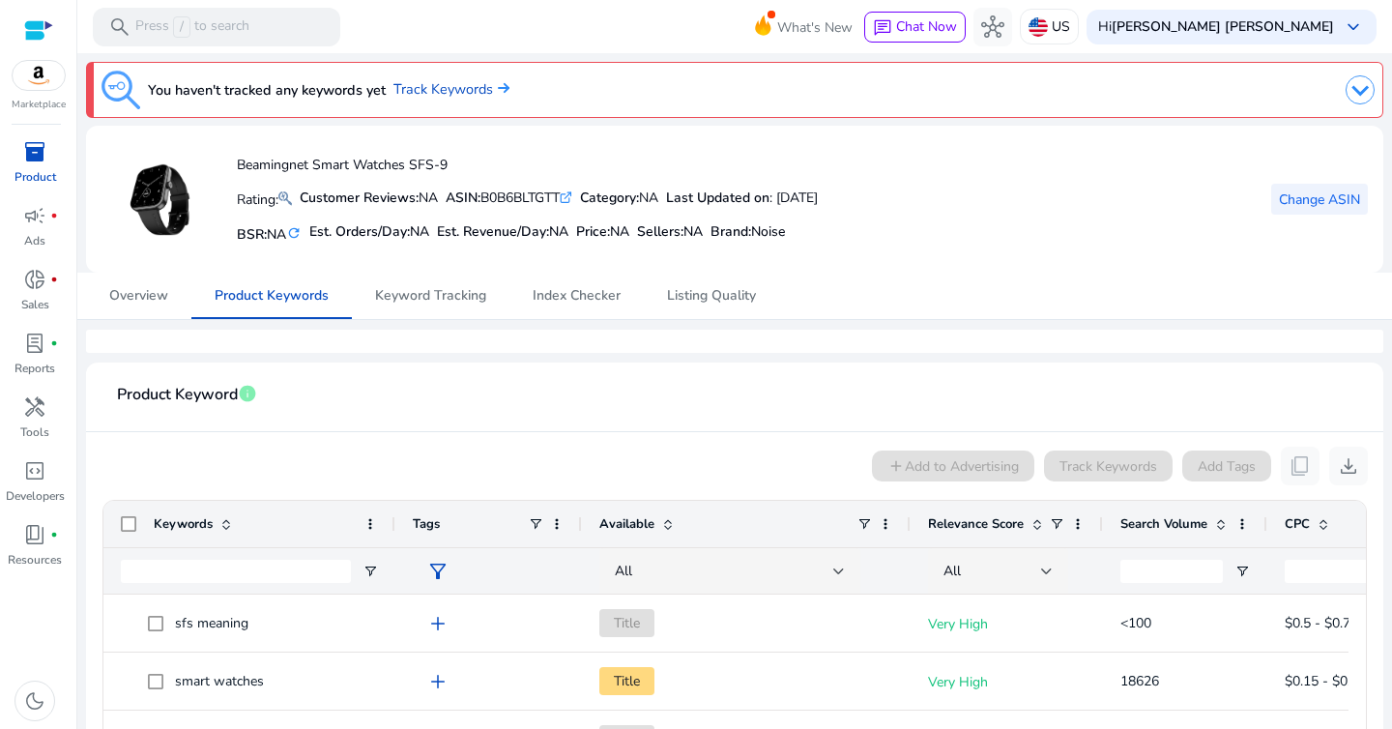
click at [1299, 198] on span "Change ASIN" at bounding box center [1319, 200] width 81 height 20
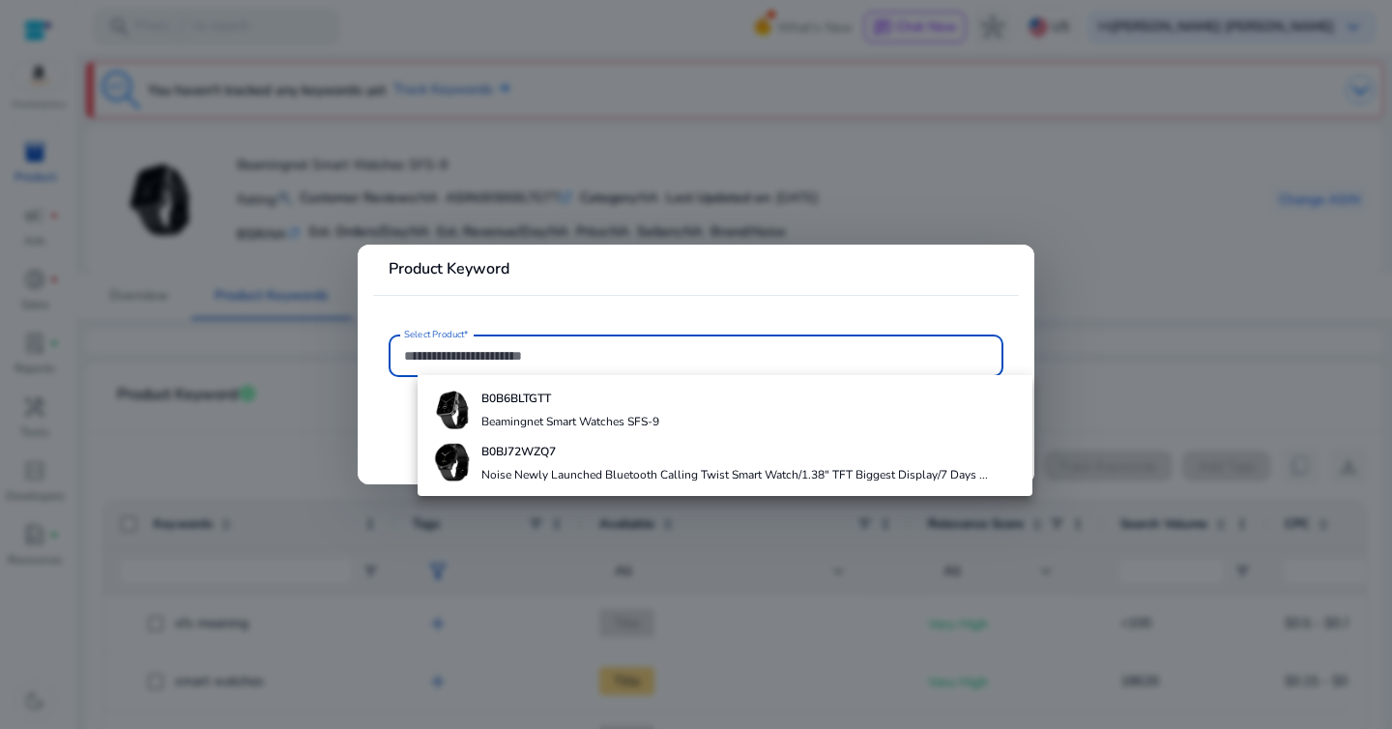
paste input "**********"
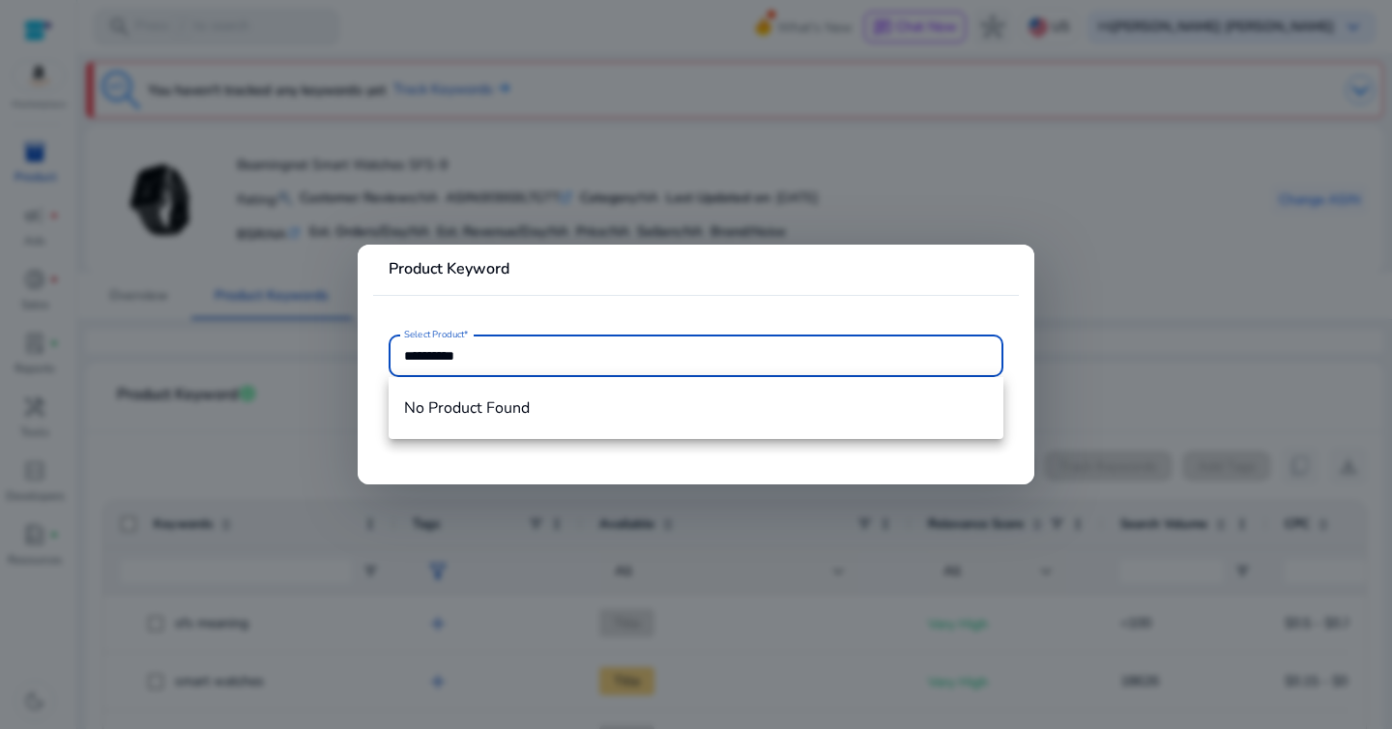
type input "**********"
click at [486, 248] on mat-card "**********" at bounding box center [696, 364] width 677 height 239
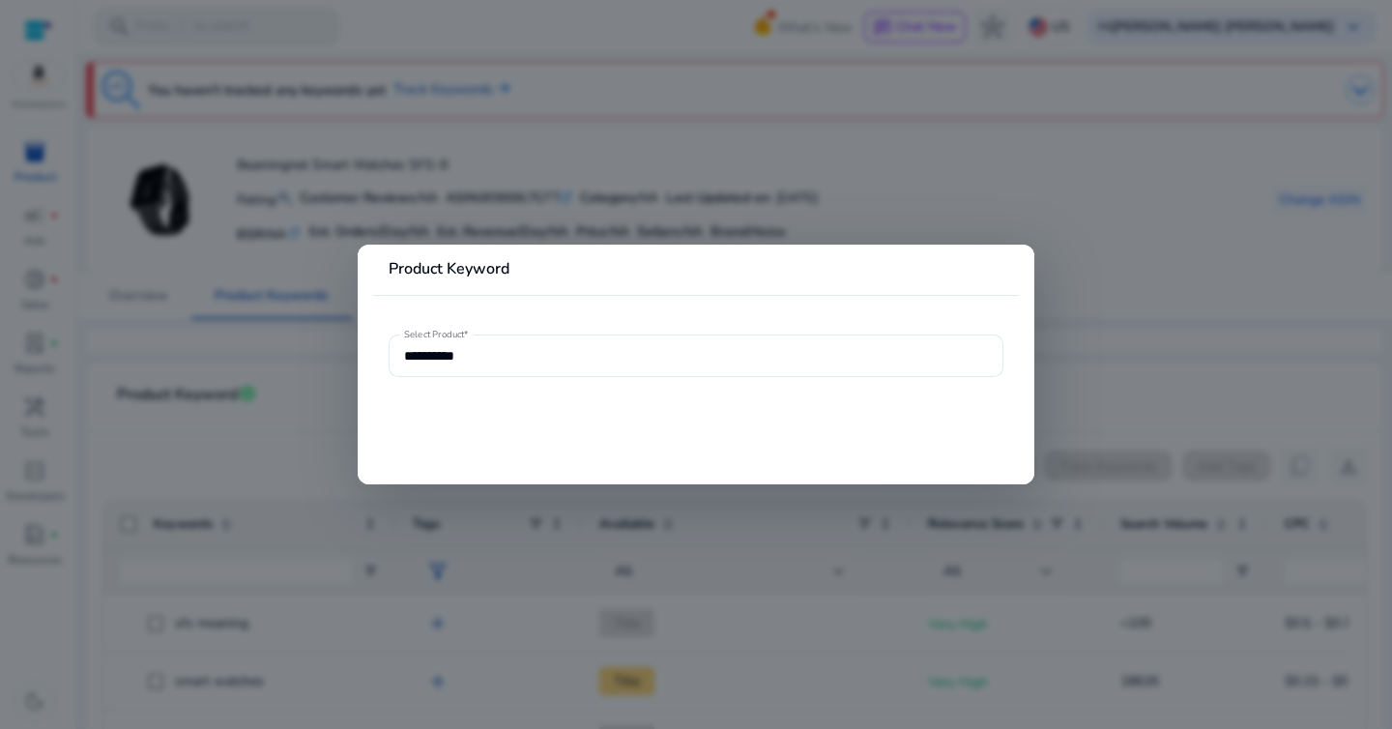
click at [863, 158] on div at bounding box center [696, 364] width 1392 height 729
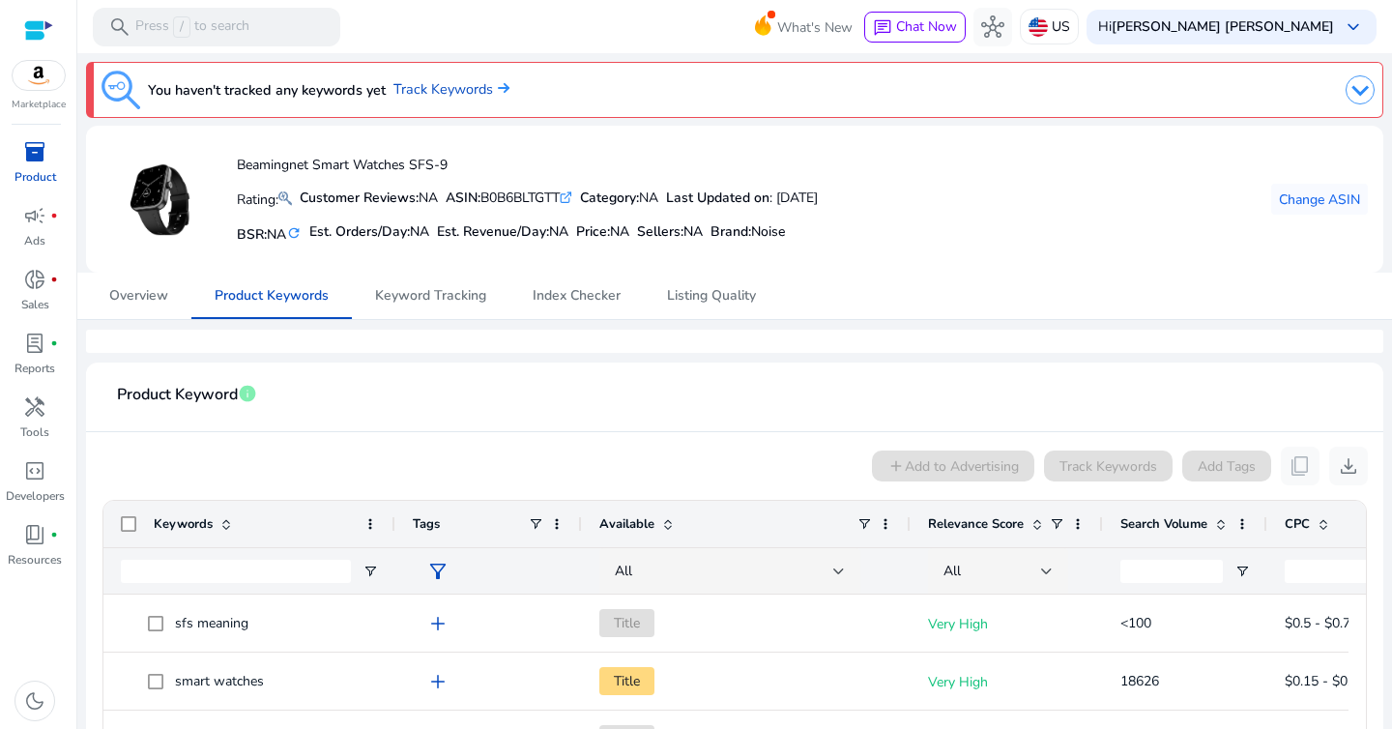
click at [42, 156] on span "inventory_2" at bounding box center [34, 151] width 23 height 23
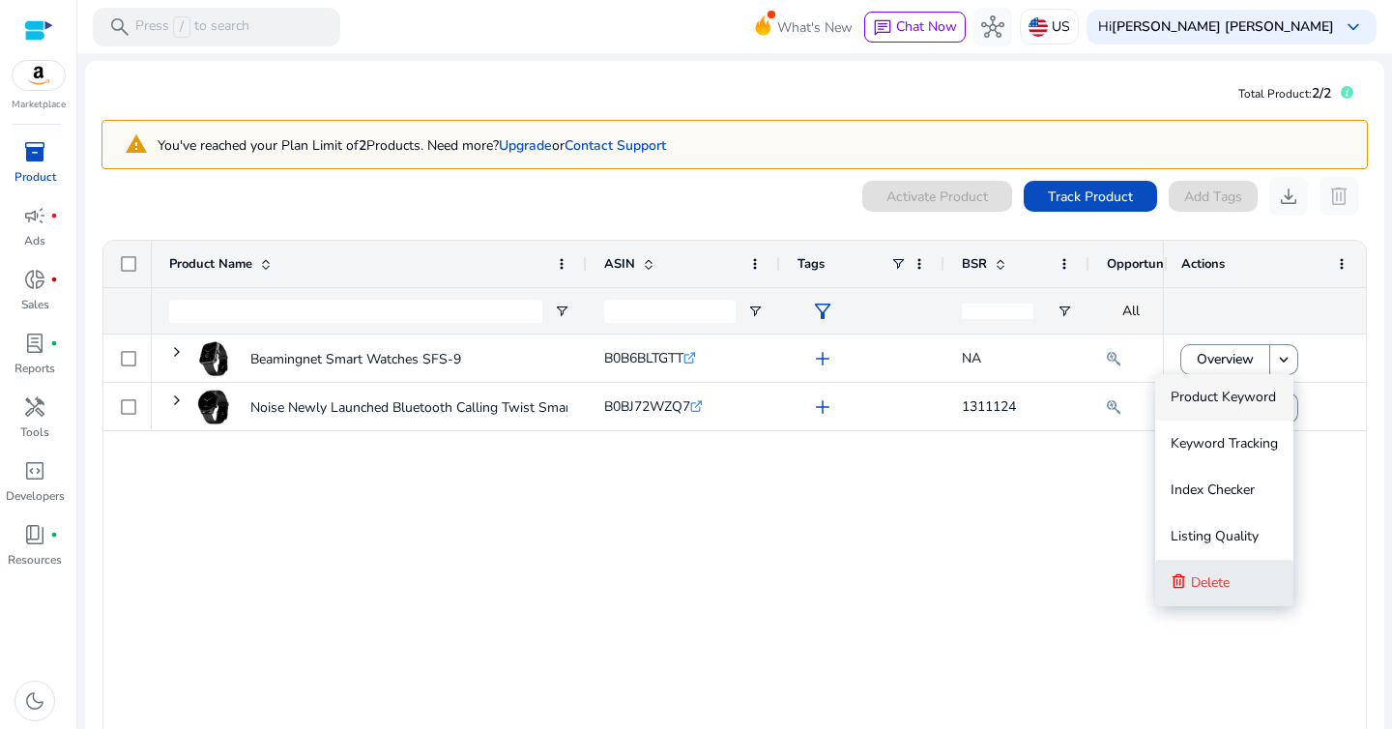
click at [1206, 581] on span "Delete" at bounding box center [1210, 582] width 39 height 18
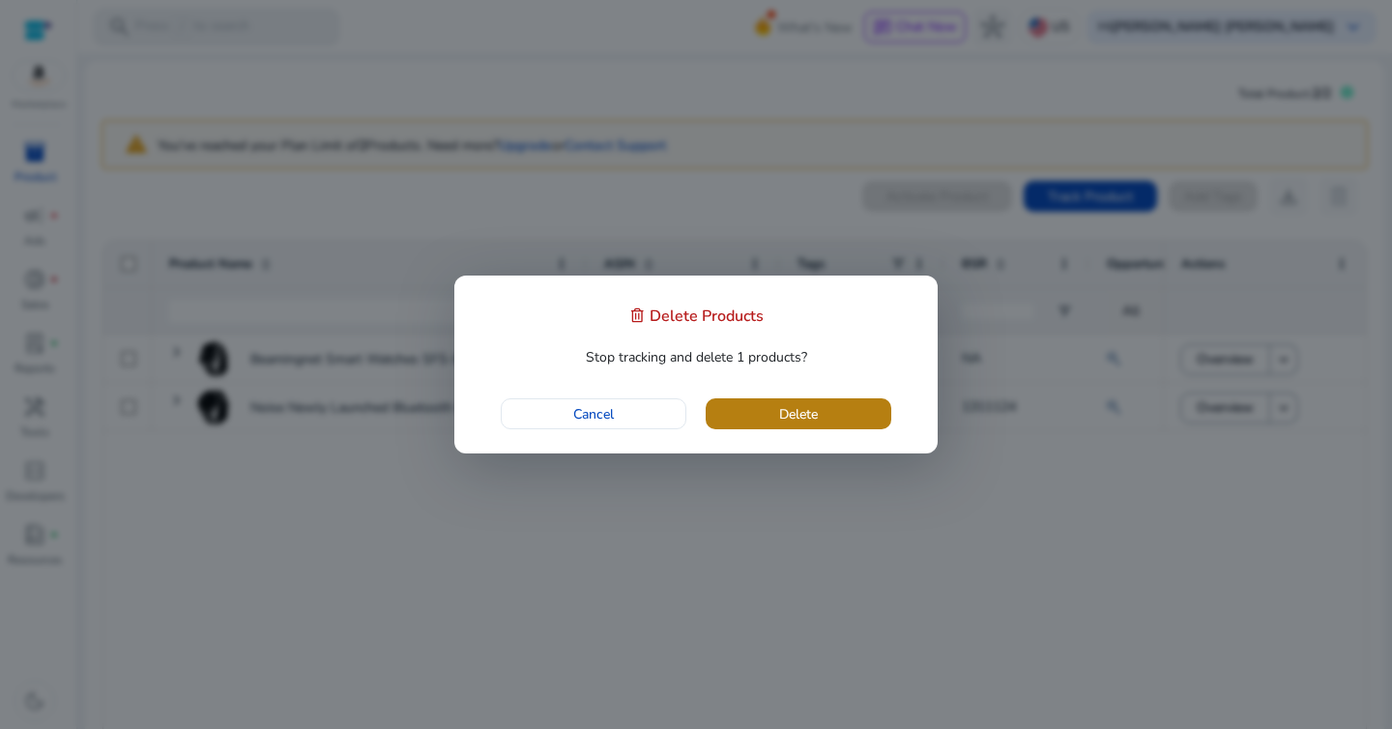
click at [852, 417] on span "button" at bounding box center [799, 414] width 186 height 46
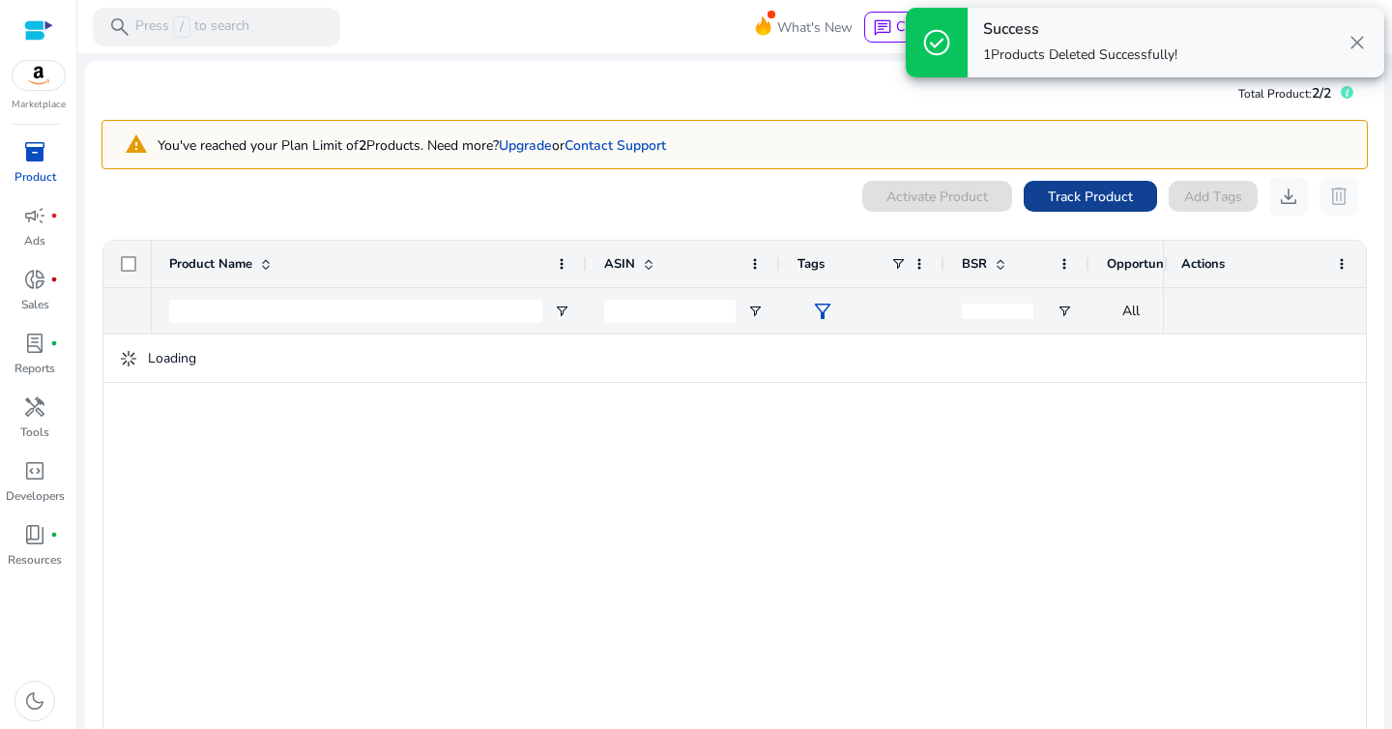
click at [1078, 193] on span "Track Product" at bounding box center [1090, 197] width 85 height 20
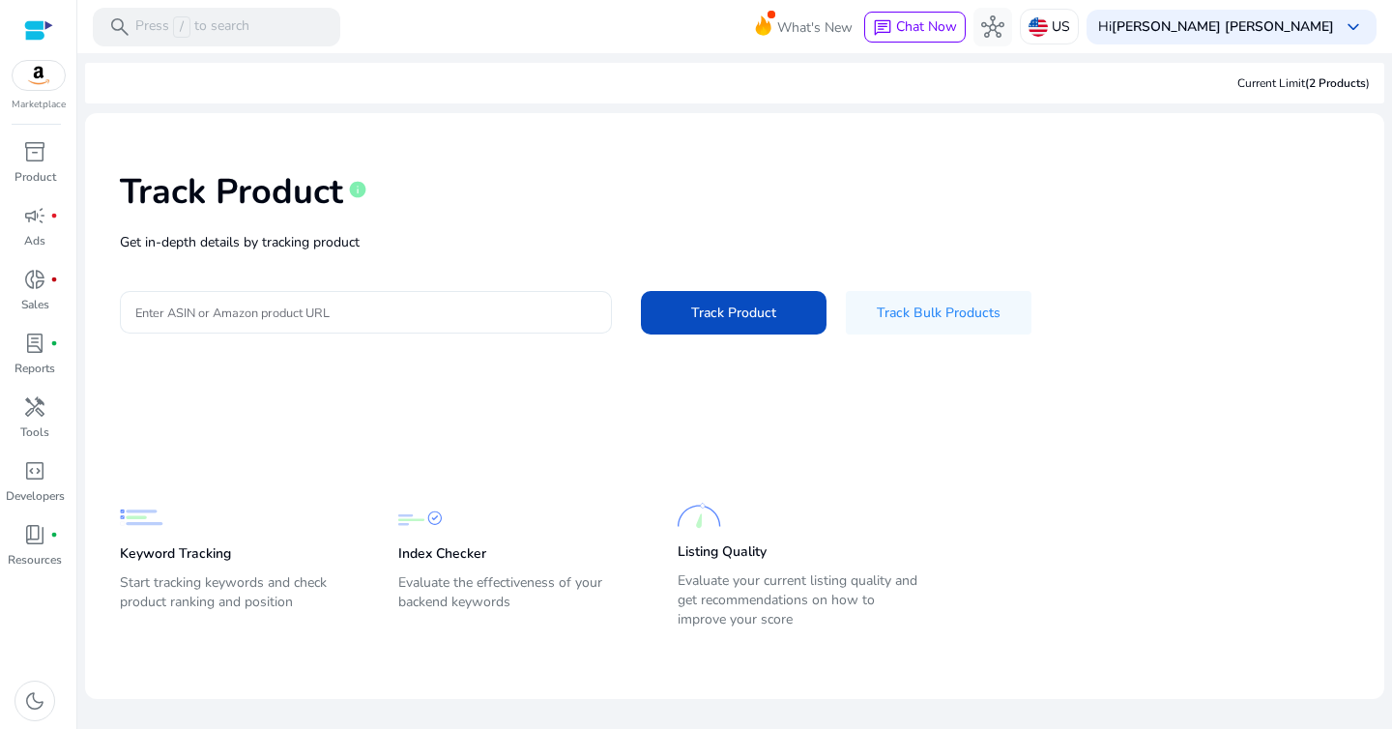
click at [439, 311] on input "Enter ASIN or Amazon product URL" at bounding box center [365, 312] width 461 height 21
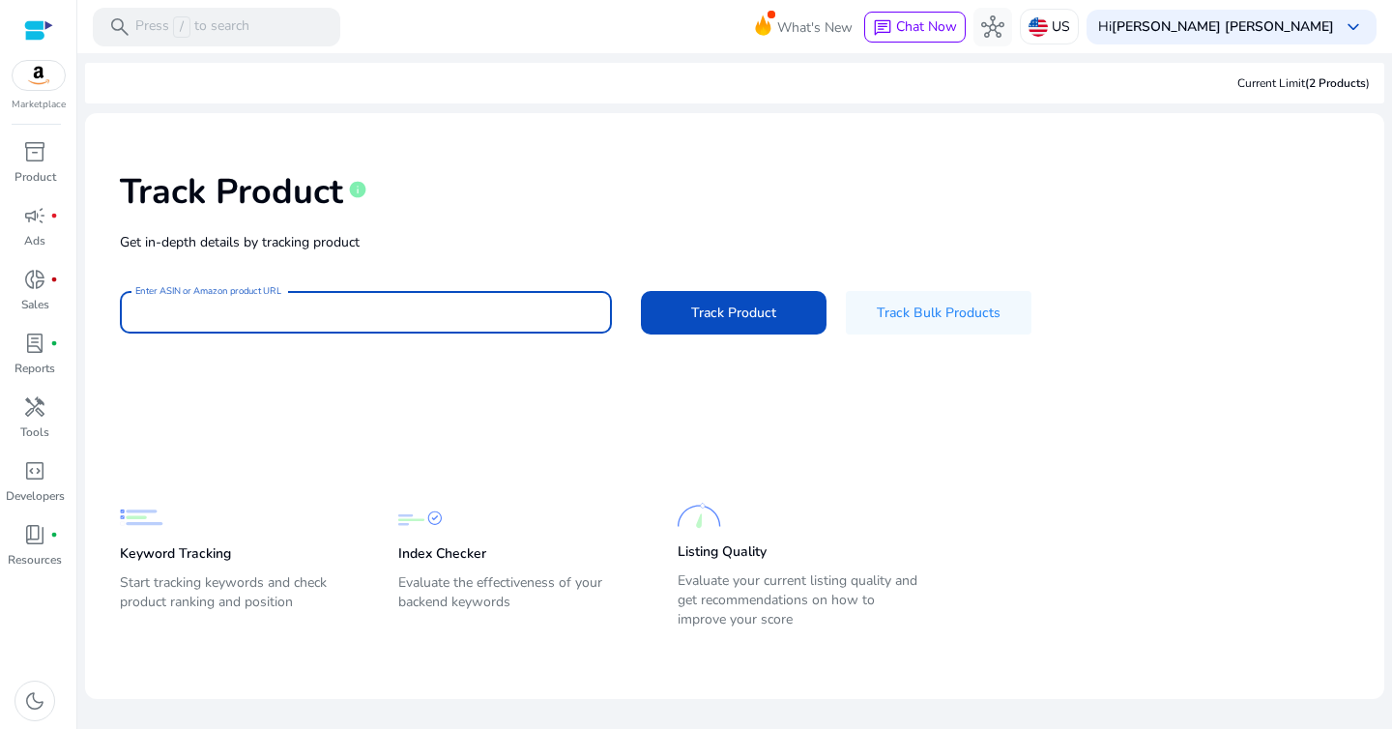
paste input "**********"
type input "**********"
click at [712, 309] on span "Track Product" at bounding box center [733, 313] width 85 height 20
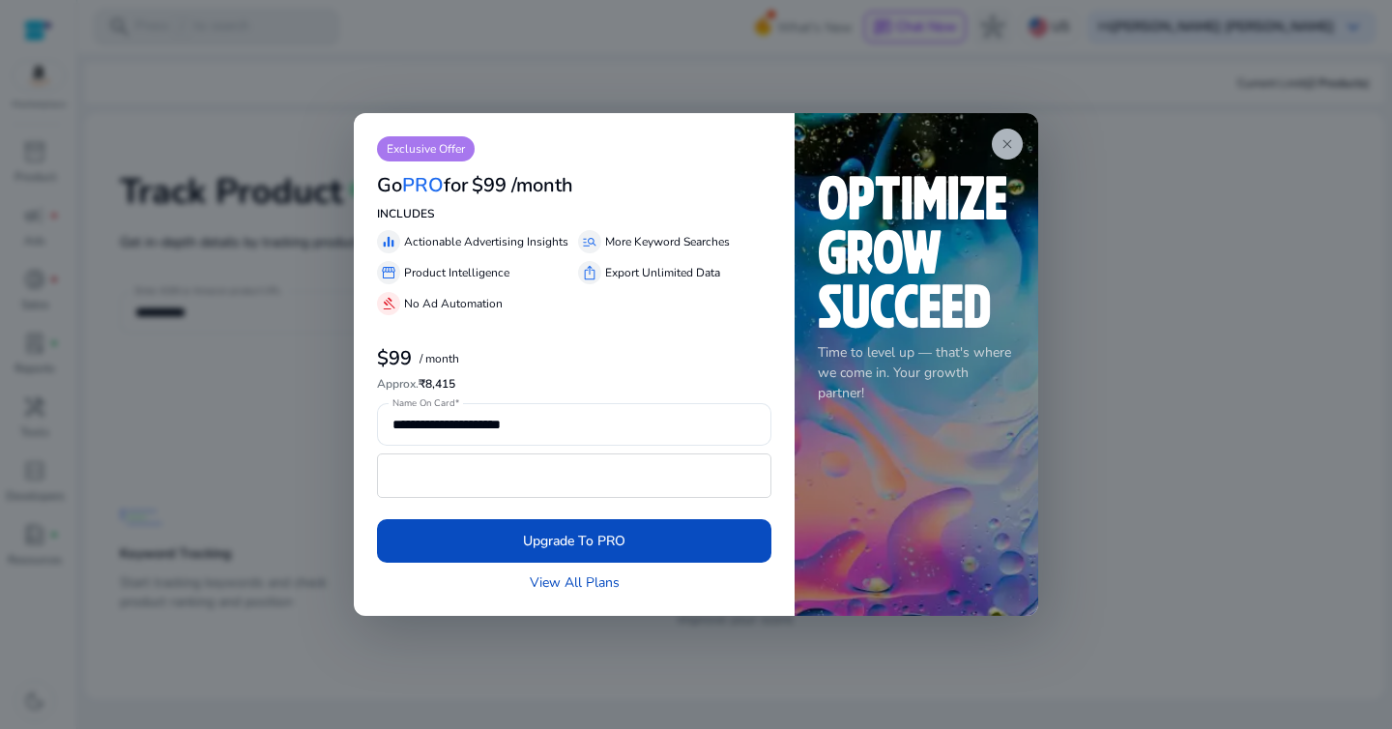
click at [998, 141] on app-icon "close" at bounding box center [1007, 144] width 31 height 31
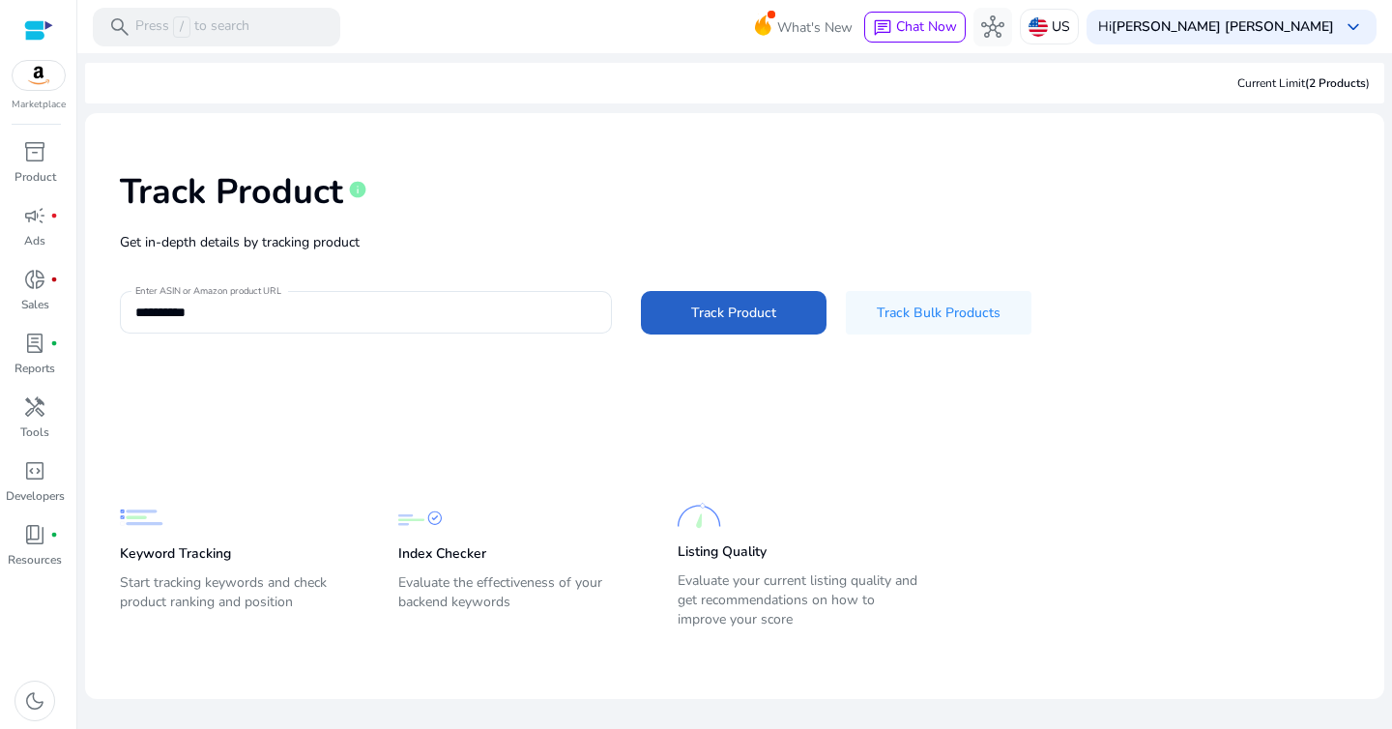
click at [1275, 84] on div "Current Limit (2 Products )" at bounding box center [1304, 82] width 132 height 17
drag, startPoint x: 1213, startPoint y: 84, endPoint x: 1370, endPoint y: 84, distance: 157.6
click at [1370, 84] on div "Current Limit (2 Products )" at bounding box center [735, 83] width 1300 height 41
click at [34, 163] on span "inventory_2" at bounding box center [34, 151] width 23 height 23
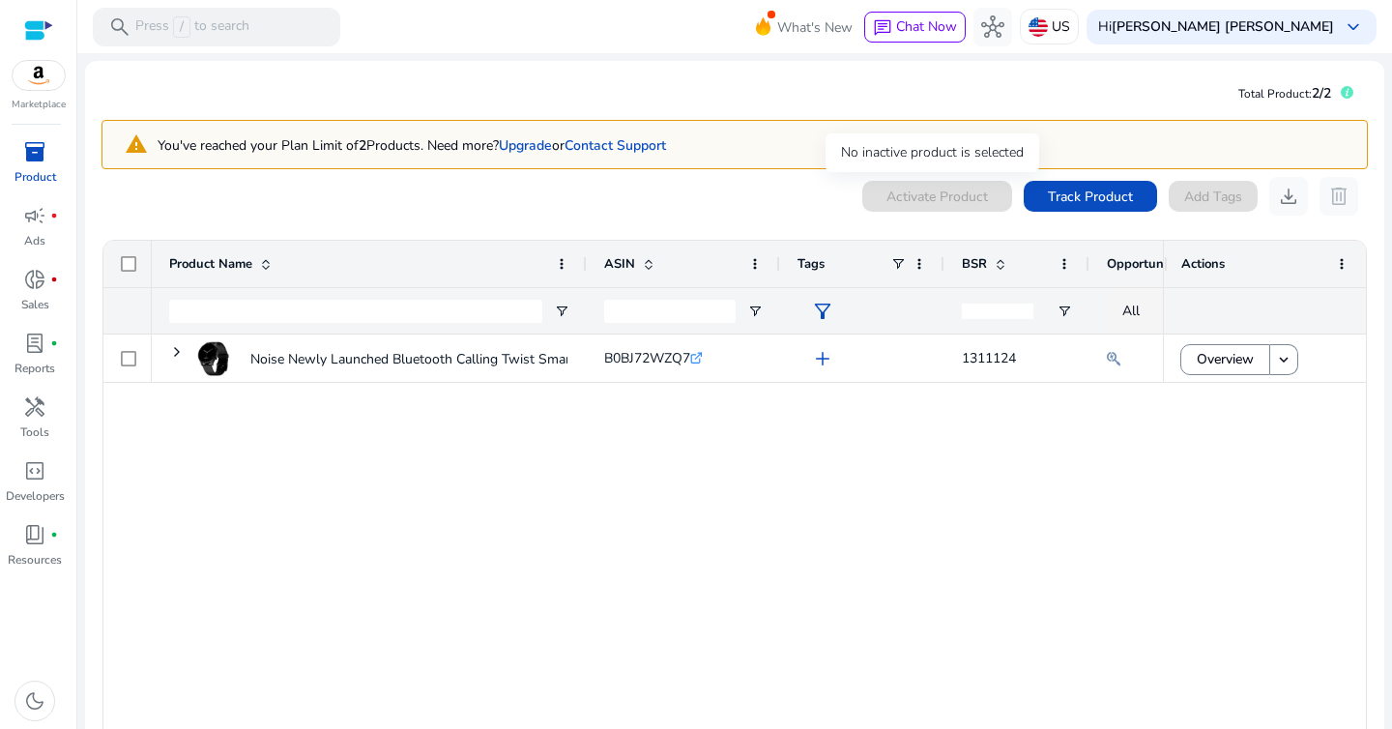
click at [910, 191] on div "Activate Product" at bounding box center [938, 196] width 150 height 31
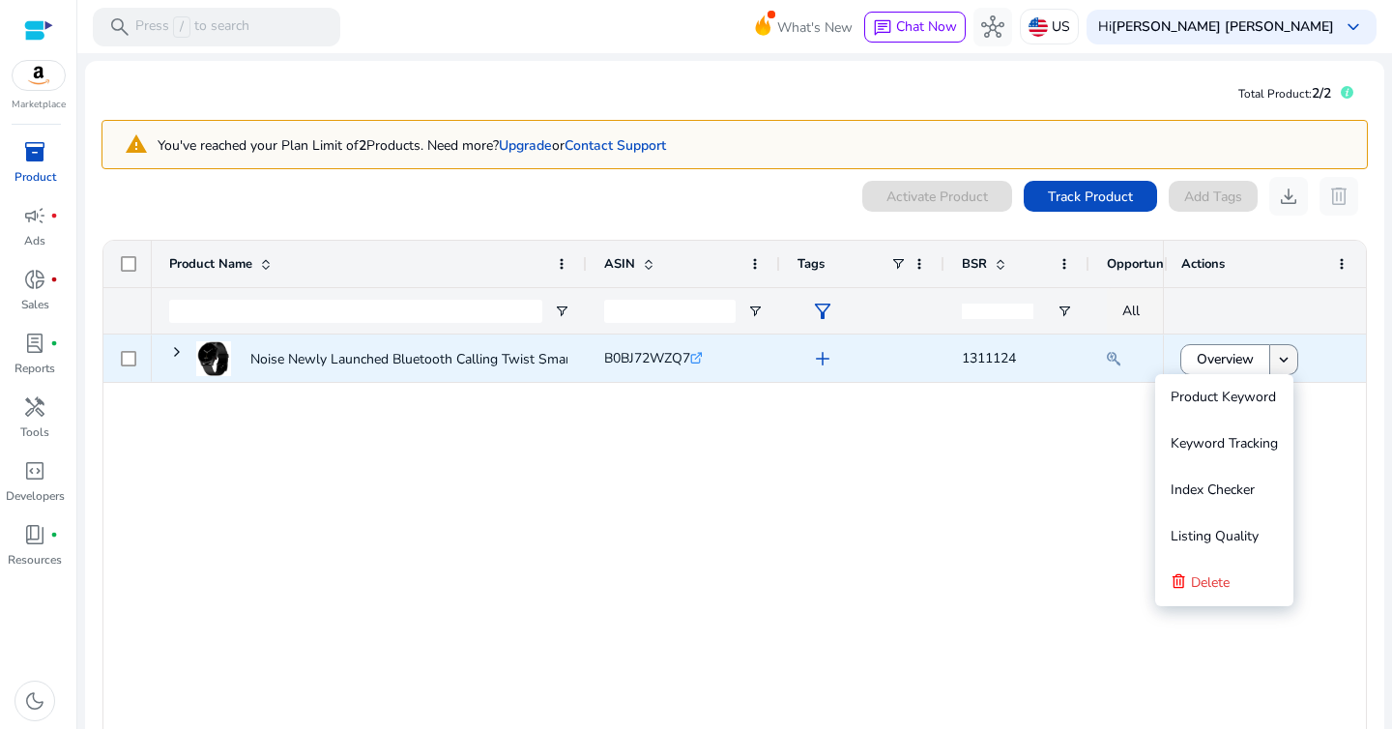
click at [1282, 358] on mat-icon "keyboard_arrow_down" at bounding box center [1283, 359] width 17 height 17
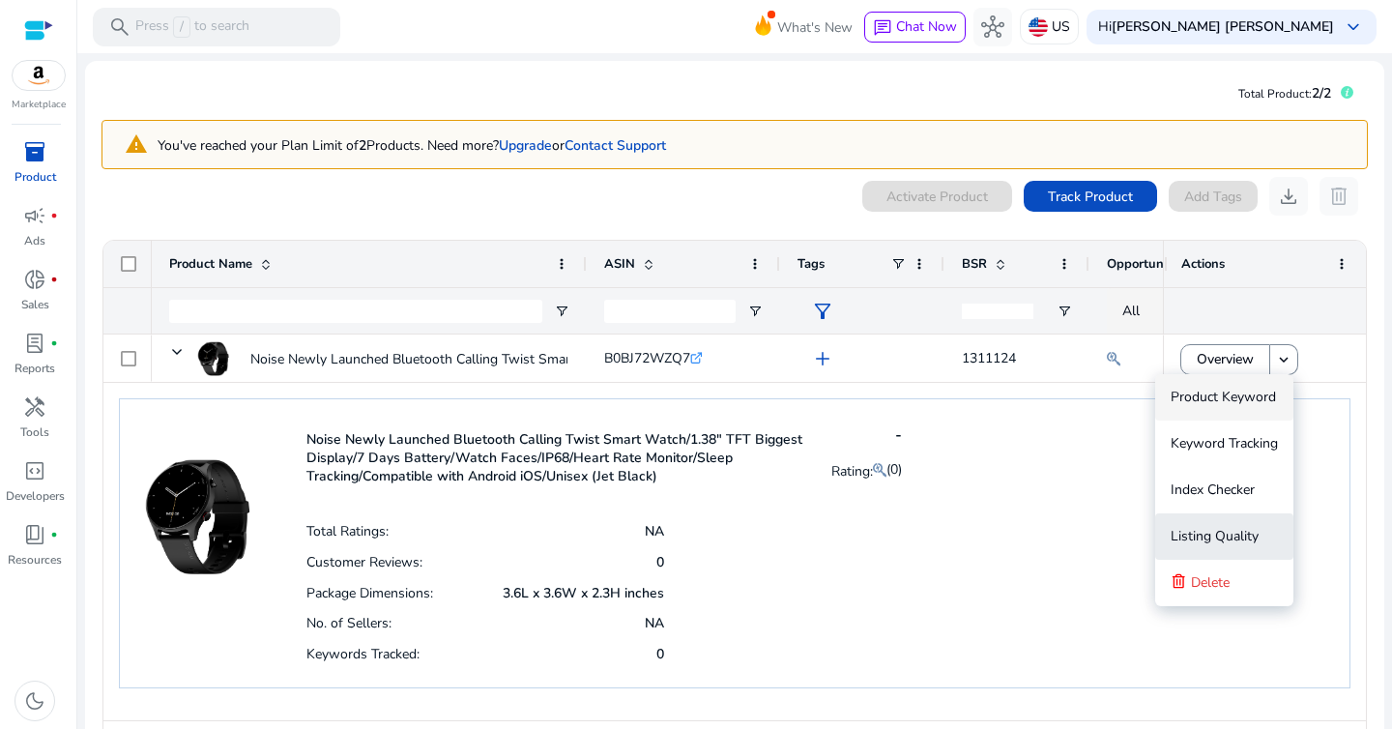
click at [1228, 539] on span "Listing Quality" at bounding box center [1215, 536] width 88 height 18
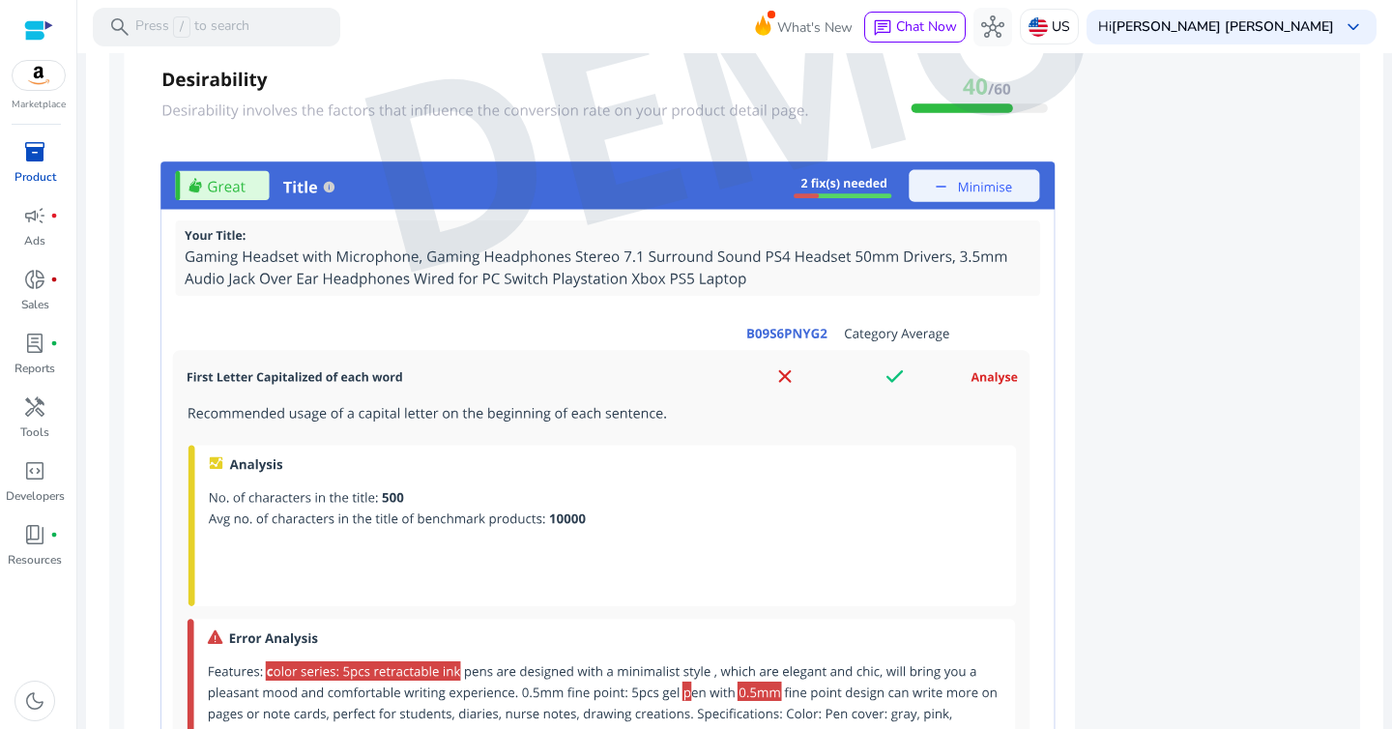
scroll to position [1638, 0]
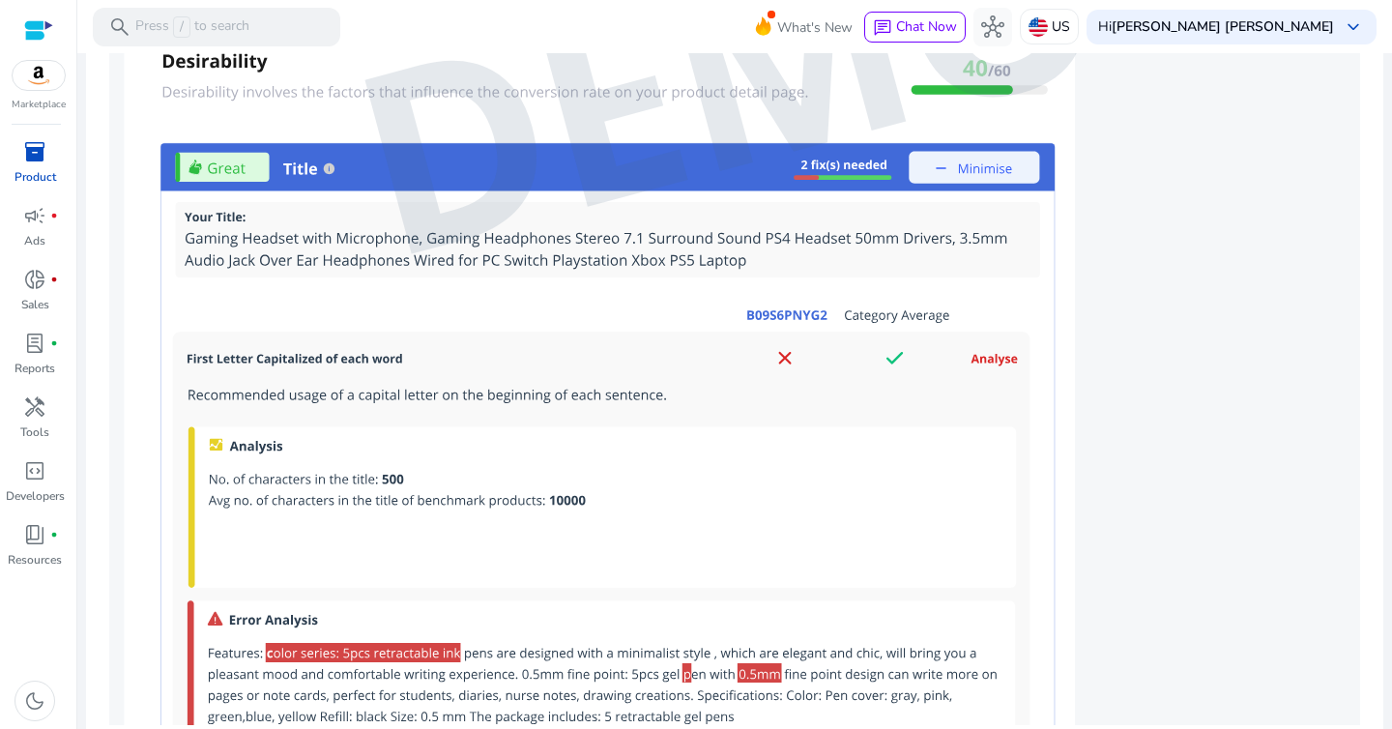
click at [775, 303] on img at bounding box center [734, 73] width 1251 height 1304
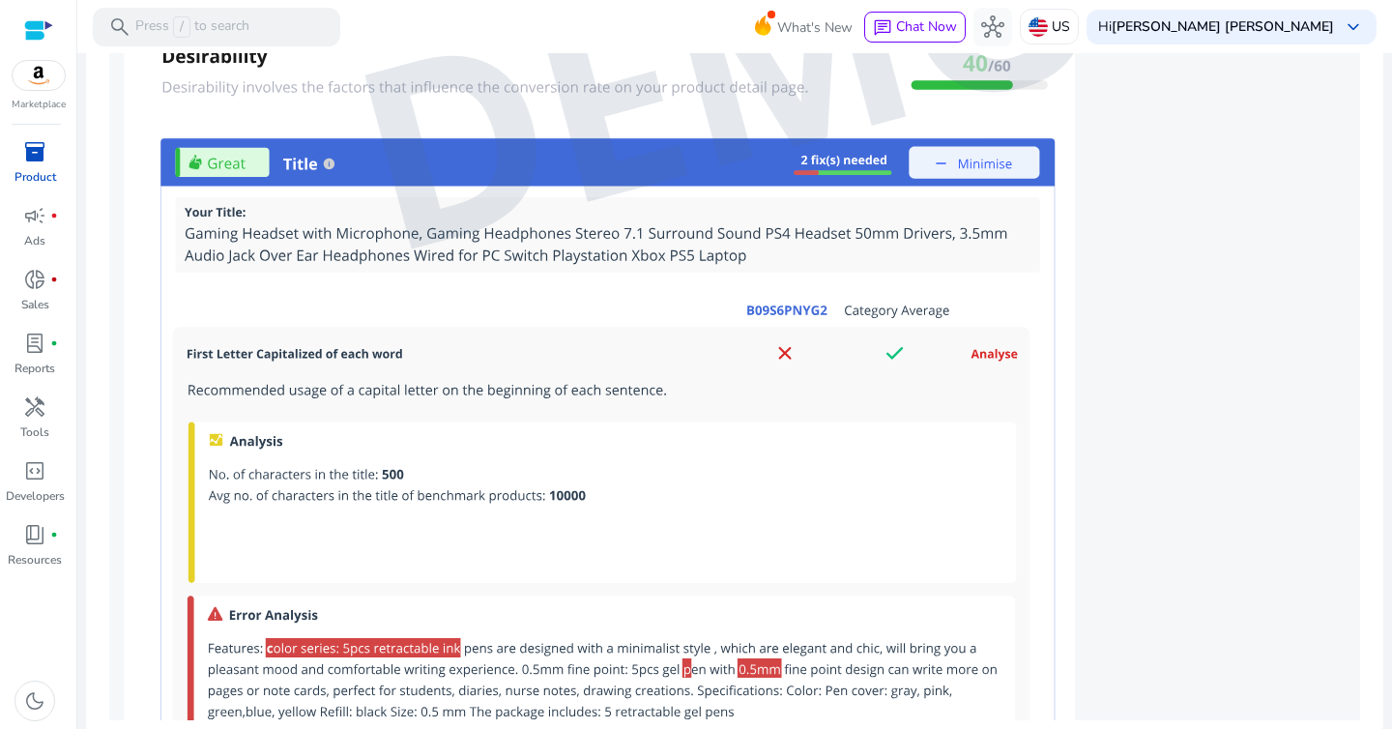
click at [783, 344] on img at bounding box center [734, 68] width 1251 height 1304
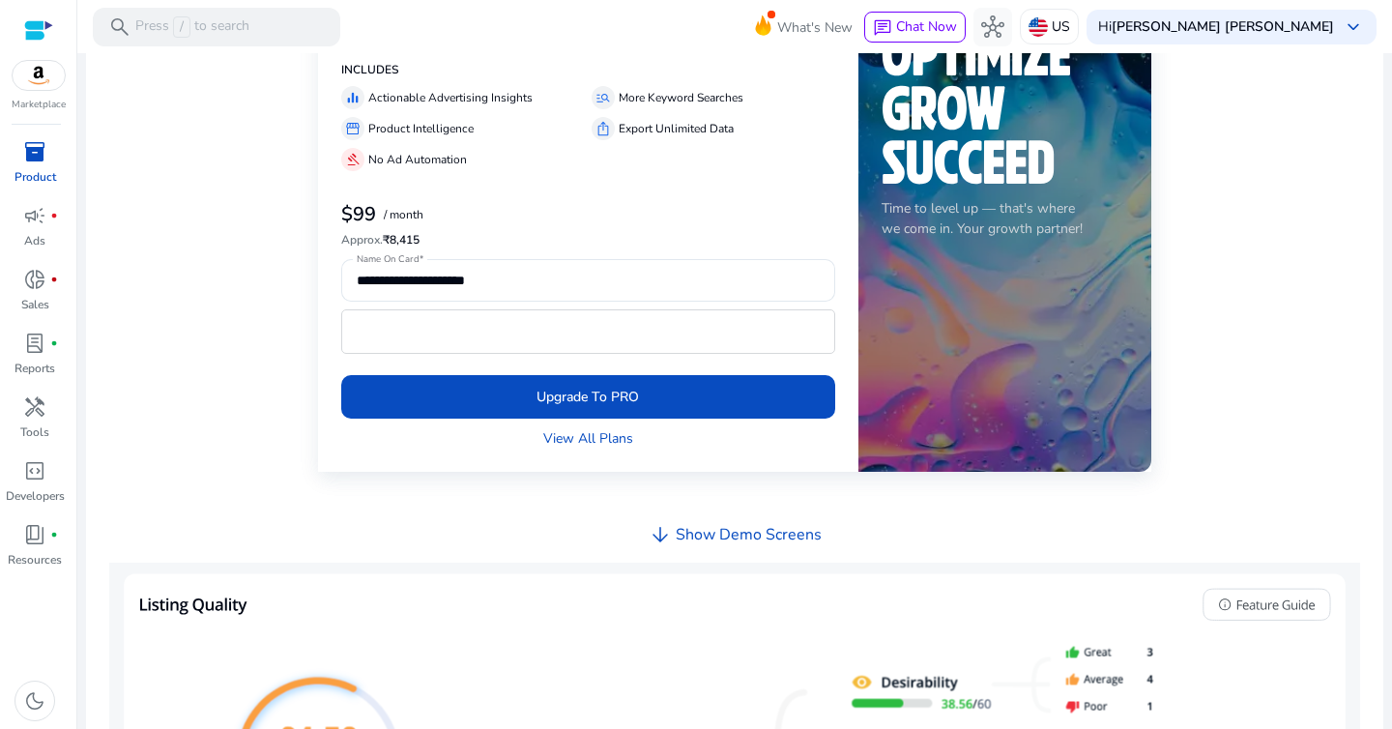
scroll to position [0, 0]
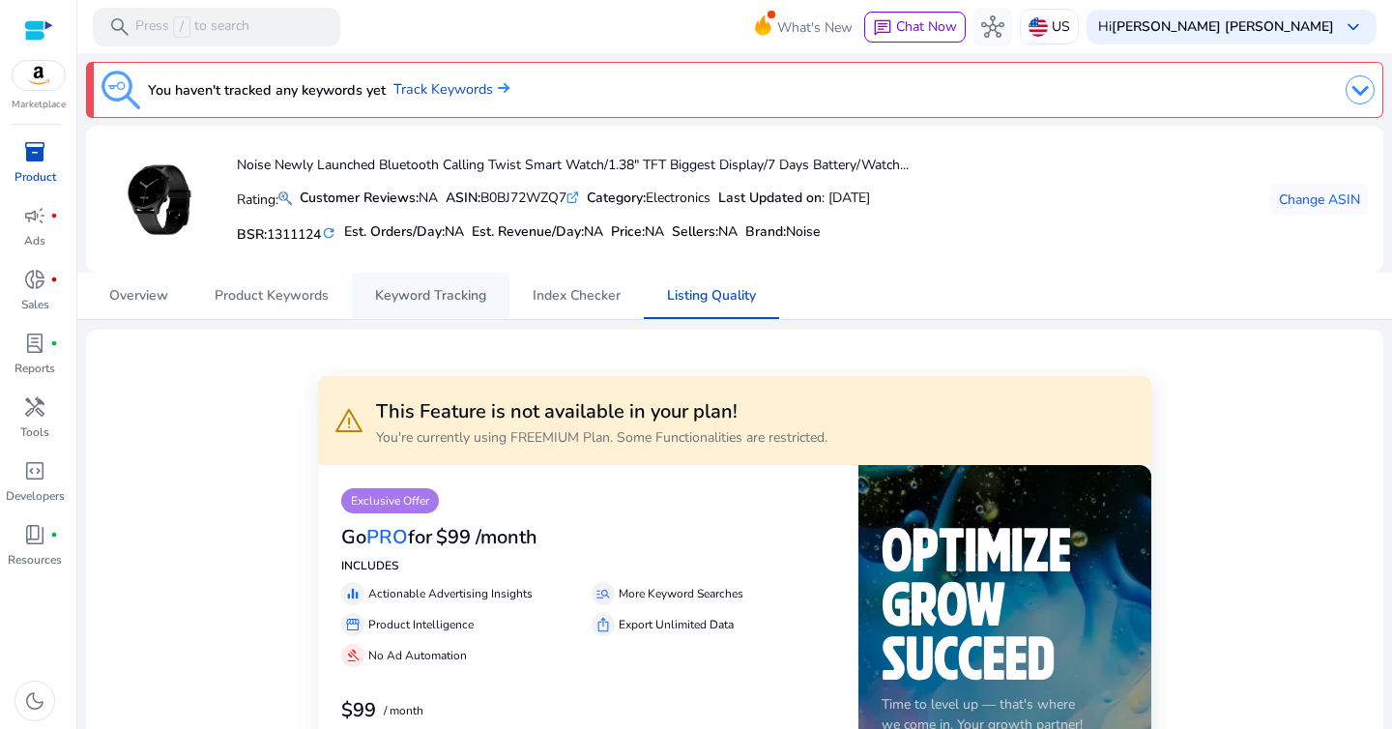
click at [422, 289] on span "Keyword Tracking" at bounding box center [430, 296] width 111 height 14
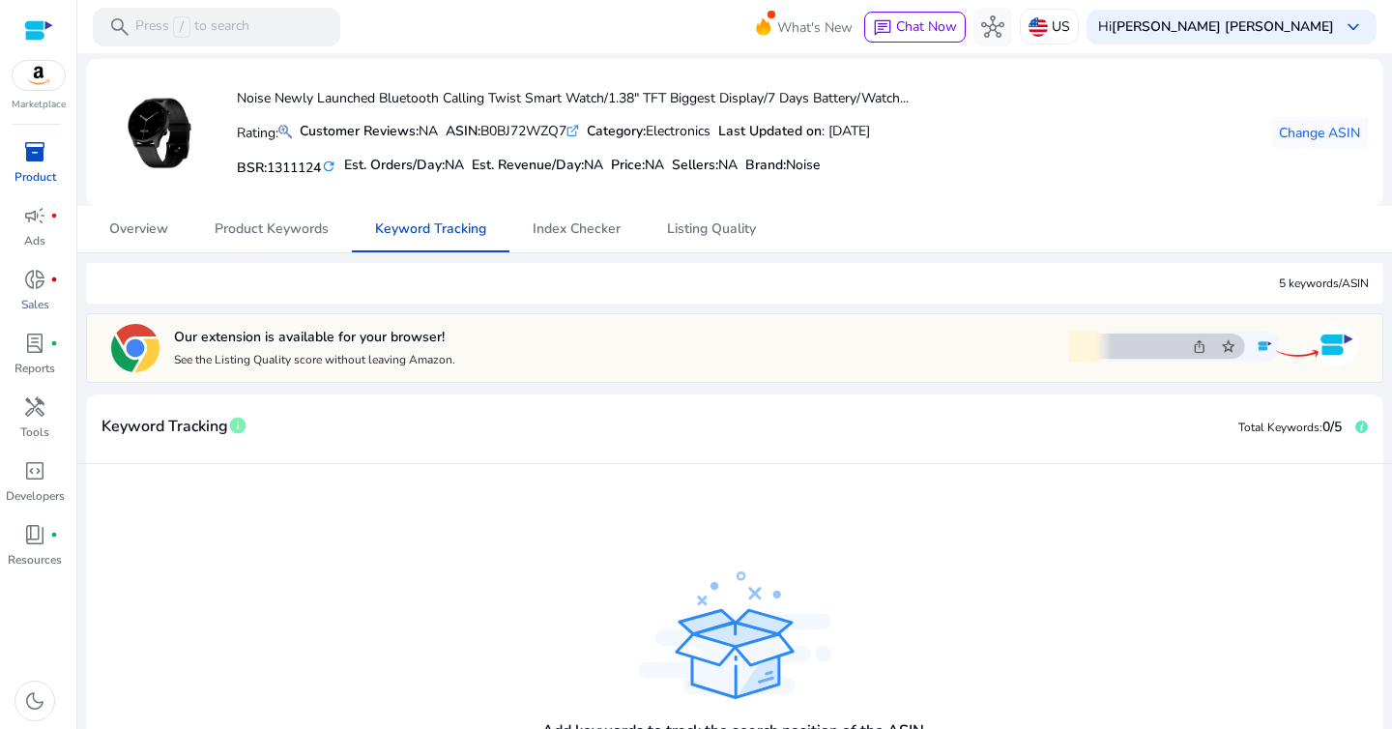
scroll to position [64, 0]
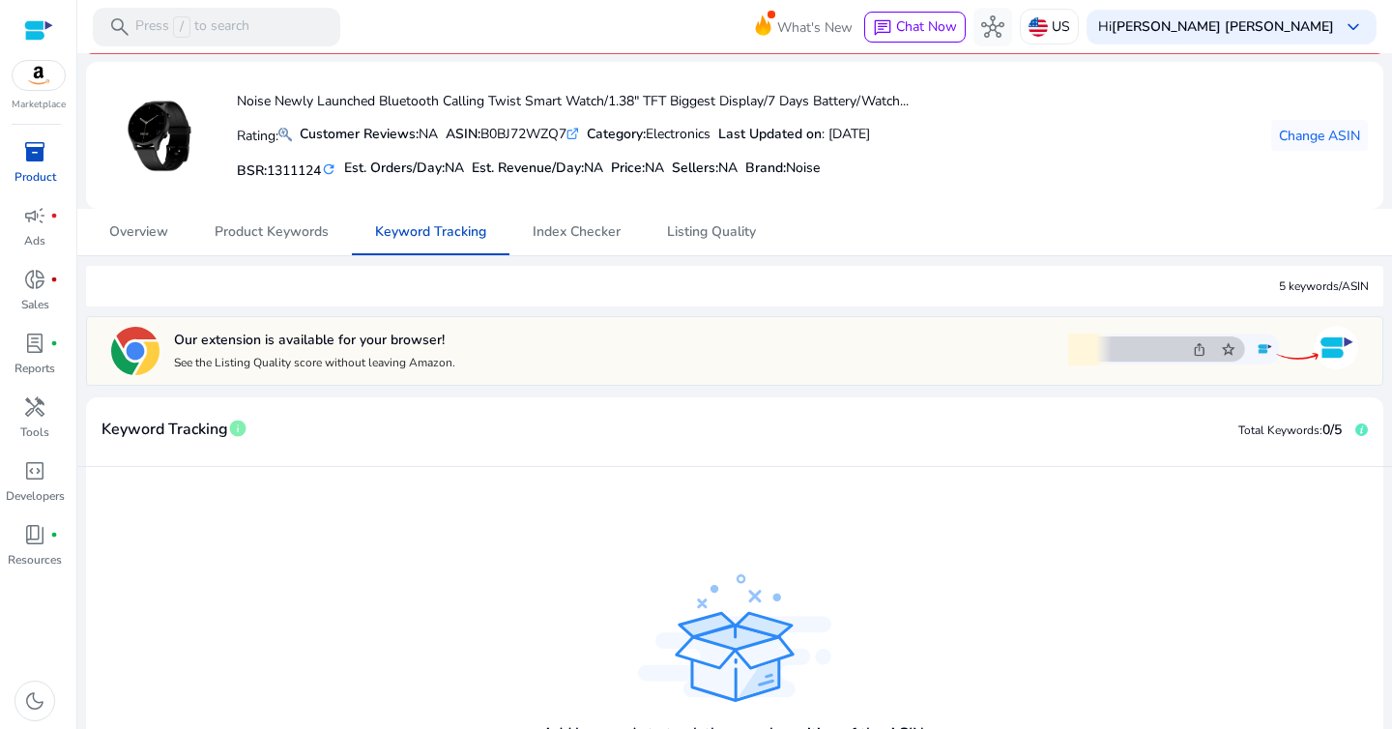
click at [909, 173] on div "BSR: 1311124 refresh Est. Orders/Day: NA Est. Revenue/Day: NA Price: NA Sellers…" at bounding box center [573, 168] width 672 height 33
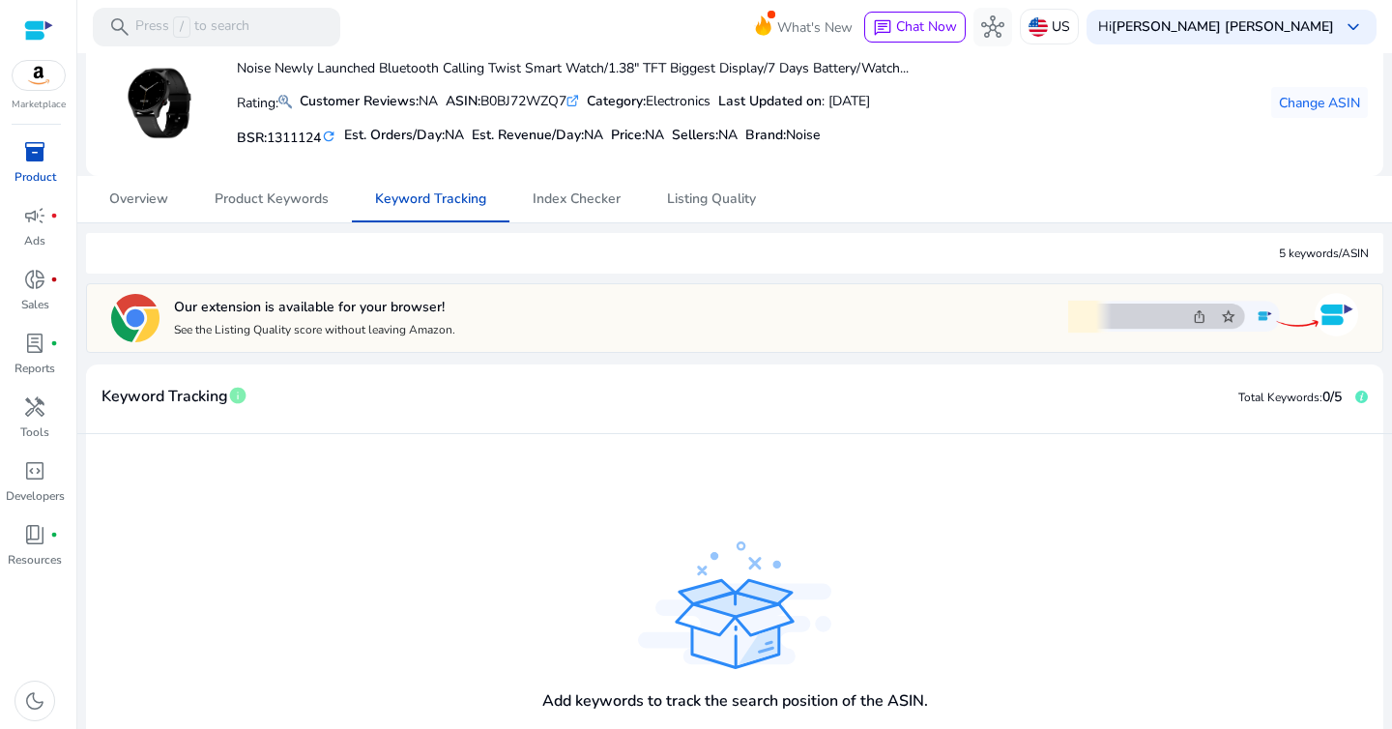
scroll to position [100, 0]
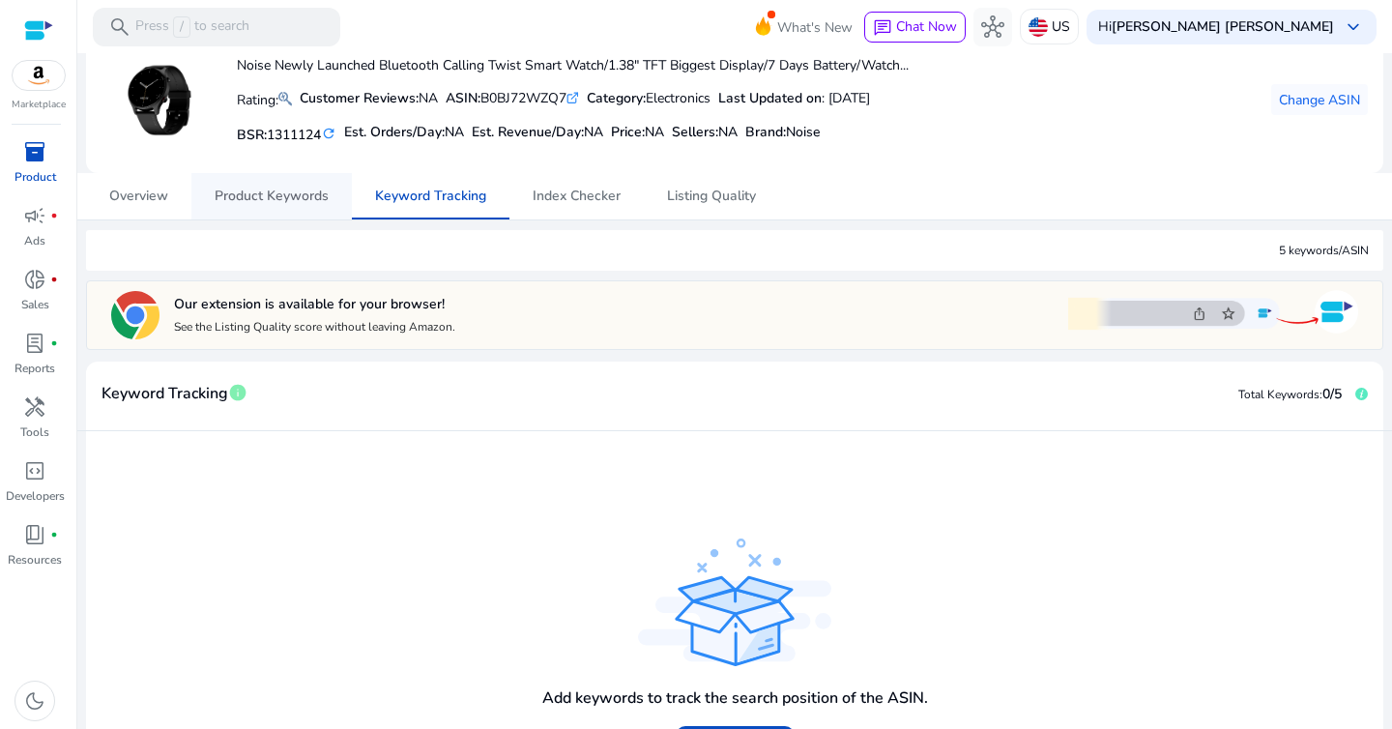
click at [297, 190] on span "Product Keywords" at bounding box center [272, 197] width 114 height 14
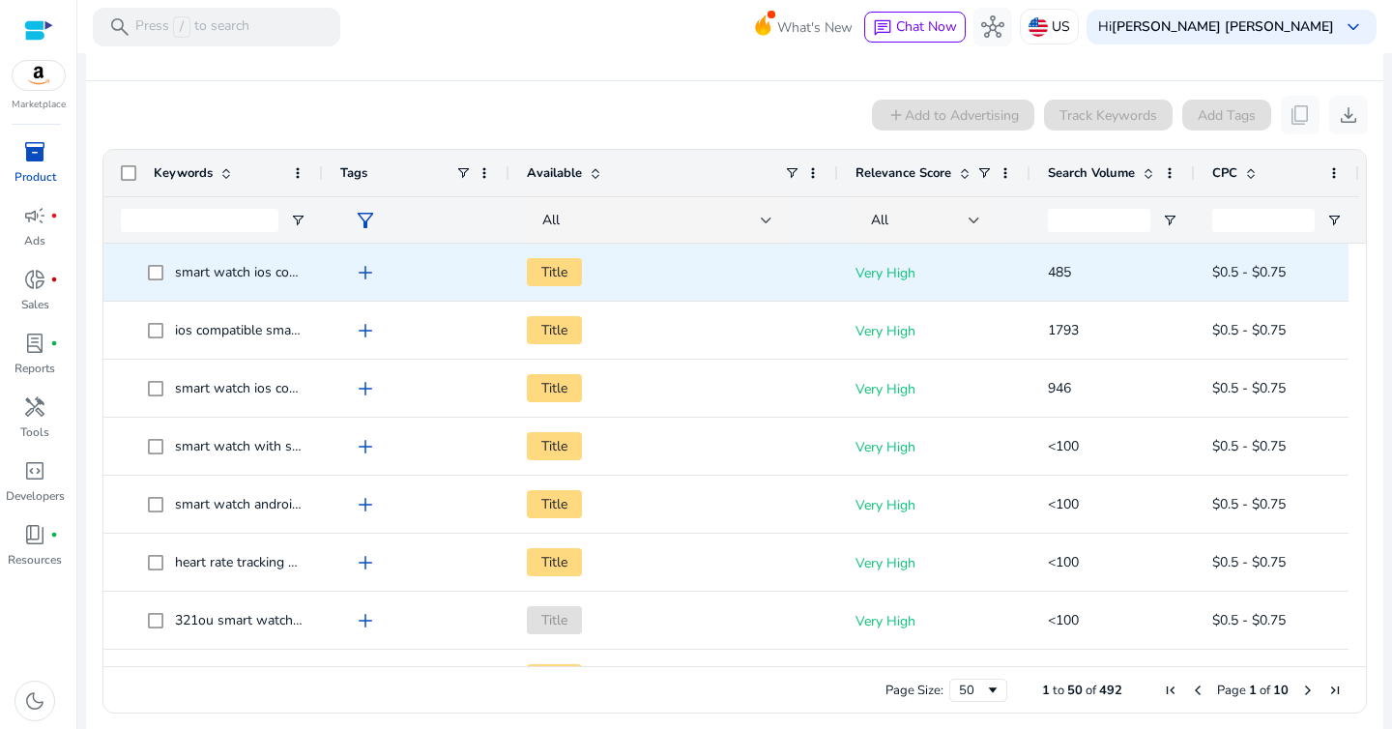
scroll to position [350, 0]
click at [555, 273] on span "Title" at bounding box center [554, 273] width 55 height 28
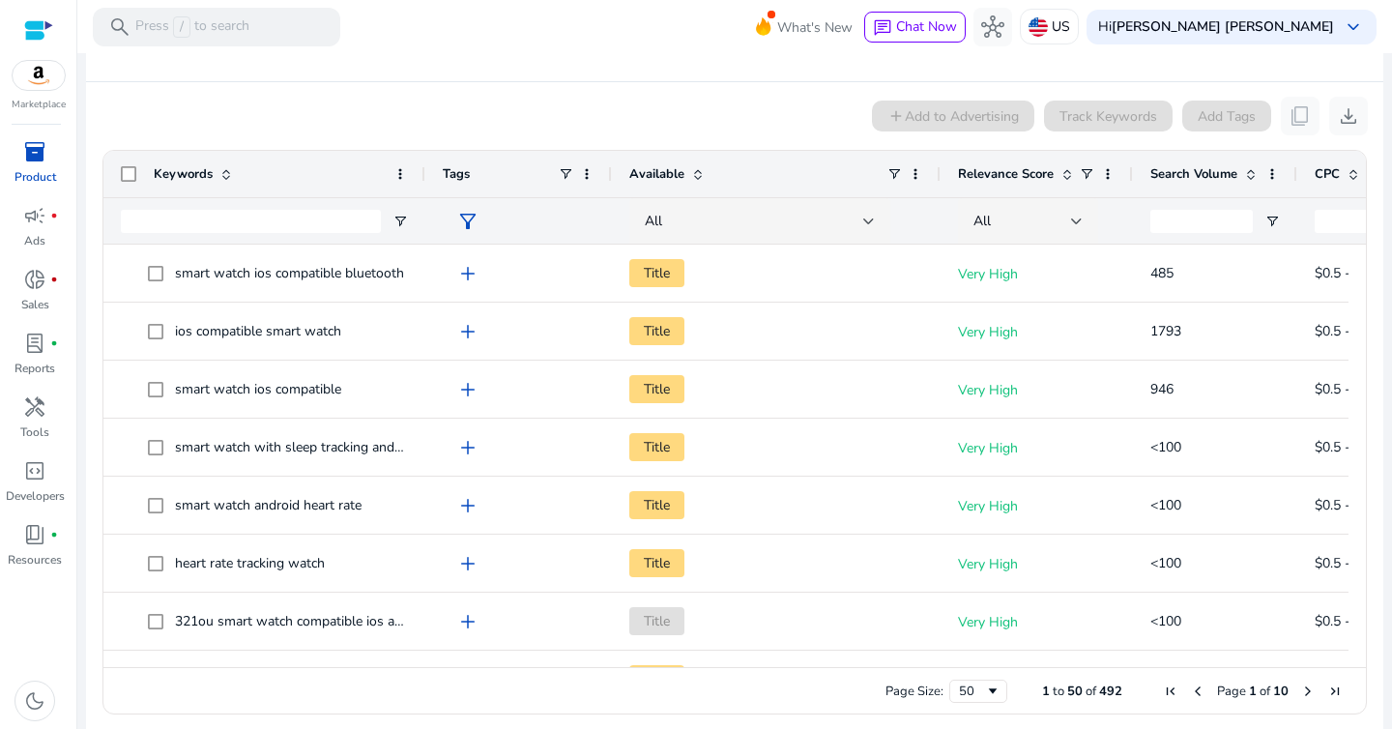
drag, startPoint x: 320, startPoint y: 173, endPoint x: 438, endPoint y: 173, distance: 118.0
click at [428, 173] on div at bounding box center [425, 174] width 8 height 46
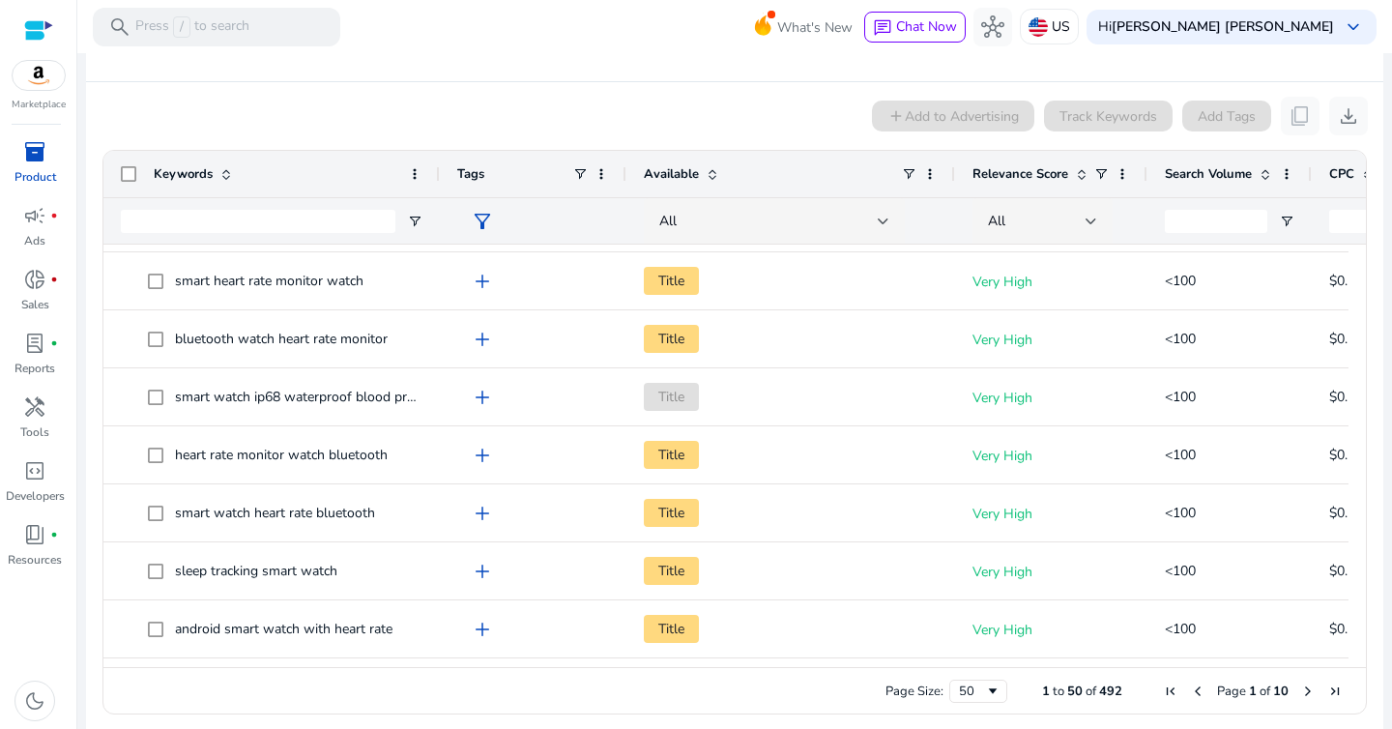
scroll to position [979, 0]
click at [34, 282] on span "donut_small" at bounding box center [34, 279] width 23 height 23
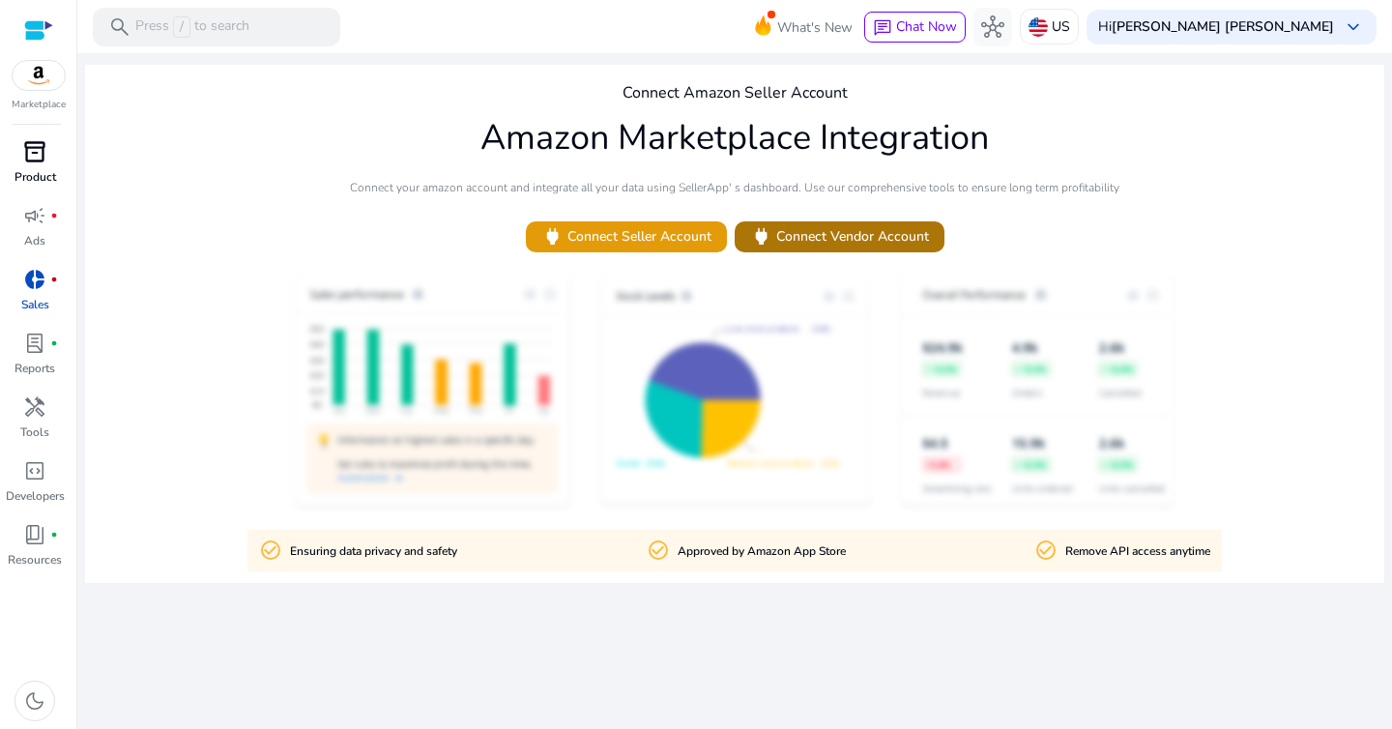
click at [860, 240] on span "power Connect Vendor Account" at bounding box center [839, 236] width 179 height 22
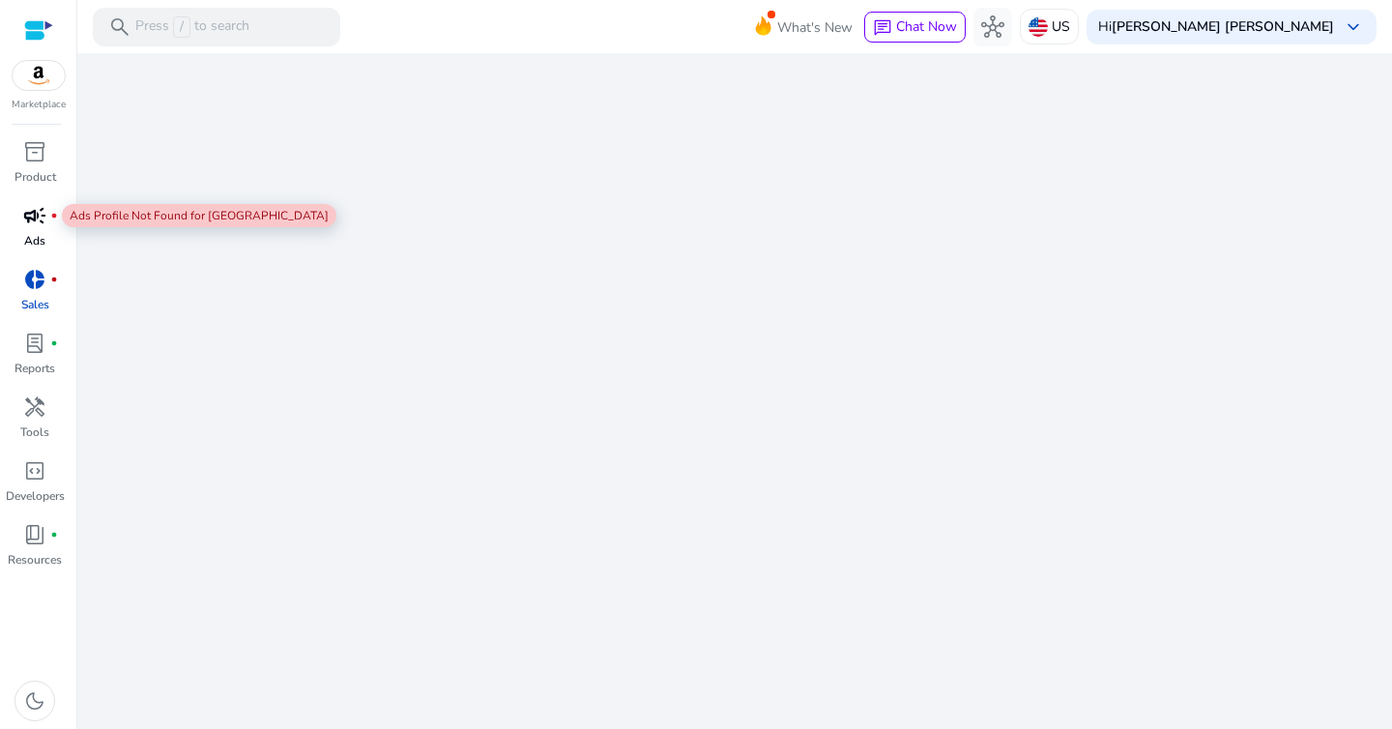
click at [25, 217] on span "campaign" at bounding box center [34, 215] width 23 height 23
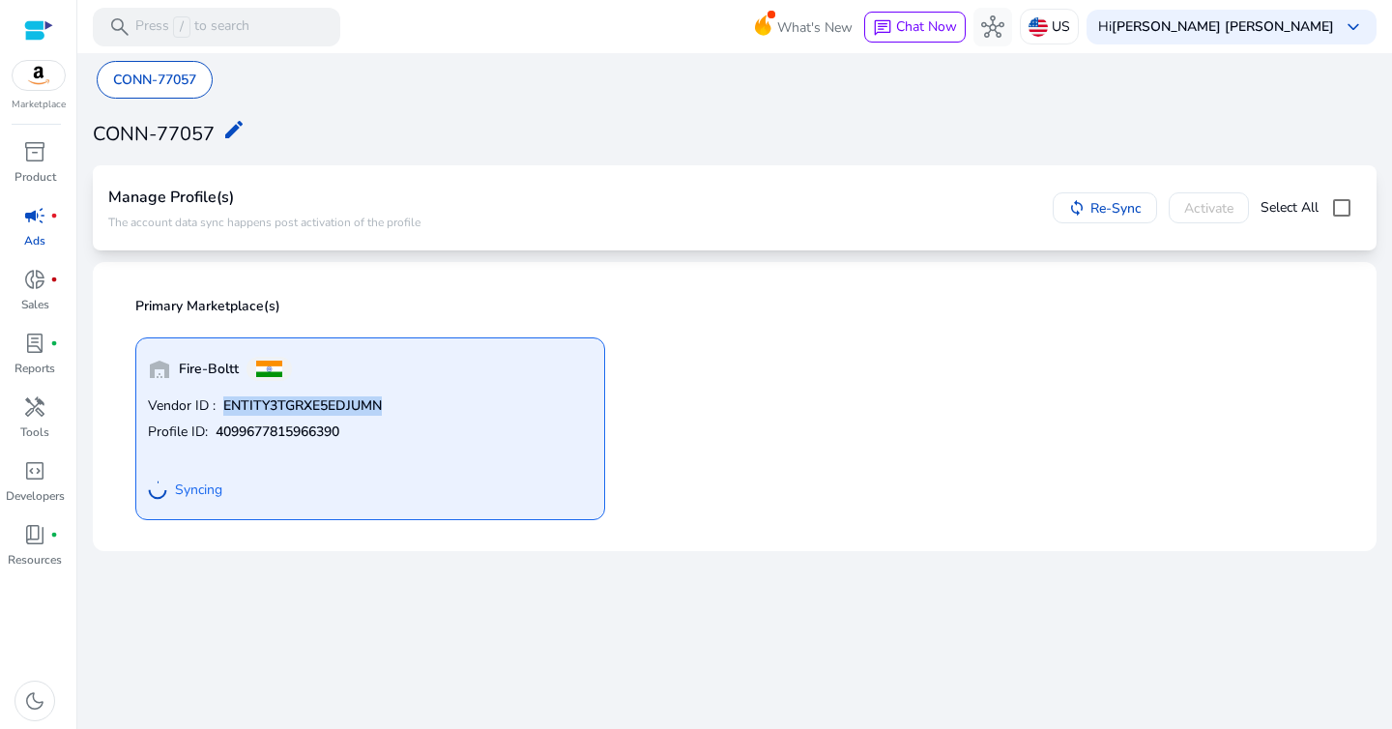
drag, startPoint x: 224, startPoint y: 406, endPoint x: 380, endPoint y: 405, distance: 155.7
click at [380, 405] on b "ENTITY3TGRXE5EDJUMN" at bounding box center [302, 405] width 159 height 19
click at [193, 489] on span "Syncing" at bounding box center [198, 490] width 47 height 19
click at [1106, 207] on span "Re-Sync" at bounding box center [1116, 208] width 51 height 20
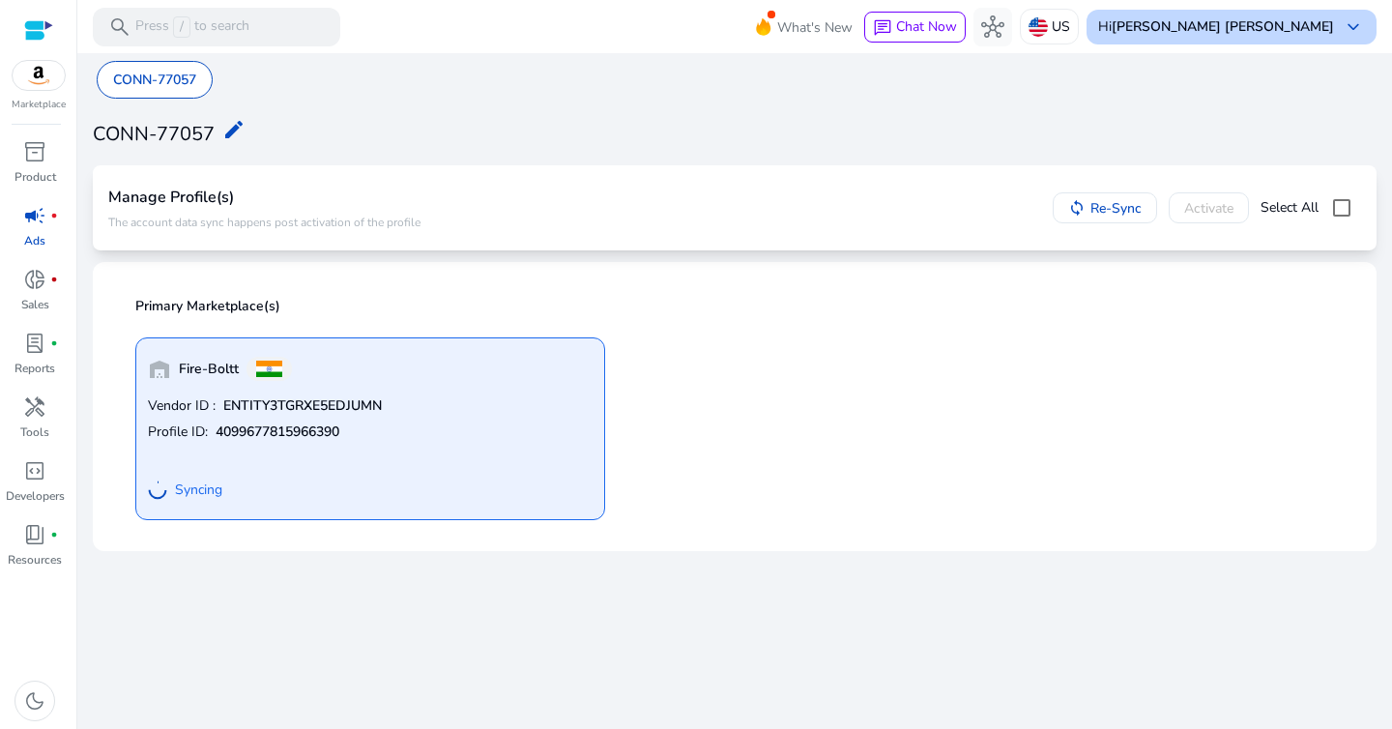
click at [1323, 29] on b "[PERSON_NAME] [PERSON_NAME]" at bounding box center [1223, 26] width 222 height 18
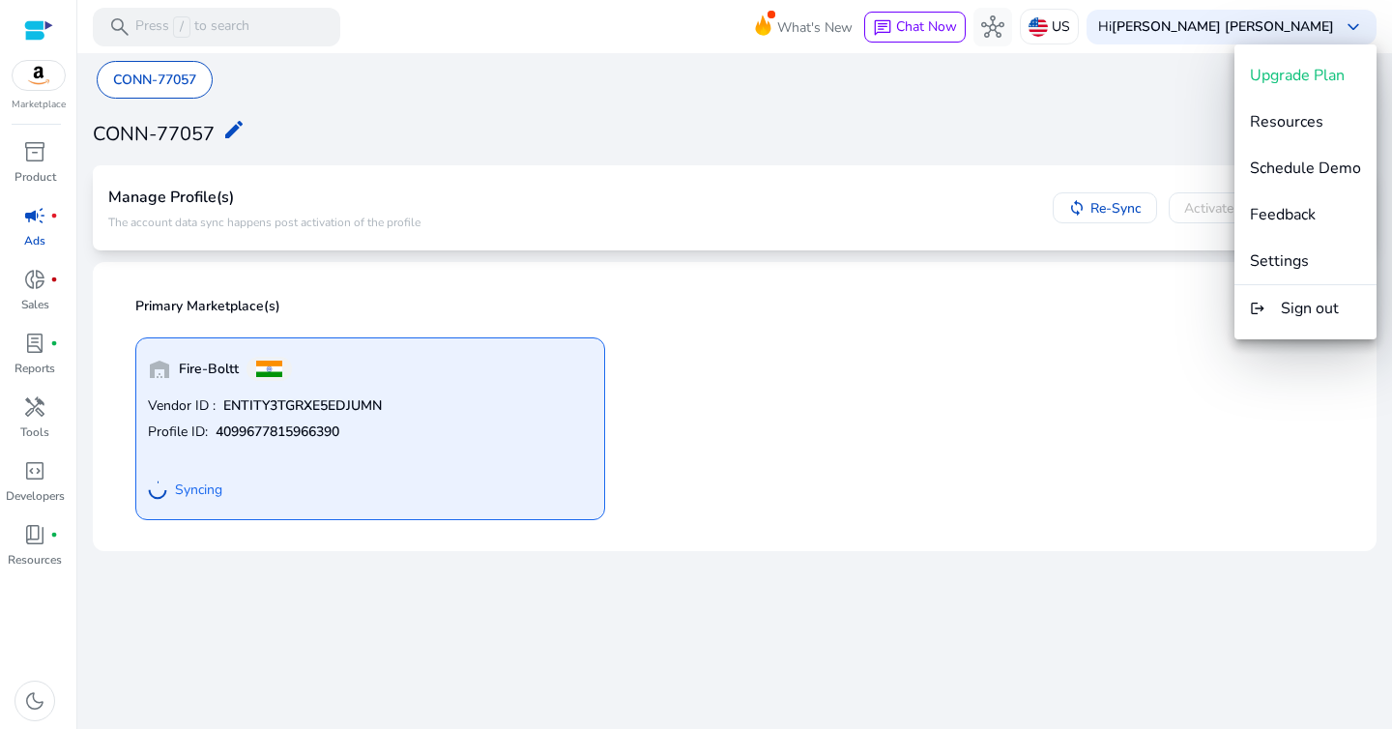
click at [1136, 104] on div at bounding box center [696, 364] width 1392 height 729
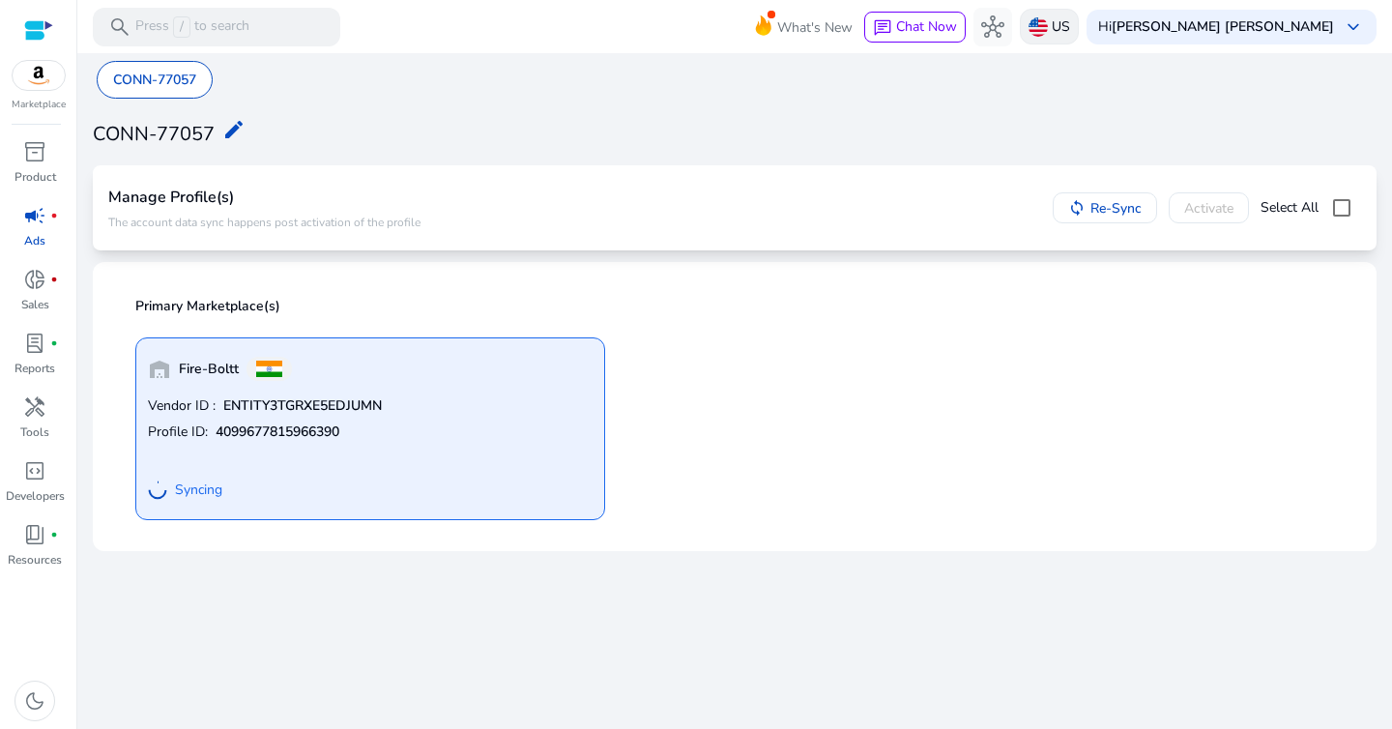
click at [1079, 24] on div "US" at bounding box center [1049, 27] width 59 height 36
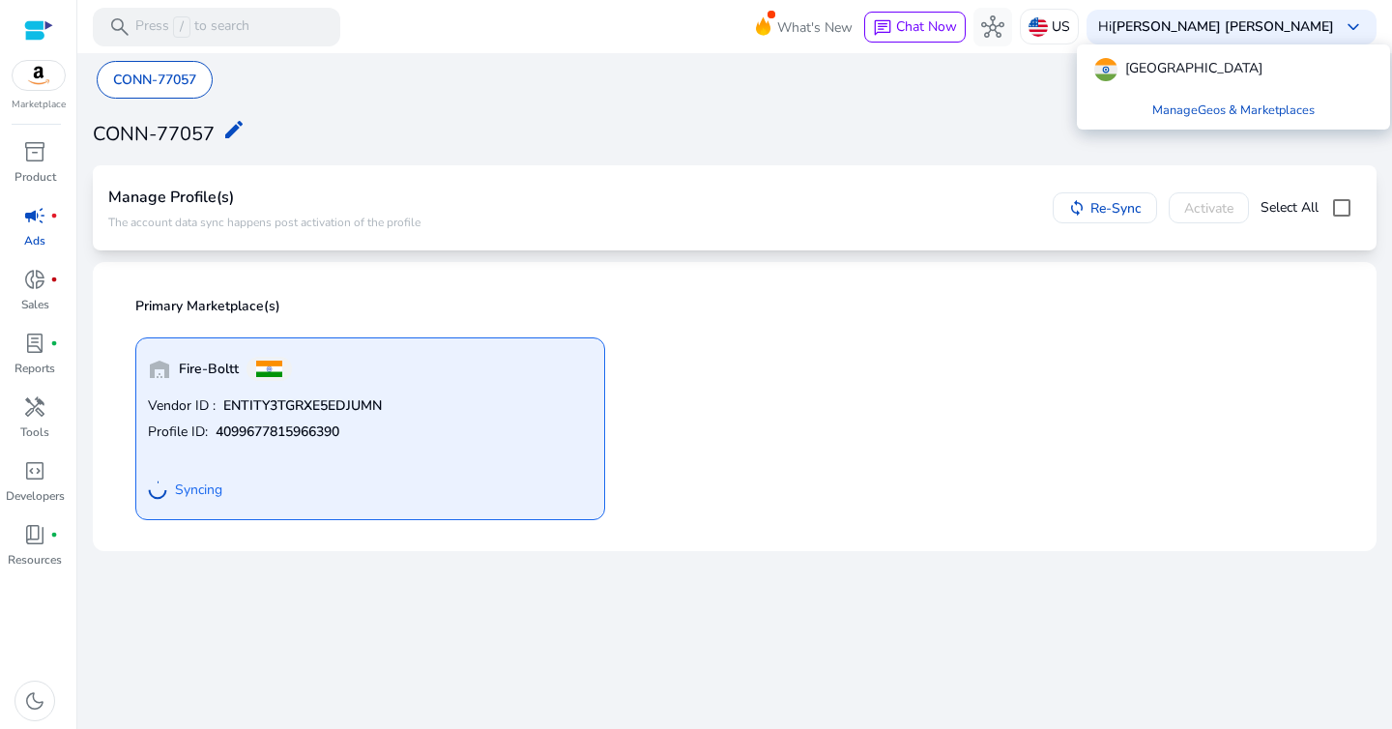
click at [975, 104] on div at bounding box center [696, 364] width 1392 height 729
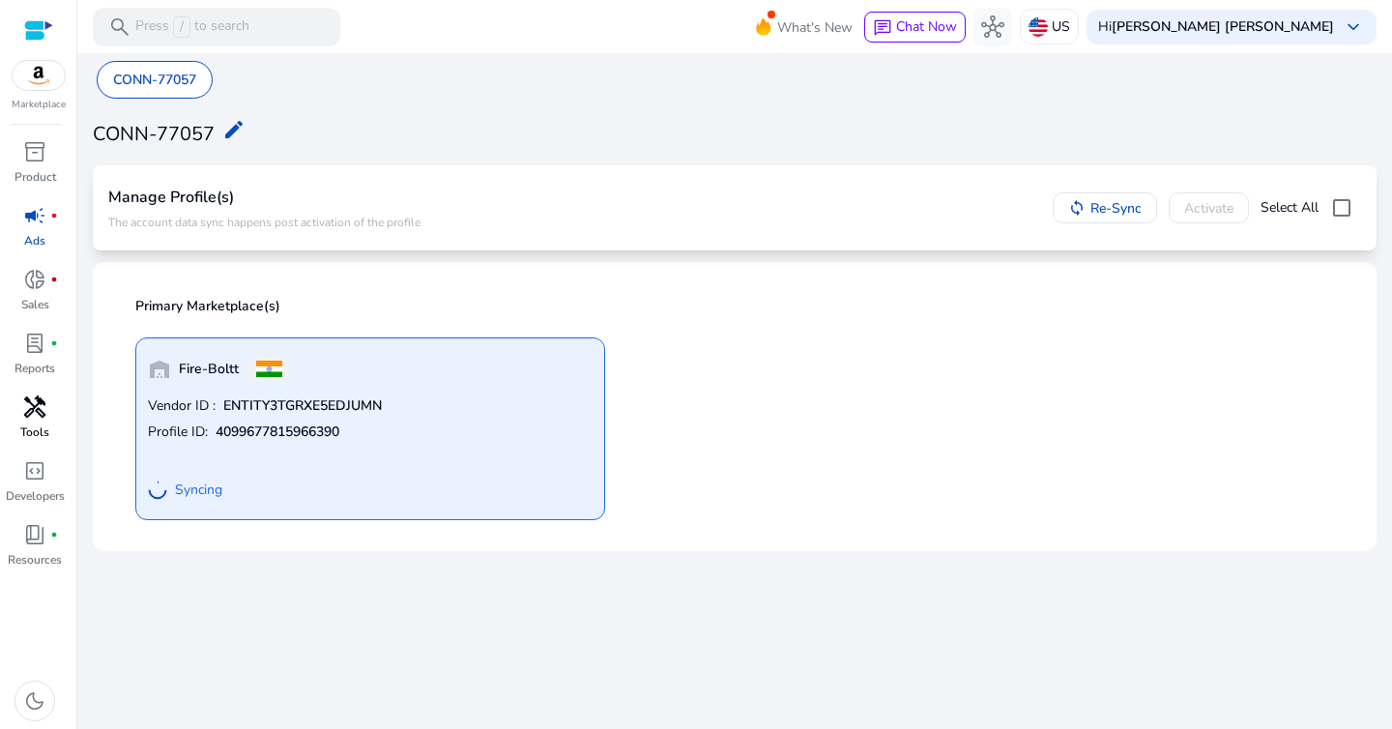
click at [36, 417] on span "handyman" at bounding box center [34, 406] width 23 height 23
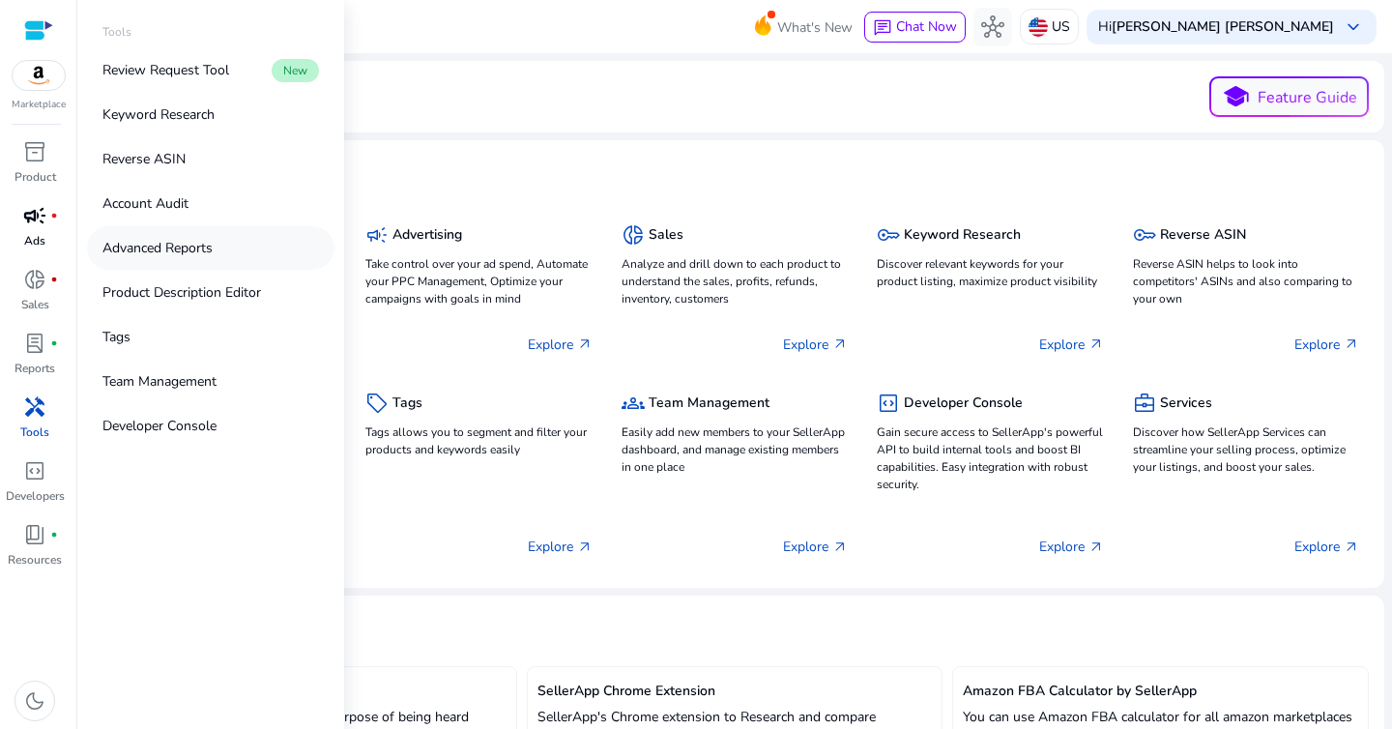
click at [168, 246] on p "Advanced Reports" at bounding box center [157, 248] width 110 height 20
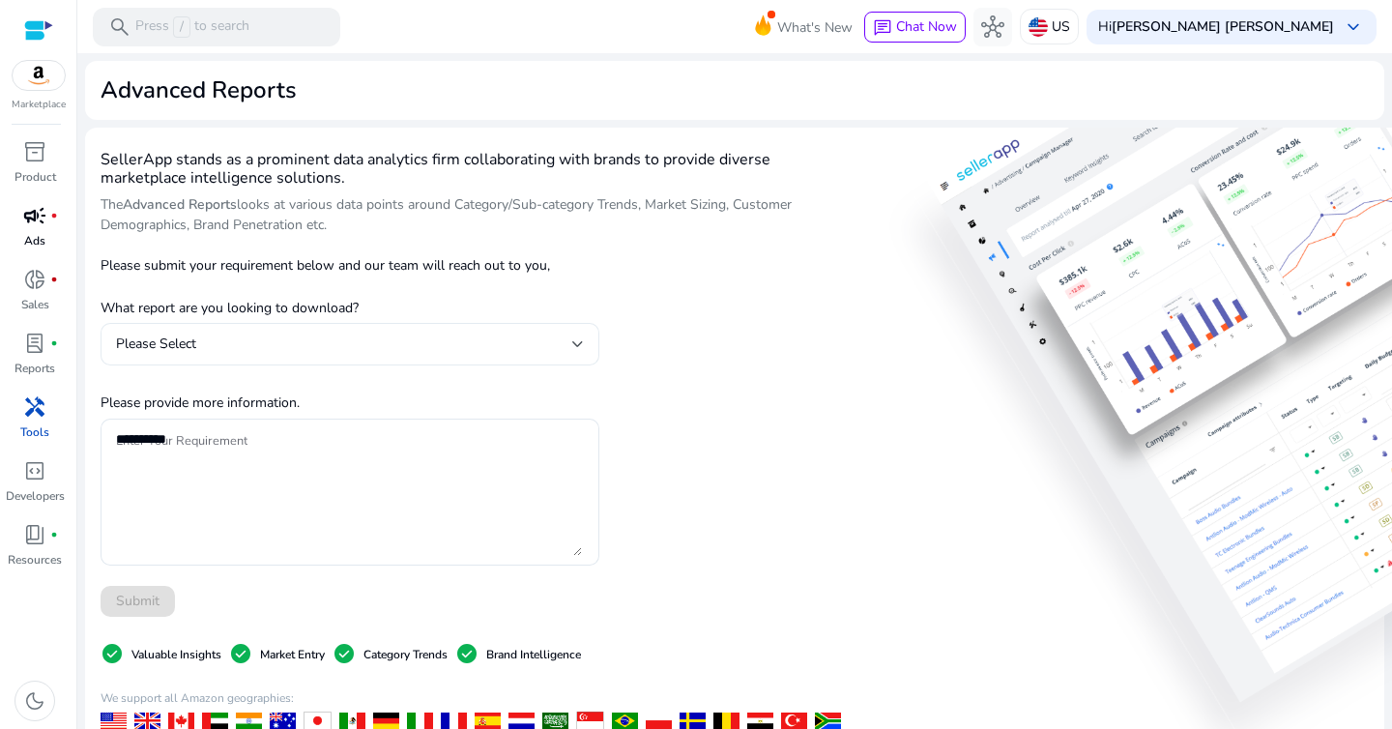
click at [481, 345] on div "Please Select" at bounding box center [344, 344] width 456 height 21
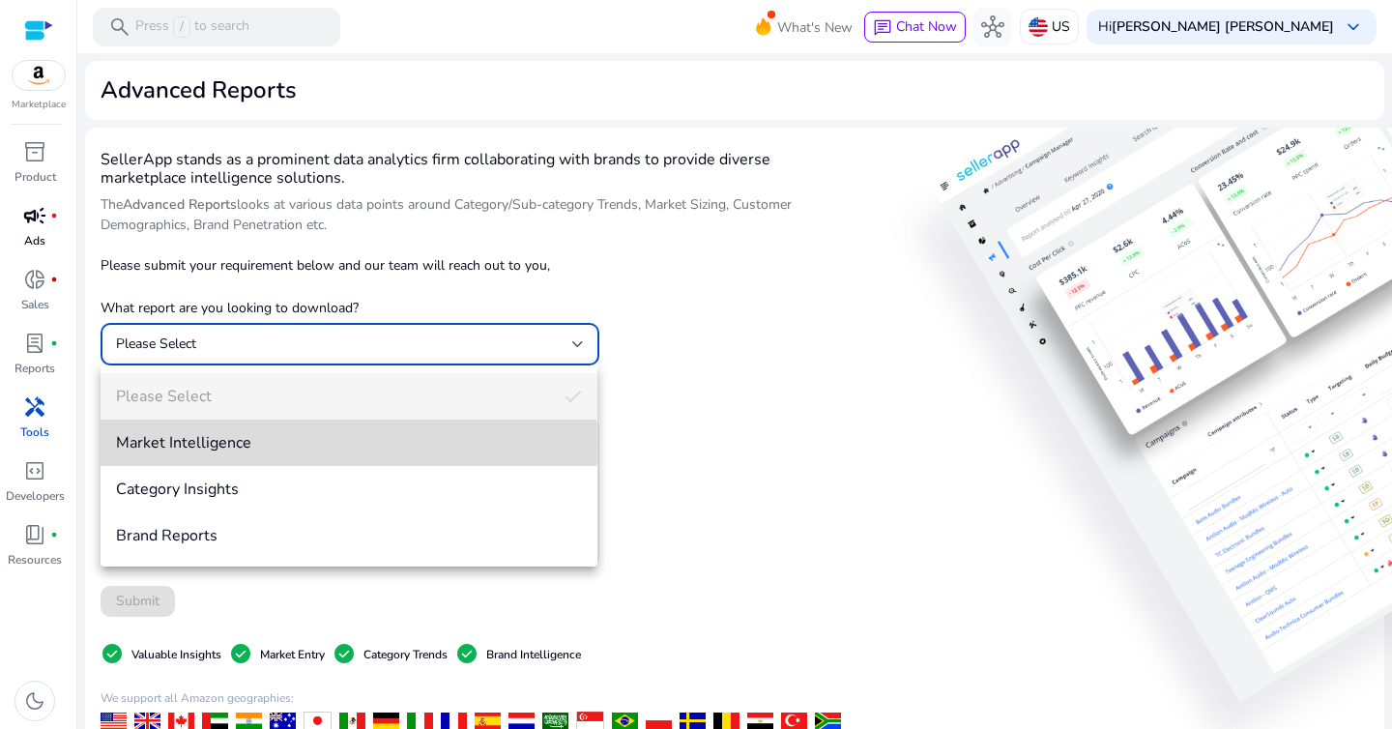
click at [214, 443] on span "Market Intelligence" at bounding box center [349, 442] width 466 height 21
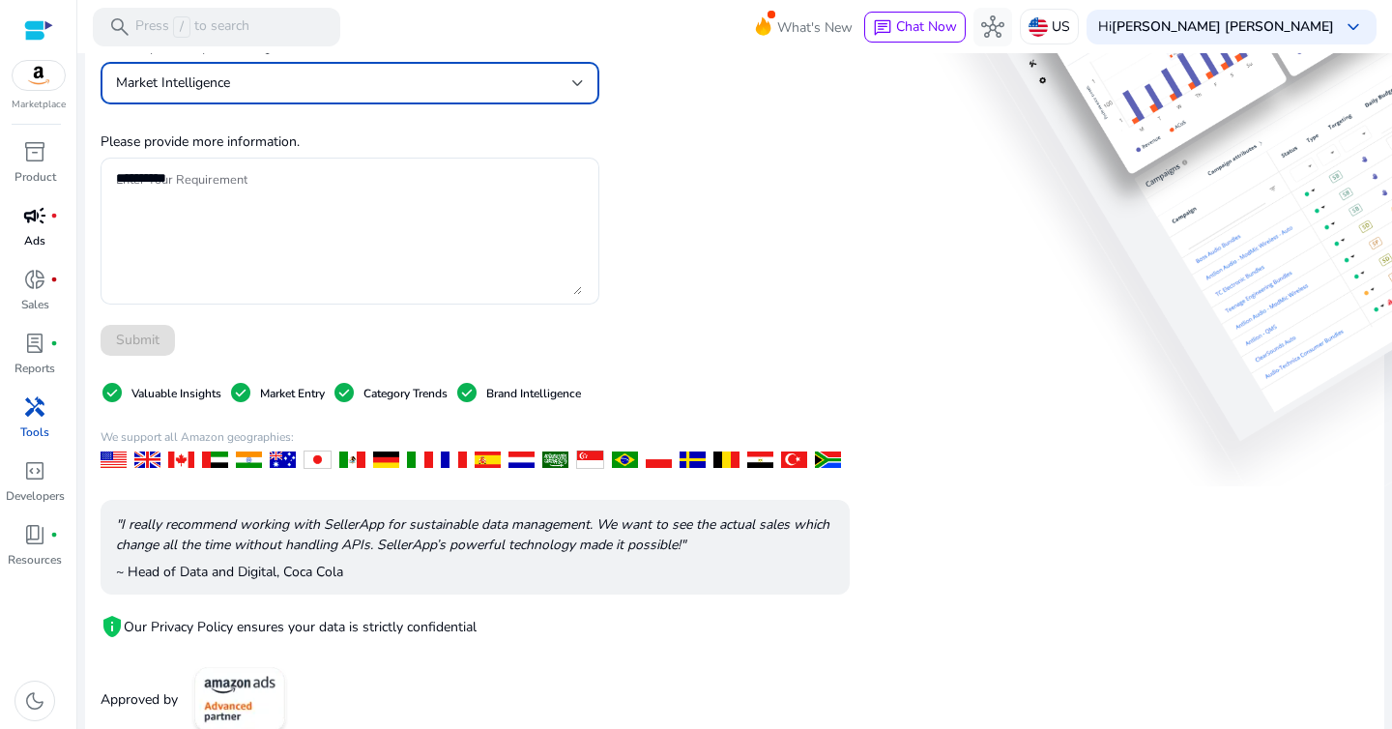
scroll to position [272, 0]
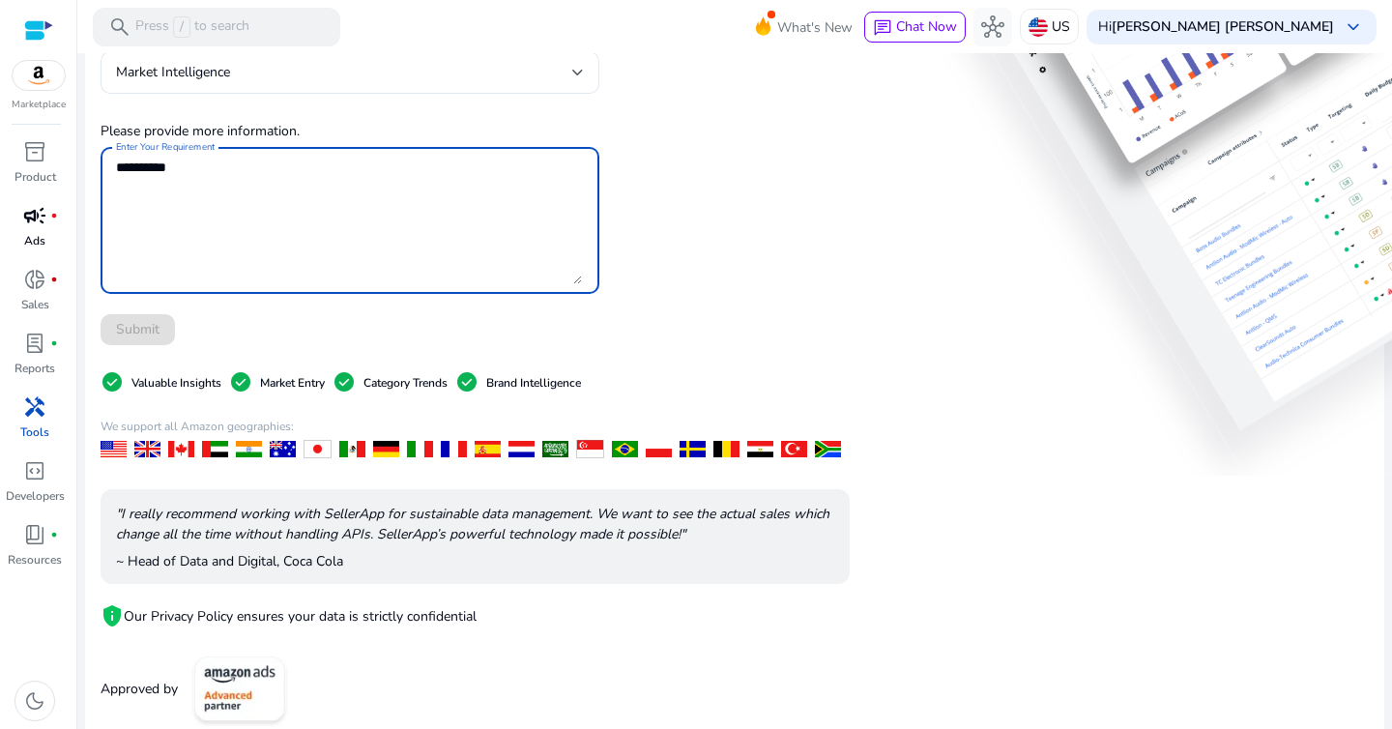
click at [201, 280] on textarea "Enter Your Requirement" at bounding box center [349, 221] width 466 height 128
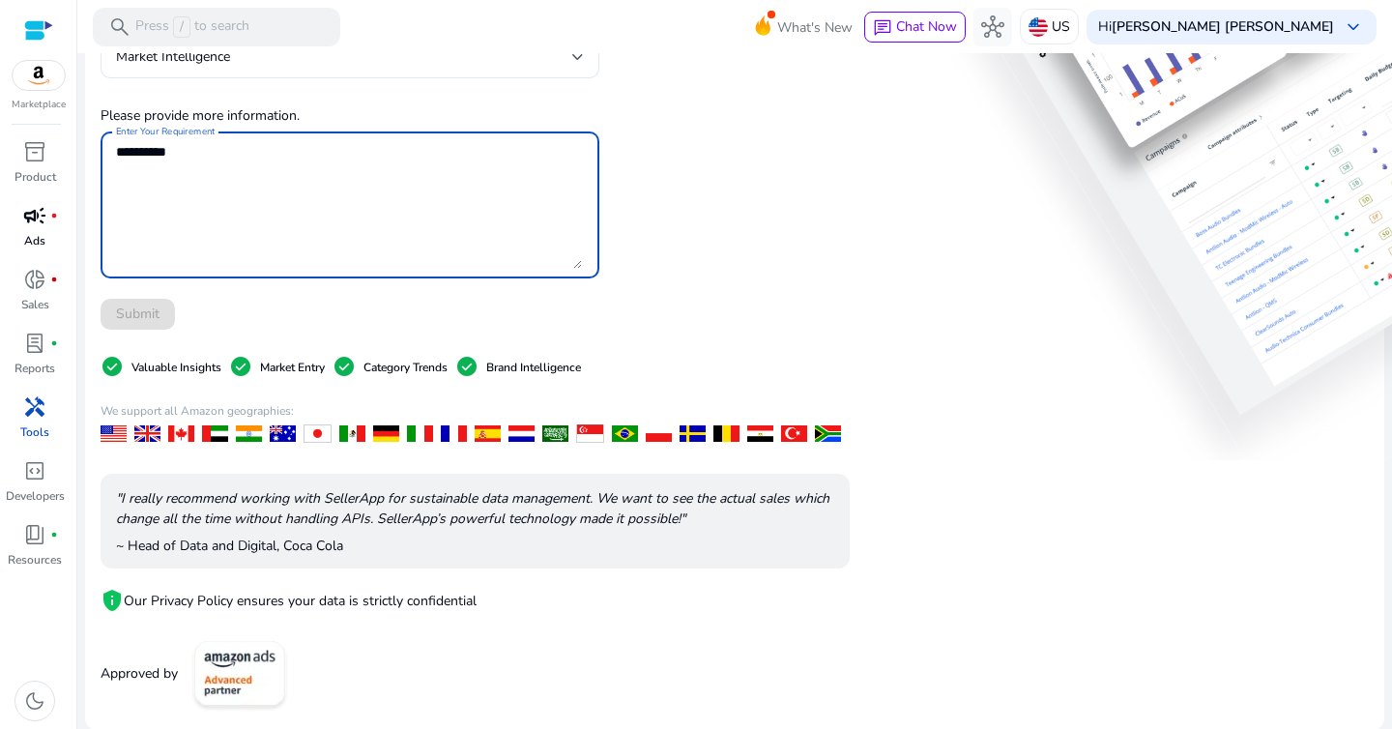
scroll to position [288, 0]
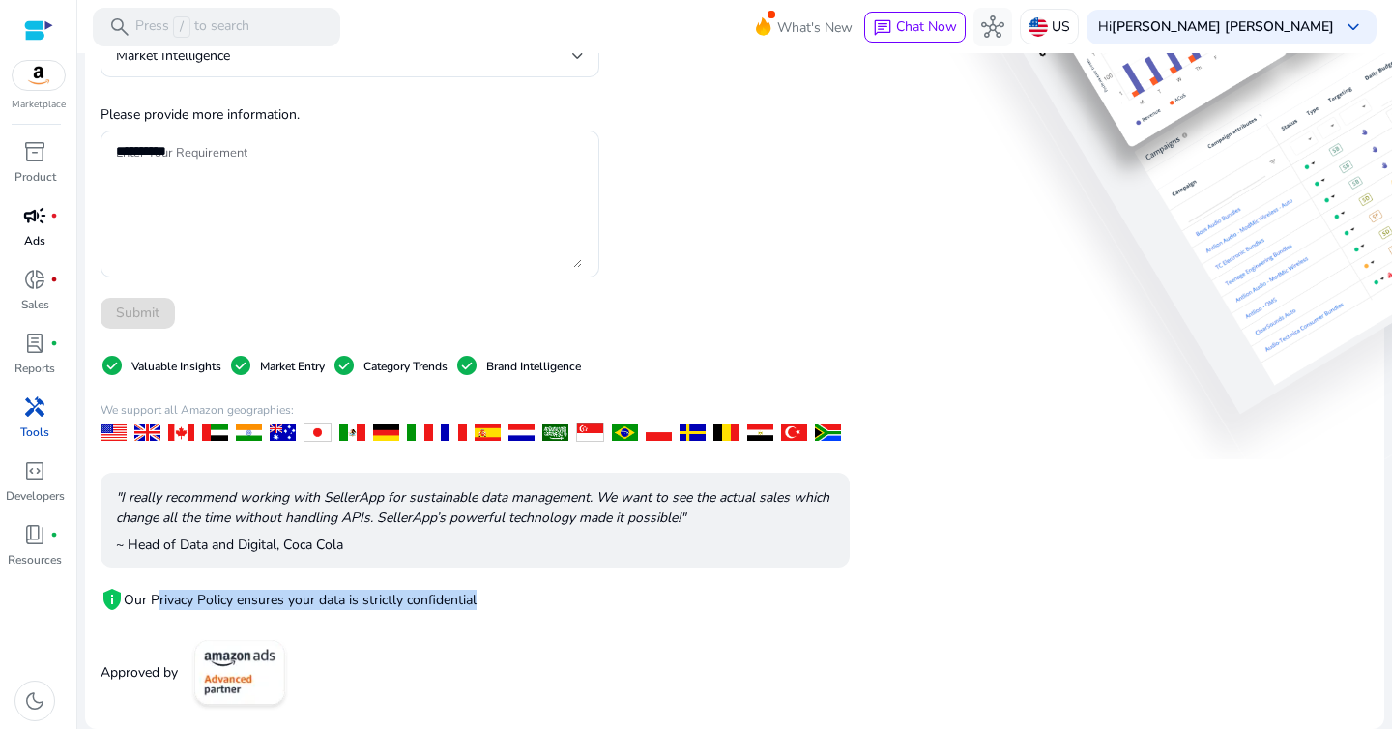
drag, startPoint x: 160, startPoint y: 602, endPoint x: 502, endPoint y: 615, distance: 342.5
click at [501, 615] on div "privacy_tip Our Privacy Policy ensures your data is strictly confidential" at bounding box center [475, 592] width 749 height 48
click at [502, 615] on div "privacy_tip Our Privacy Policy ensures your data is strictly confidential" at bounding box center [475, 592] width 749 height 48
click at [249, 434] on div at bounding box center [249, 432] width 26 height 16
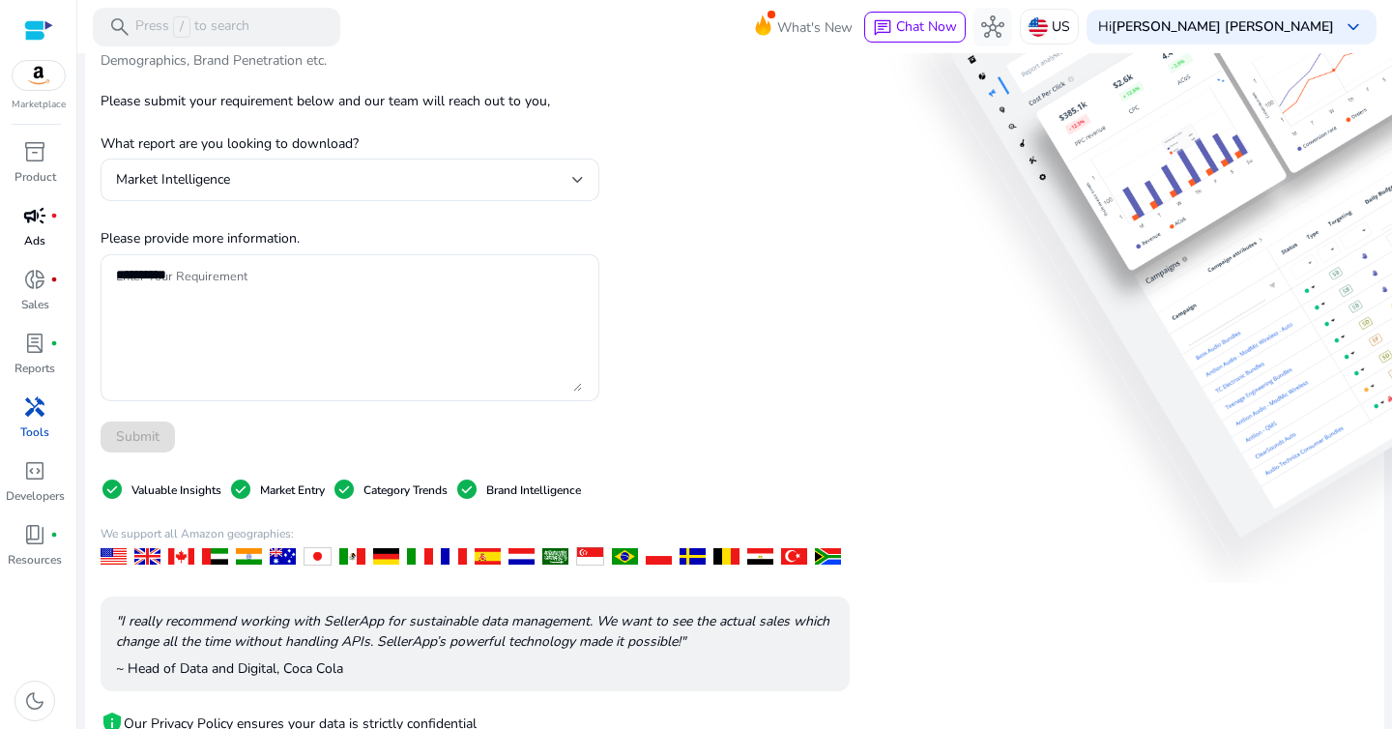
scroll to position [112, 0]
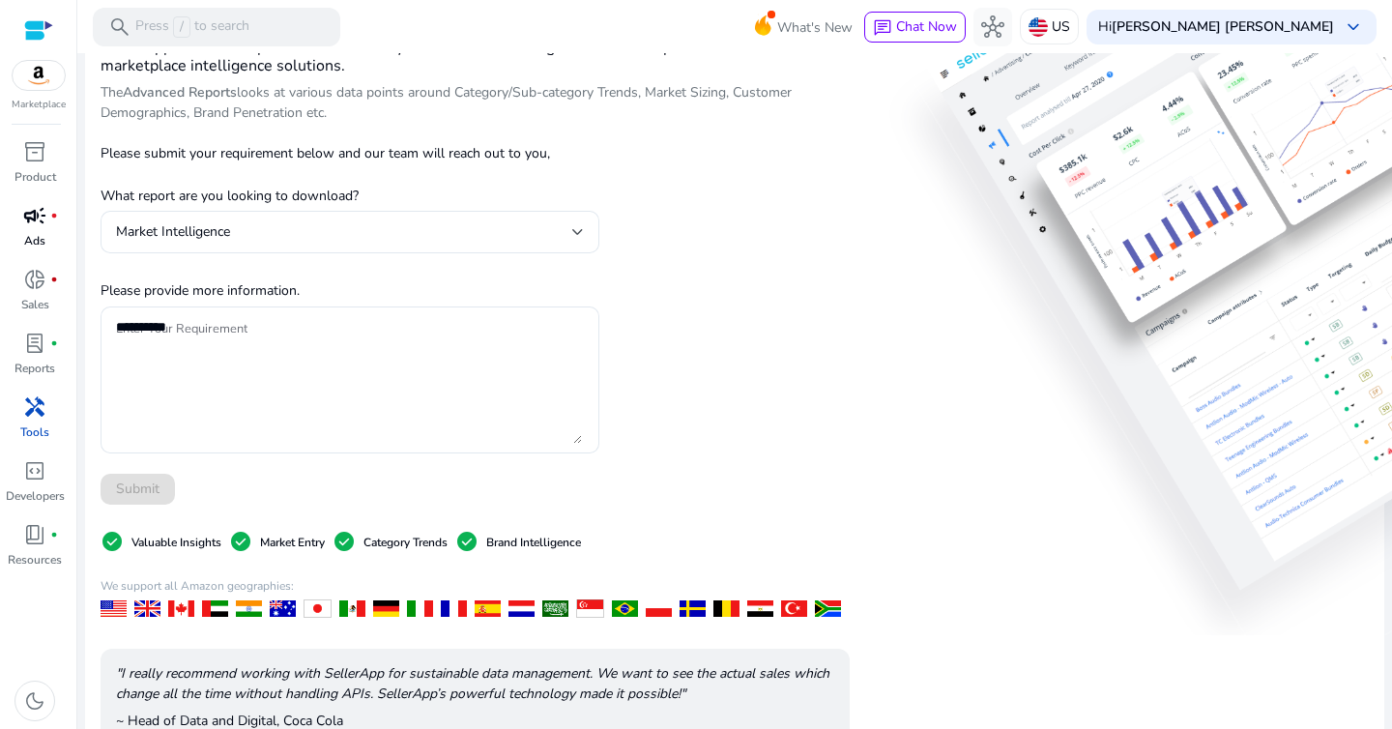
click at [249, 360] on textarea "Enter Your Requirement" at bounding box center [349, 380] width 466 height 128
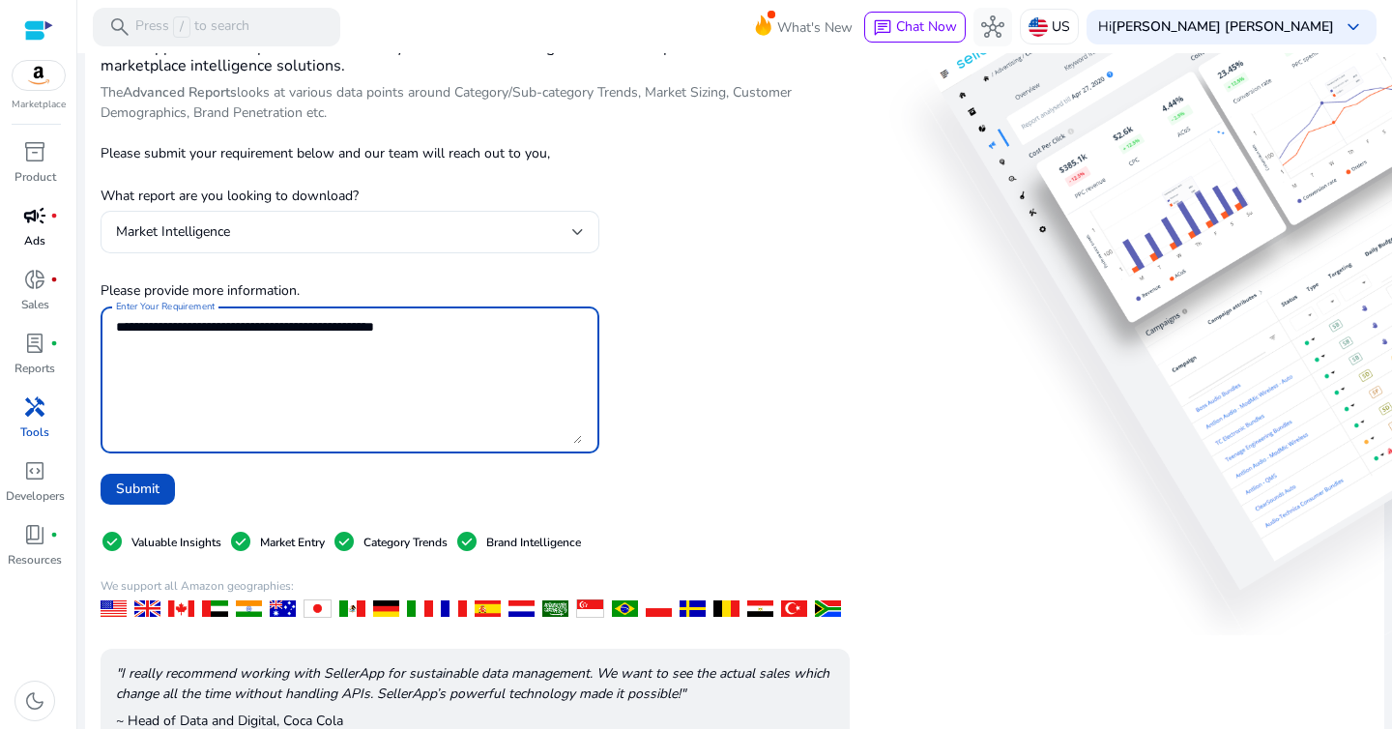
click at [180, 331] on textarea "Enter Your Requirement" at bounding box center [349, 380] width 466 height 128
type textarea "**********"
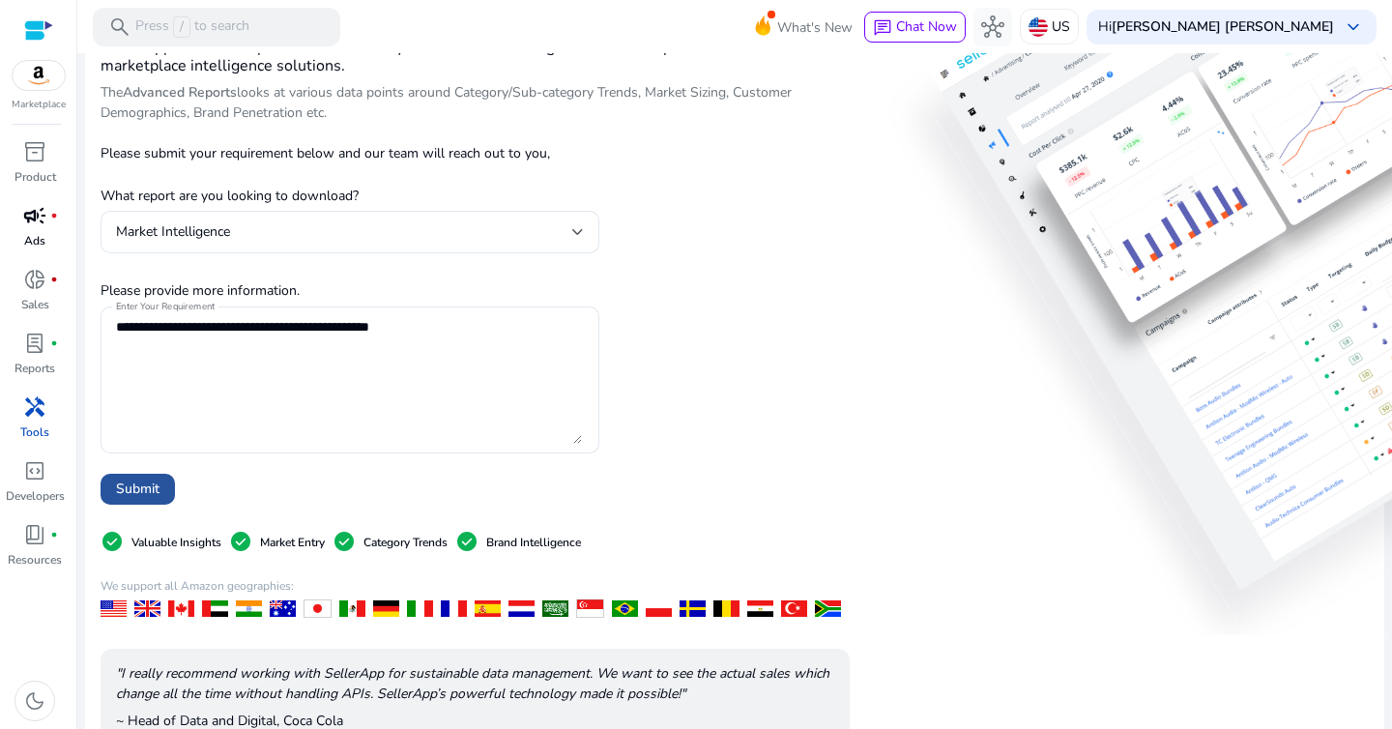
click at [150, 488] on span "Submit" at bounding box center [138, 489] width 44 height 20
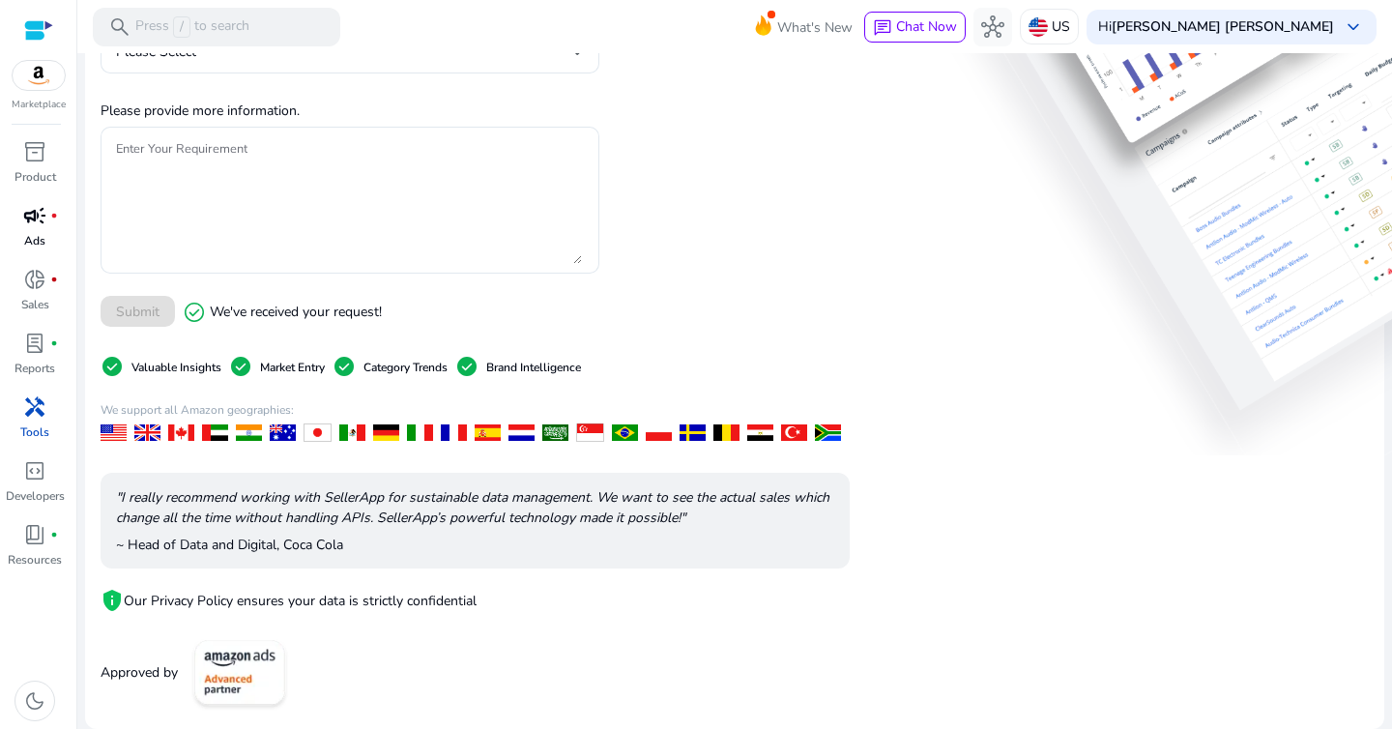
scroll to position [0, 0]
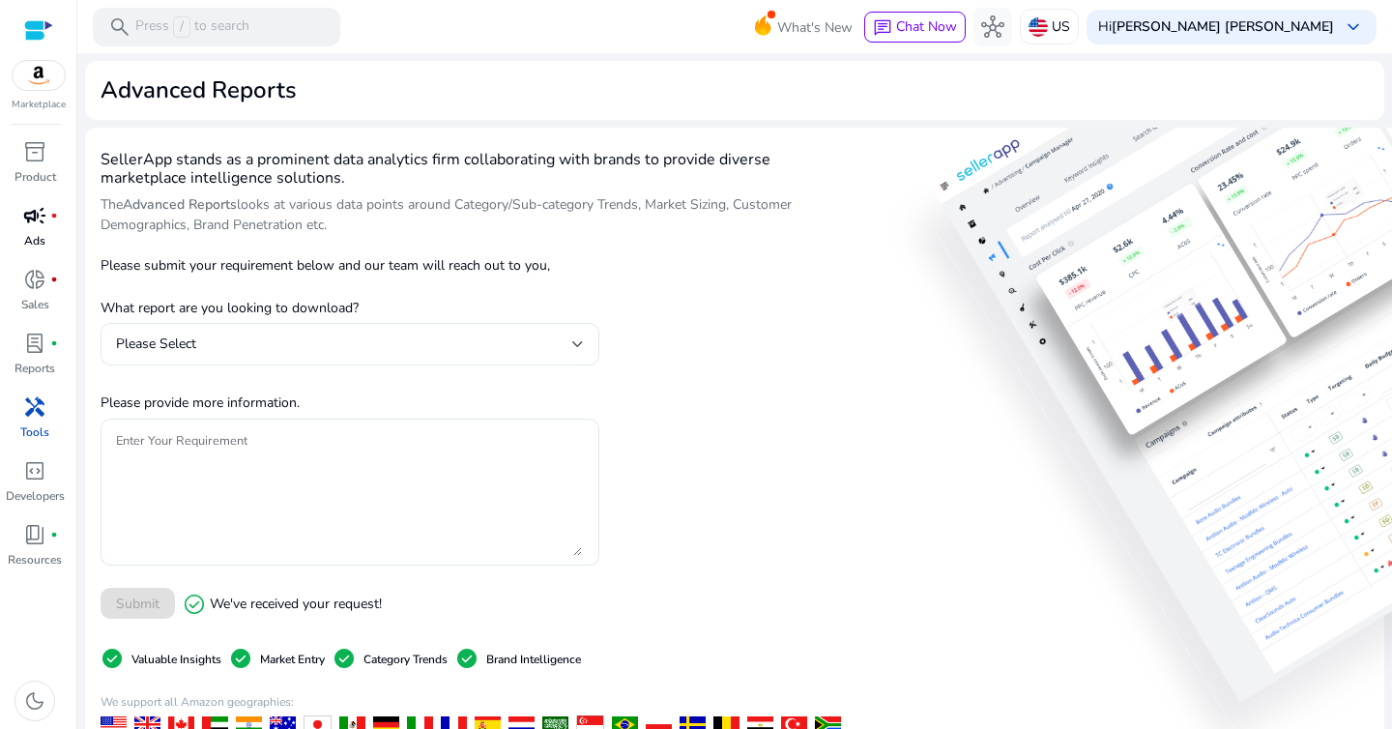
click at [36, 412] on span "handyman" at bounding box center [34, 406] width 23 height 23
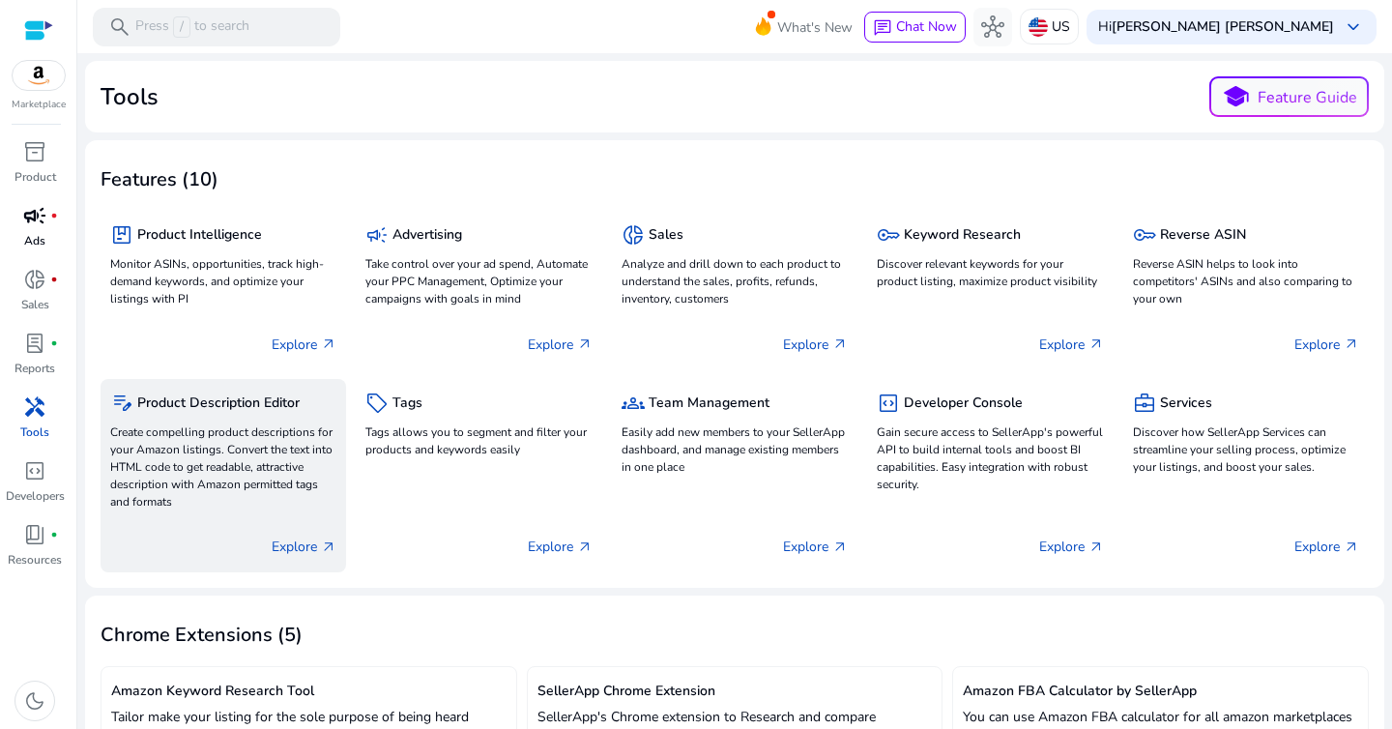
click at [300, 449] on p "Create compelling product descriptions for your Amazon listings. Convert the te…" at bounding box center [223, 467] width 226 height 87
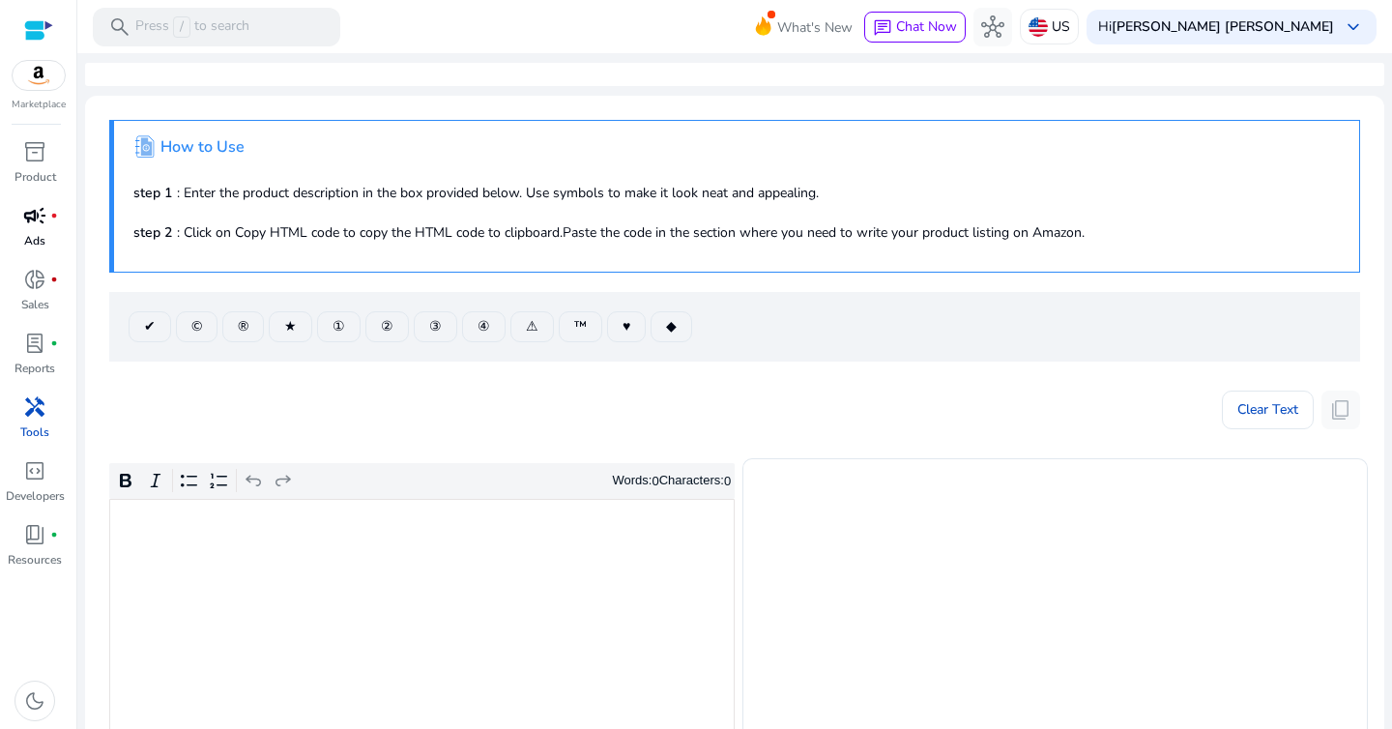
click at [363, 196] on p "step 1 : Enter the product description in the box provided below. Use symbols t…" at bounding box center [736, 193] width 1207 height 20
drag, startPoint x: 438, startPoint y: 189, endPoint x: 788, endPoint y: 209, distance: 350.6
click at [786, 209] on div ".st1{fill:#2c8af8}.st2{fill:#fcfeff} How to Use step 1 : Enter the product desc…" at bounding box center [734, 196] width 1251 height 153
click at [788, 209] on div ".st1{fill:#2c8af8}.st2{fill:#fcfeff} How to Use step 1 : Enter the product desc…" at bounding box center [734, 196] width 1251 height 153
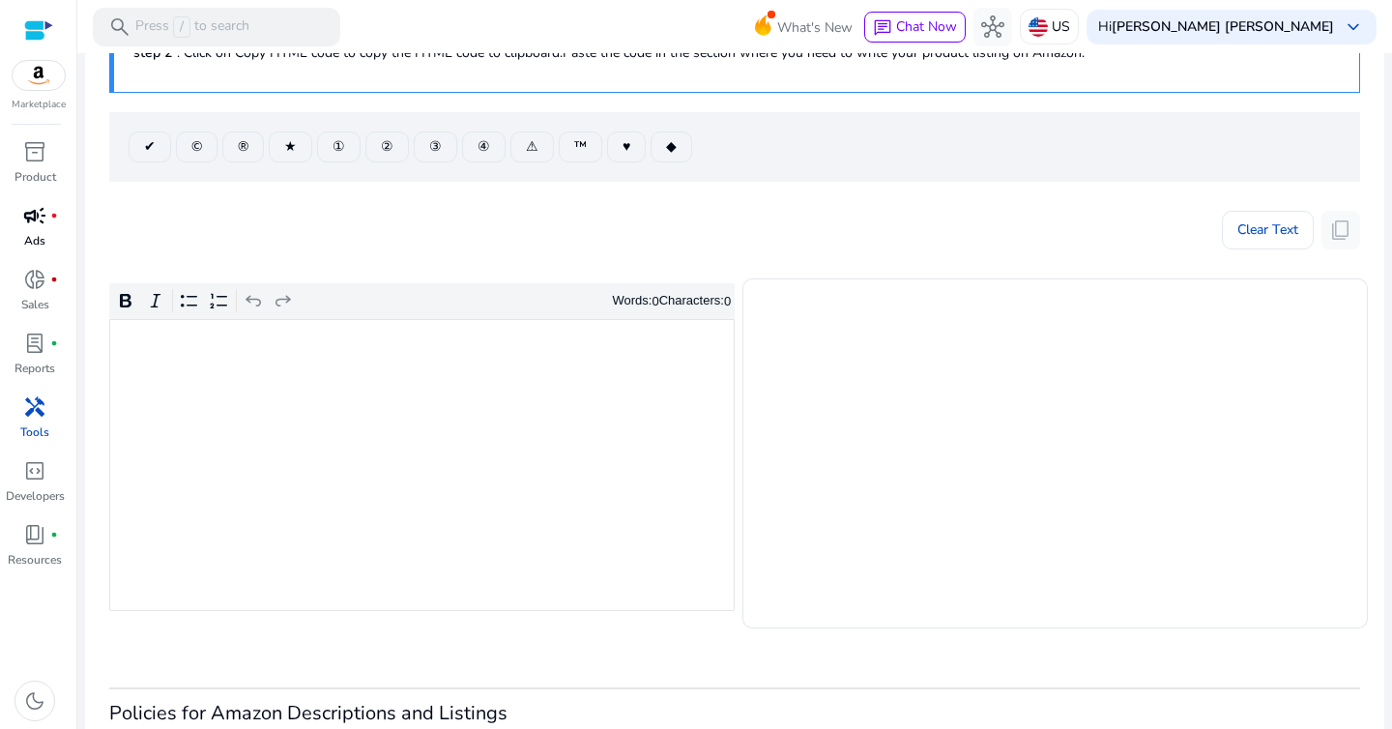
scroll to position [220, 0]
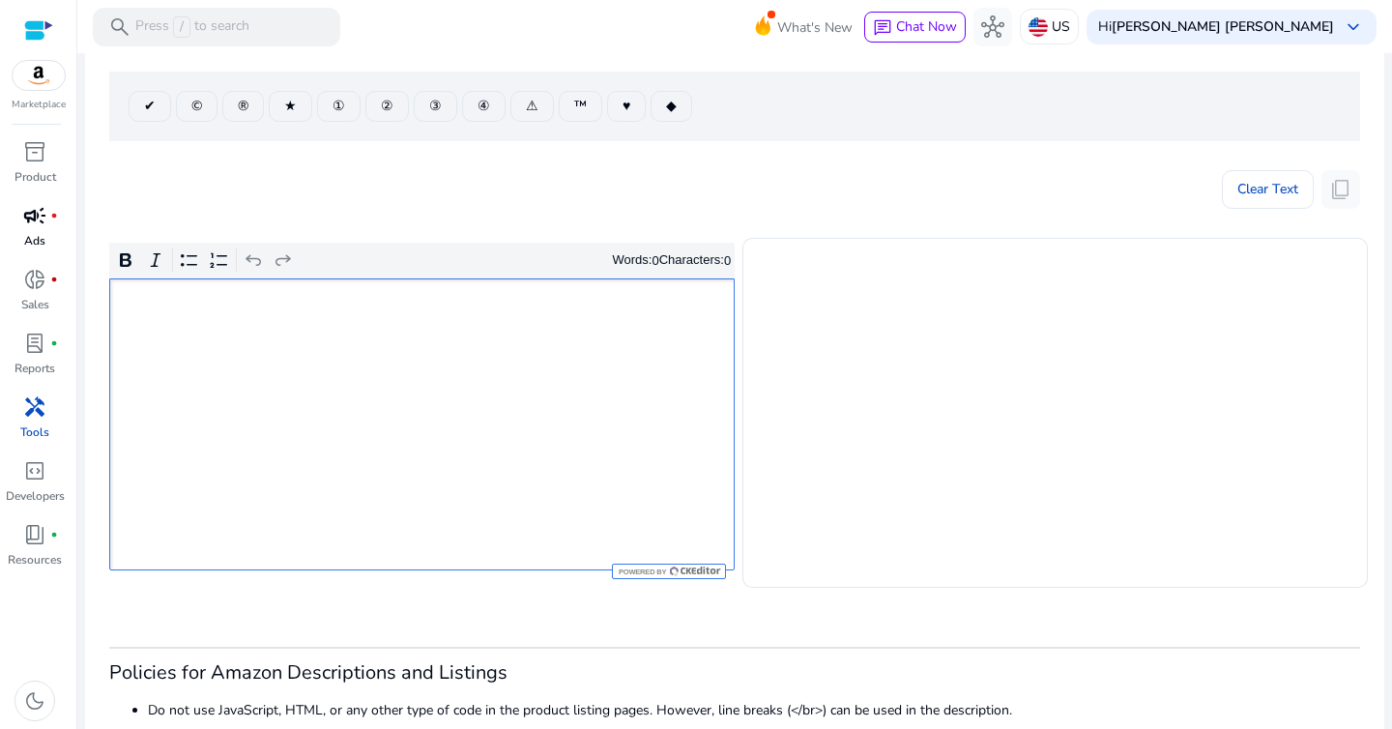
click at [453, 420] on div "Rich Text Editor. Editing area: main. Press ⌥0 for help." at bounding box center [422, 424] width 626 height 292
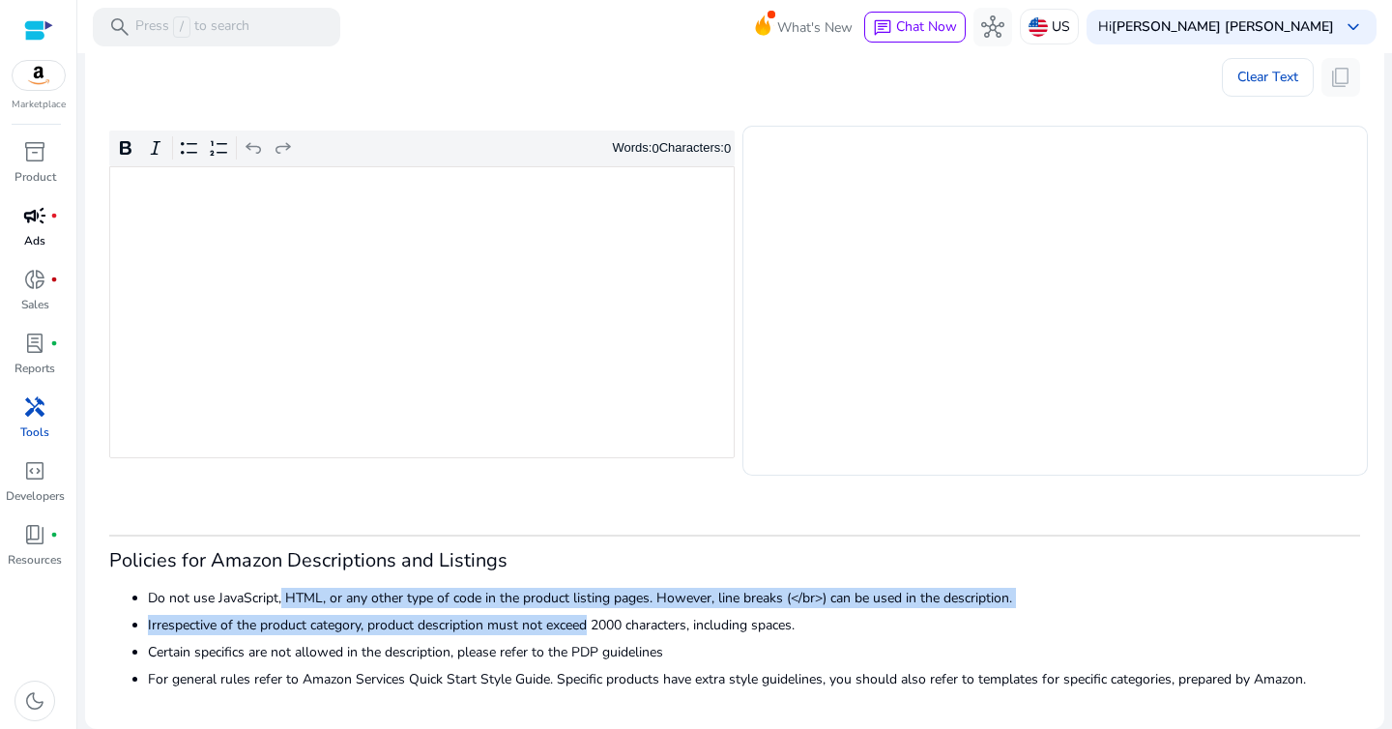
drag, startPoint x: 276, startPoint y: 602, endPoint x: 627, endPoint y: 620, distance: 351.4
click at [626, 620] on ul "Do not use JavaScript, HTML, or any other type of code in the product listing p…" at bounding box center [734, 639] width 1251 height 102
click at [627, 620] on li "Irrespective of the product category, product description must not exceed 2000 …" at bounding box center [754, 625] width 1213 height 20
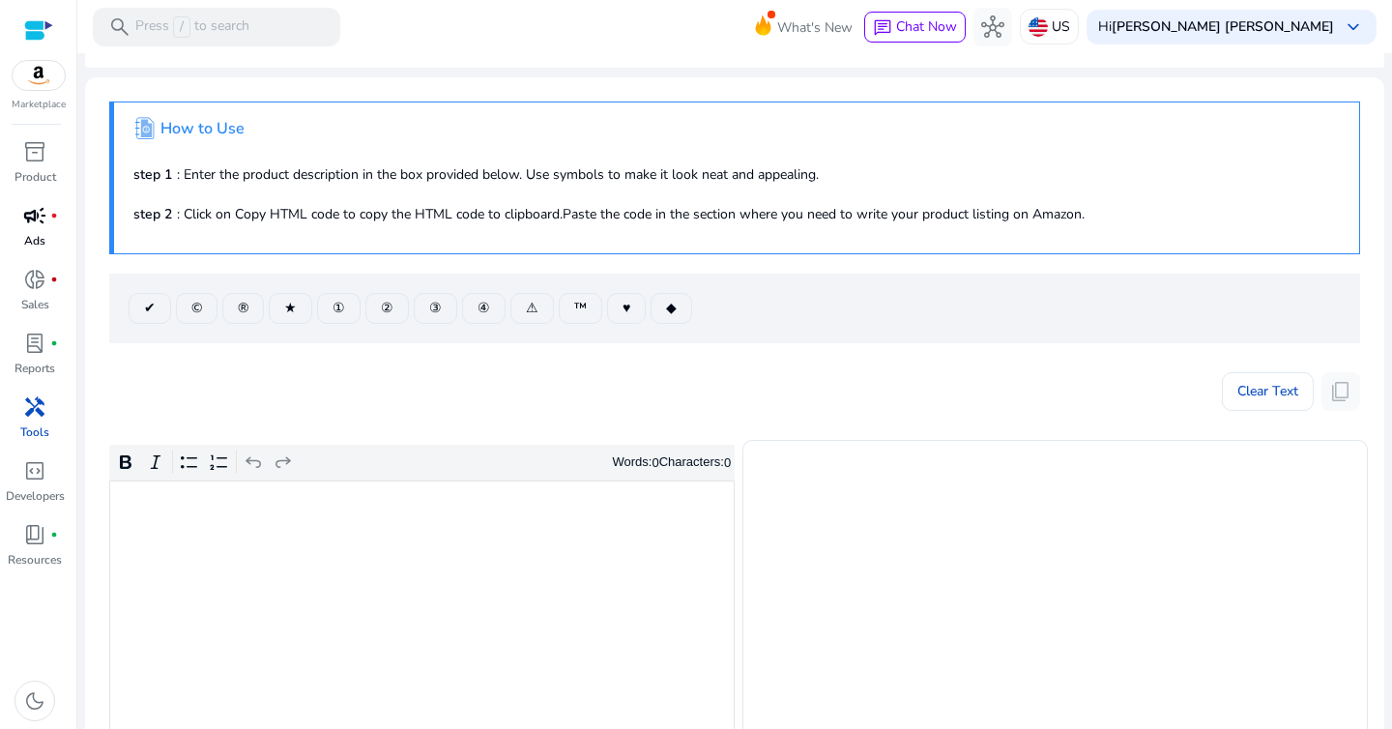
scroll to position [0, 0]
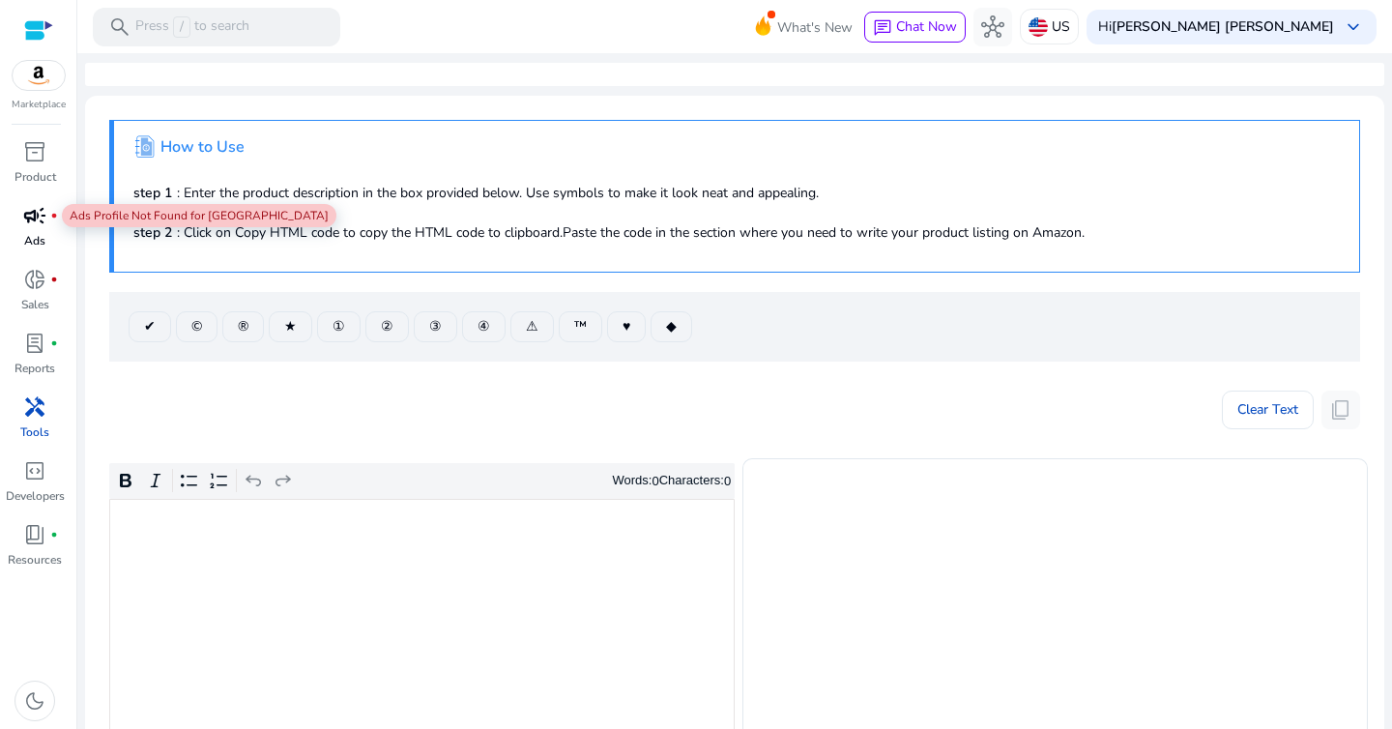
click at [38, 217] on span "campaign" at bounding box center [34, 215] width 23 height 23
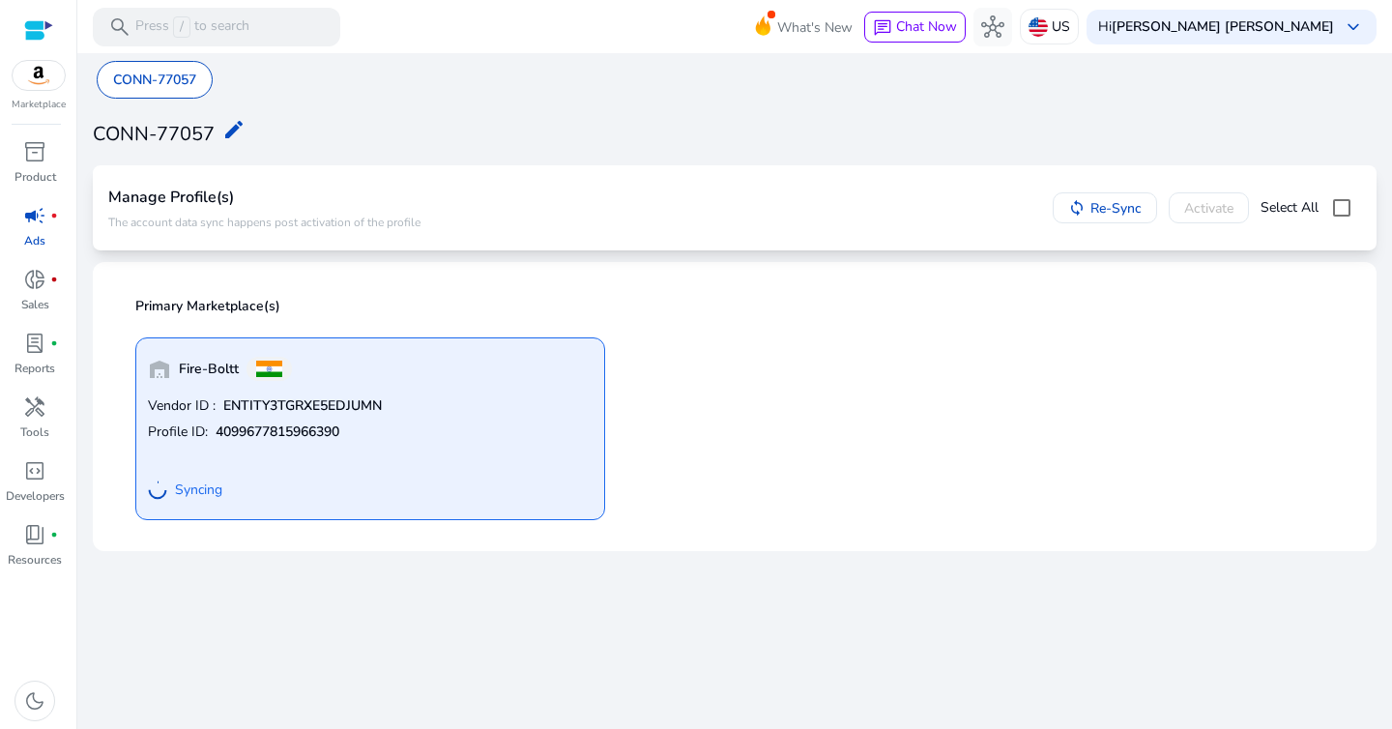
click at [395, 419] on div "Vendor ID : ENTITY3TGRXE5EDJUMN Profile ID: 4099677815966390 Syncing" at bounding box center [370, 451] width 445 height 111
click at [216, 190] on h4 "Manage Profile(s)" at bounding box center [264, 198] width 312 height 18
click at [238, 130] on mat-icon "edit" at bounding box center [233, 129] width 23 height 23
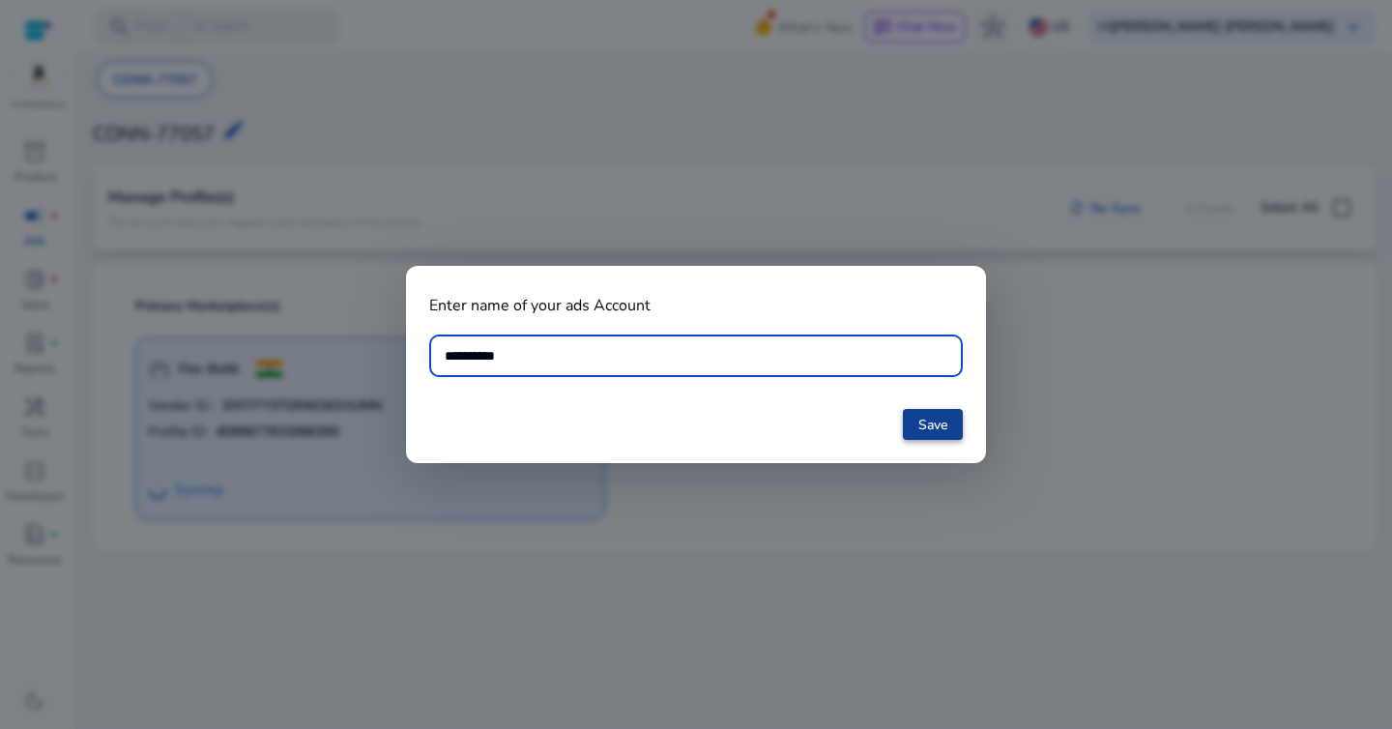
click at [914, 429] on span at bounding box center [933, 424] width 60 height 46
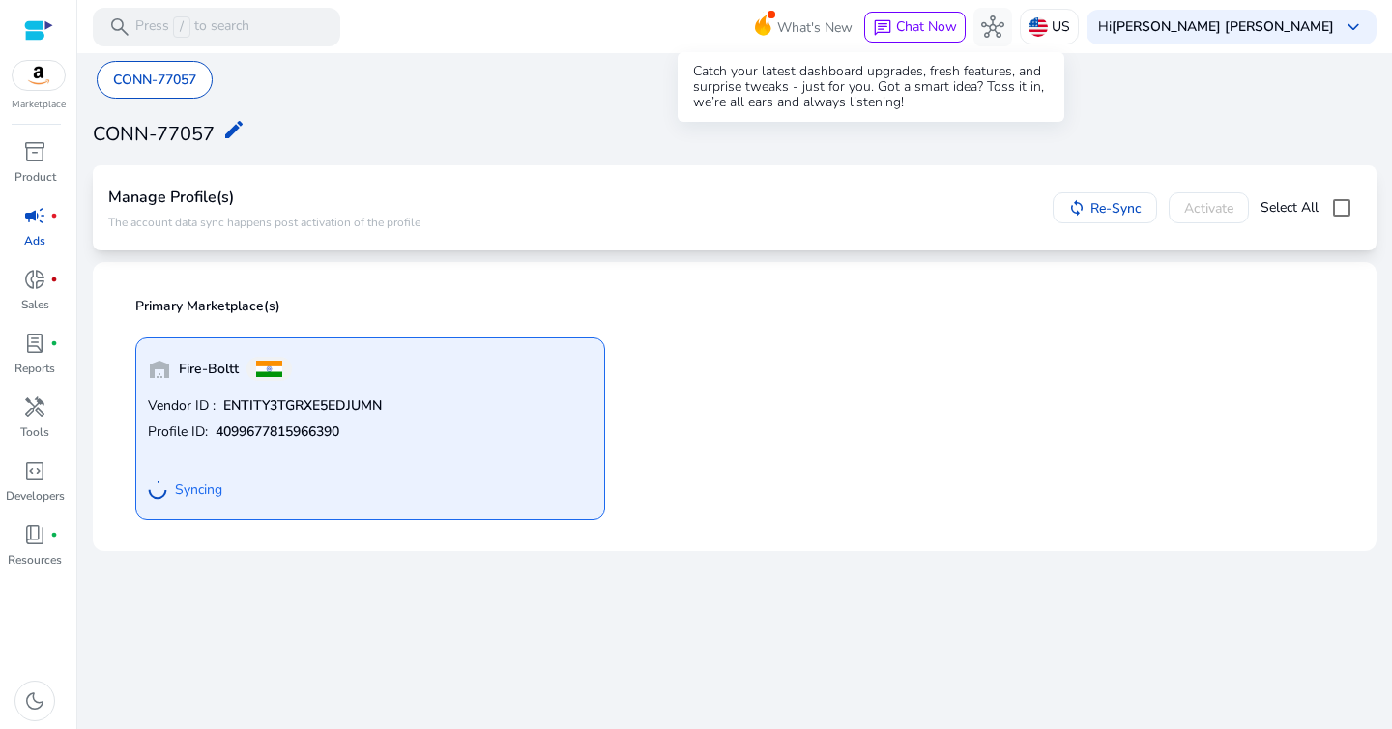
click at [853, 24] on span "What's New" at bounding box center [814, 28] width 75 height 34
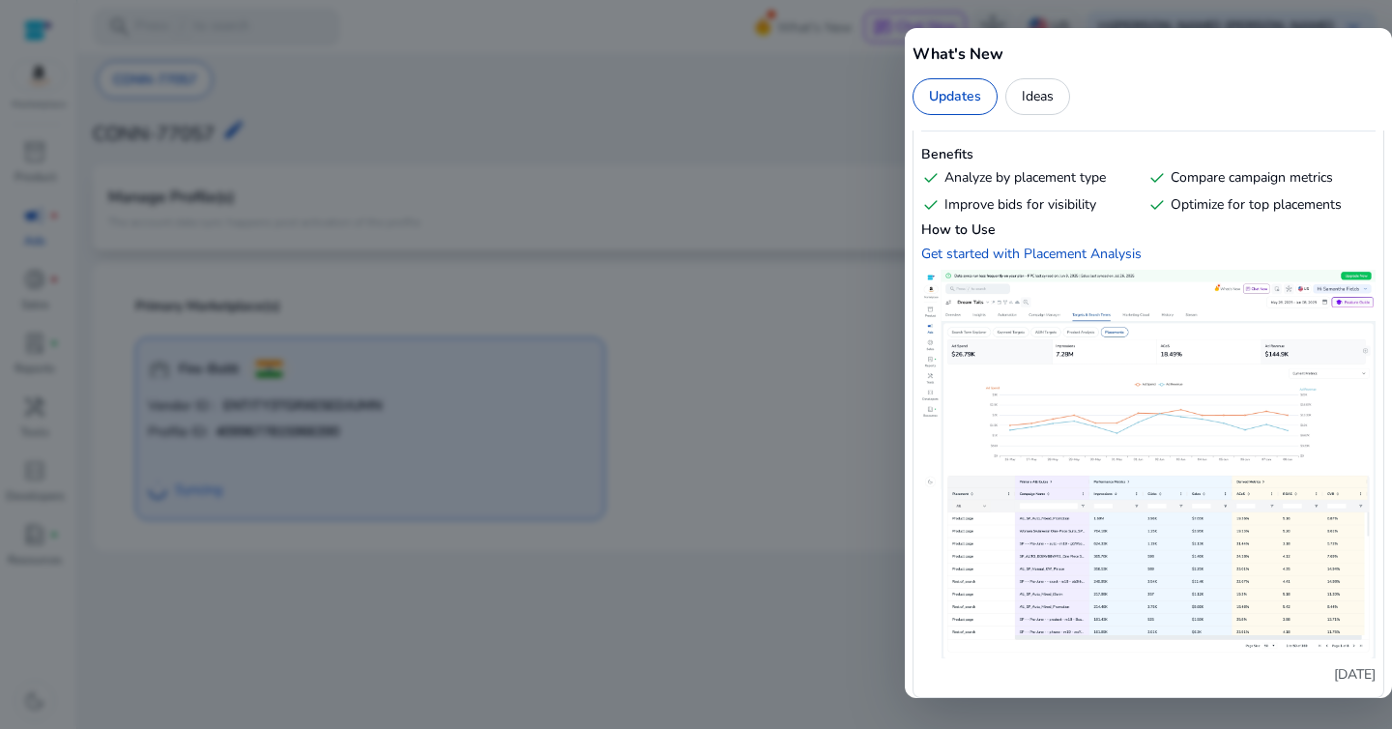
scroll to position [223, 0]
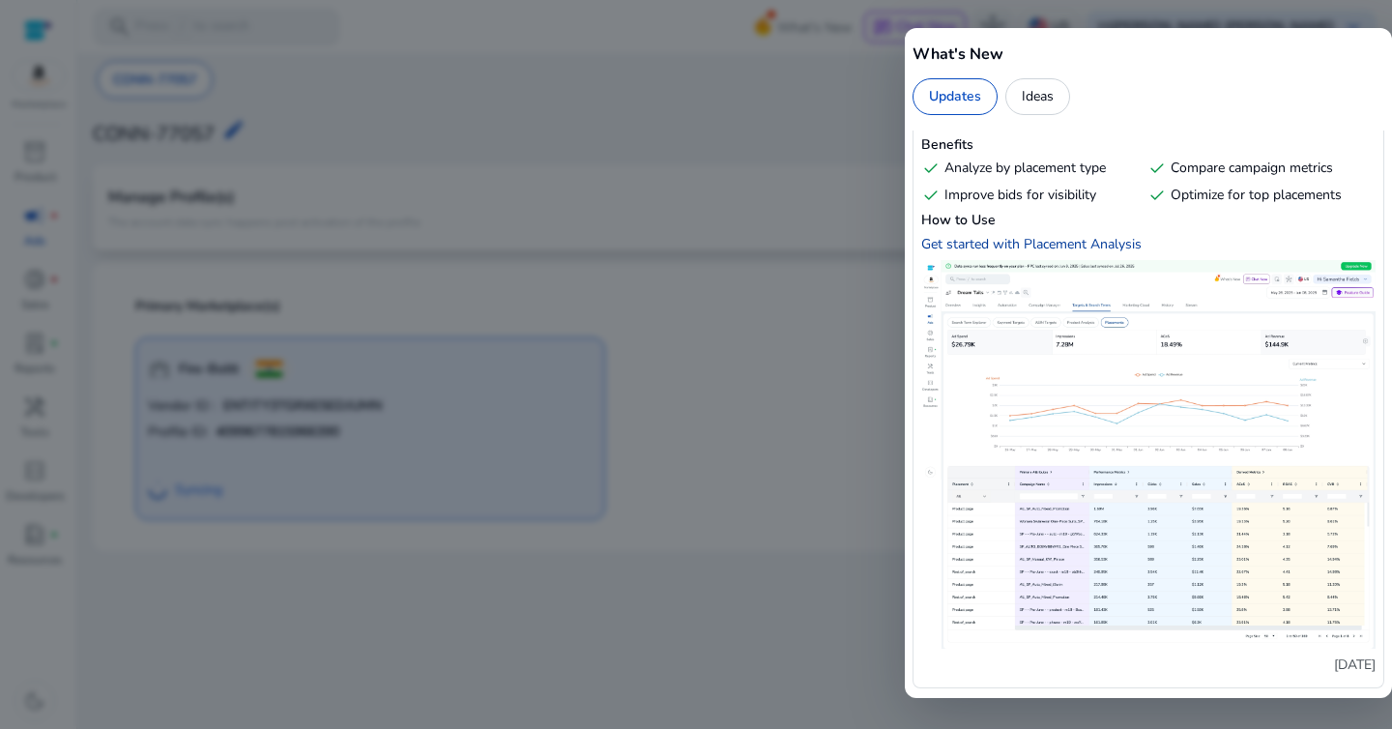
click at [1014, 246] on div "Get started with Placement Analysis" at bounding box center [1031, 244] width 220 height 18
click at [881, 206] on div at bounding box center [696, 364] width 1392 height 729
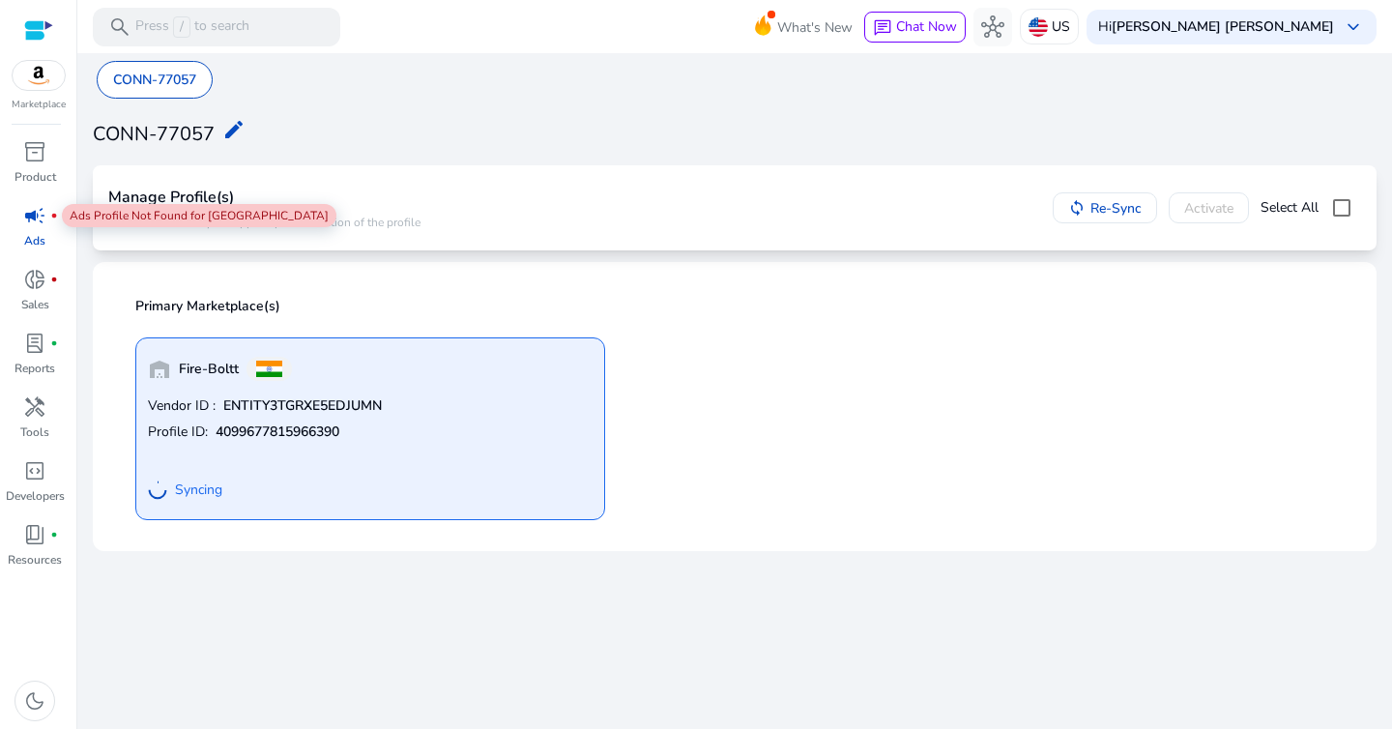
click at [42, 214] on span "campaign" at bounding box center [34, 215] width 23 height 23
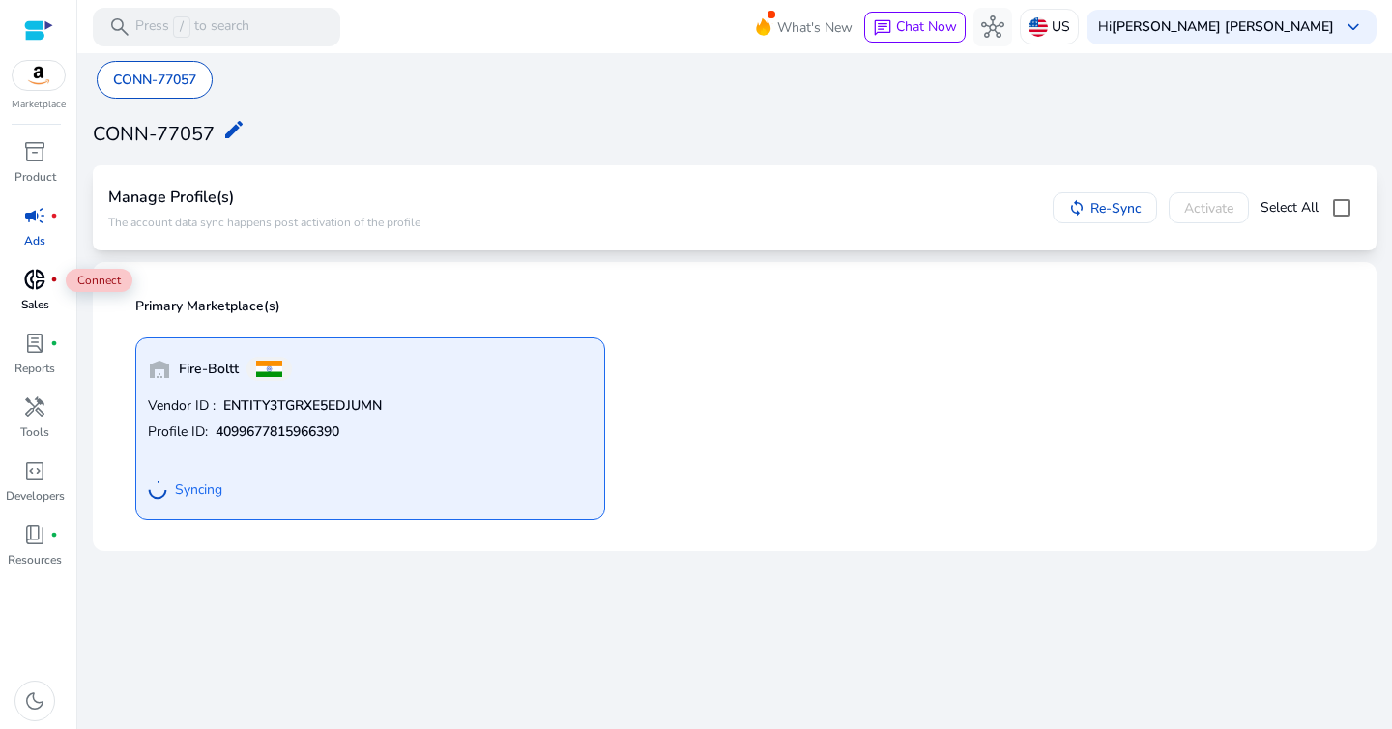
click at [31, 282] on span "donut_small" at bounding box center [34, 279] width 23 height 23
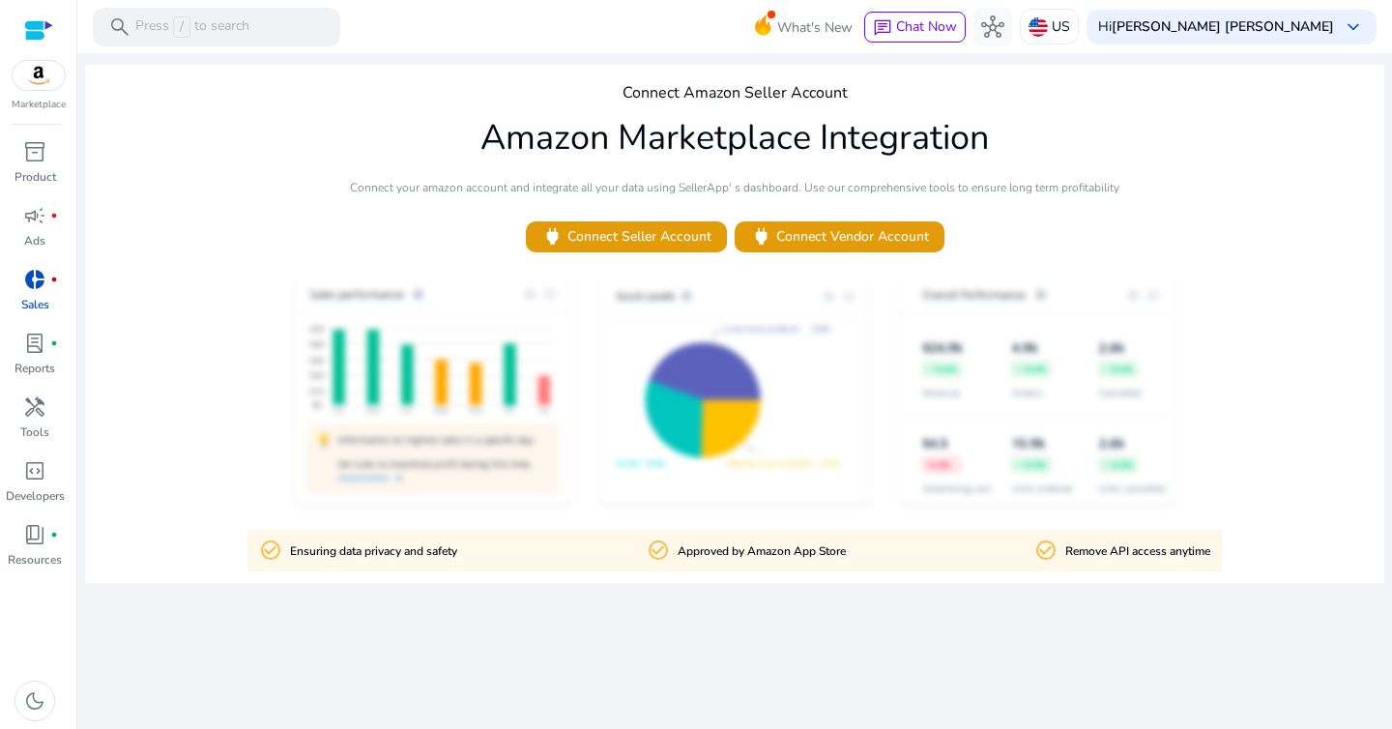
drag, startPoint x: 670, startPoint y: 550, endPoint x: 864, endPoint y: 535, distance: 195.0
click at [864, 537] on div "check_circle_outline Ensuring data privacy and safety check_circle_outline Appr…" at bounding box center [735, 551] width 975 height 42
click at [864, 535] on div "check_circle_outline Ensuring data privacy and safety check_circle_outline Appr…" at bounding box center [735, 551] width 975 height 42
drag, startPoint x: 287, startPoint y: 550, endPoint x: 521, endPoint y: 553, distance: 234.0
click at [521, 553] on div "check_circle_outline Ensuring data privacy and safety check_circle_outline Appr…" at bounding box center [735, 551] width 975 height 42
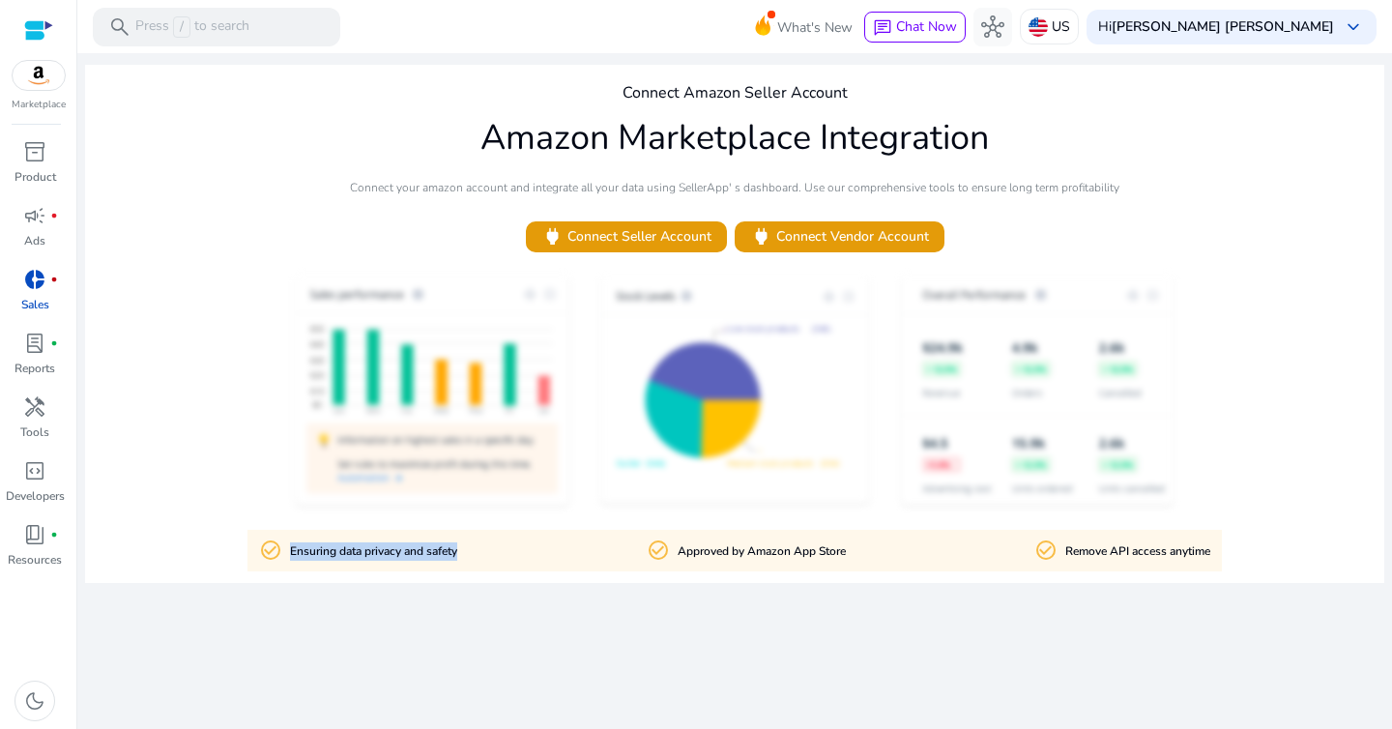
click at [521, 553] on div "check_circle_outline Ensuring data privacy and safety check_circle_outline Appr…" at bounding box center [735, 551] width 975 height 42
click at [407, 352] on div at bounding box center [735, 391] width 1300 height 239
click at [574, 232] on span "power Connect Seller Account" at bounding box center [626, 236] width 170 height 22
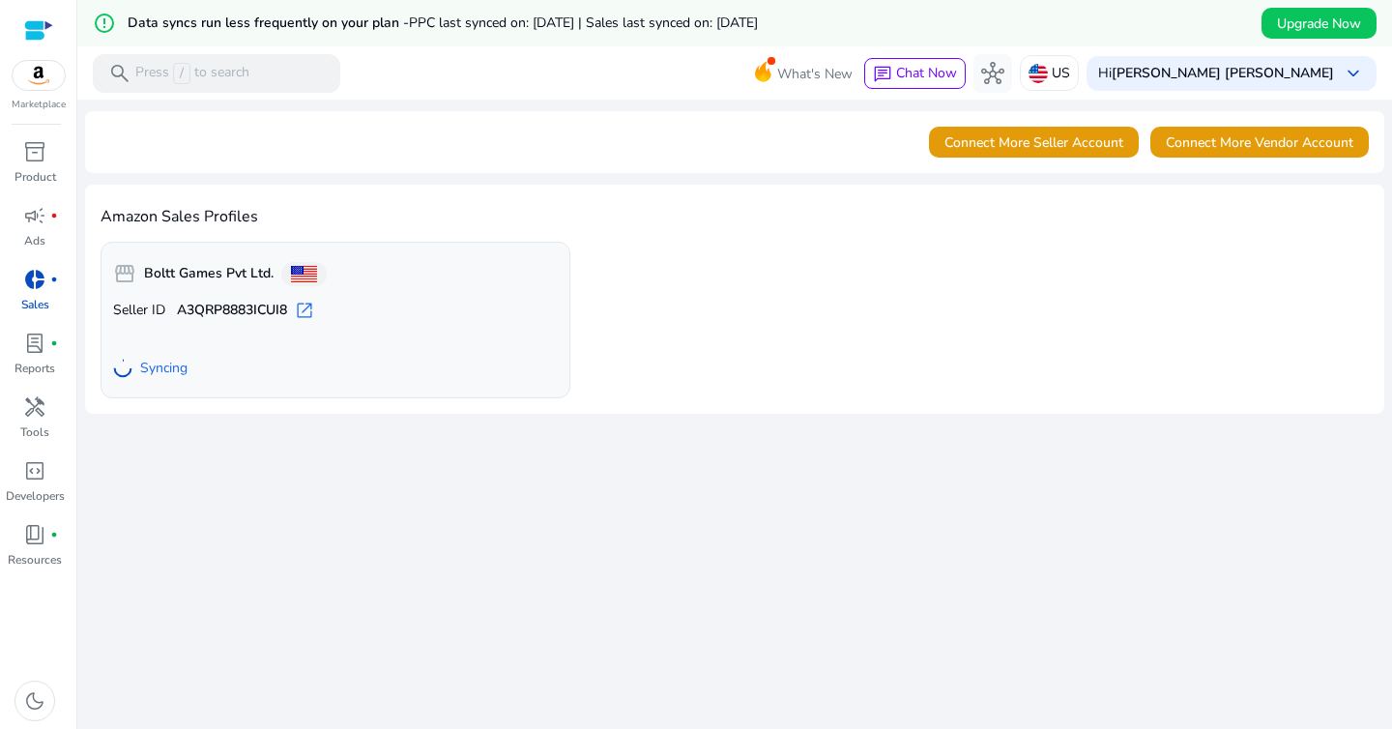
click at [654, 188] on div "Amazon Sales Profiles storefront Boltt Games Pvt Ltd. Seller ID A3QRP8883ICUI8 …" at bounding box center [735, 299] width 1300 height 229
